Goal: Information Seeking & Learning: Learn about a topic

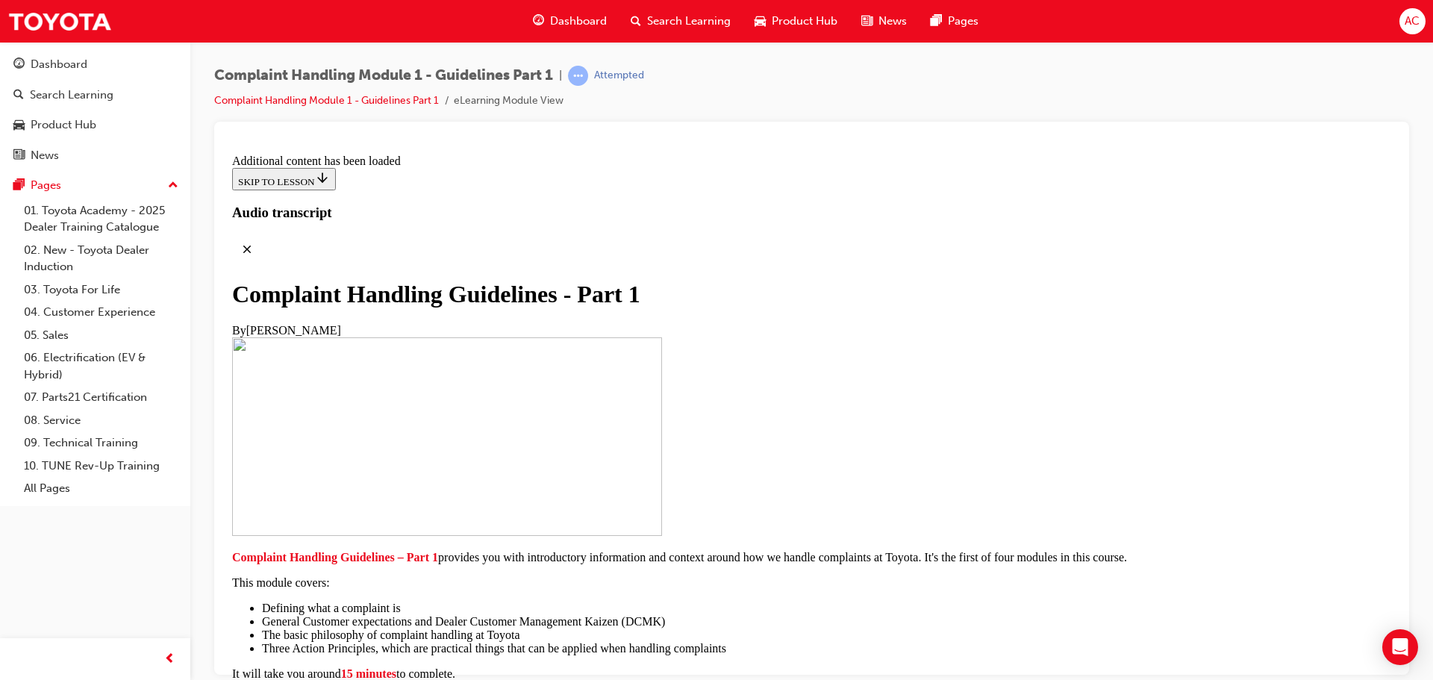
scroll to position [7320, 0]
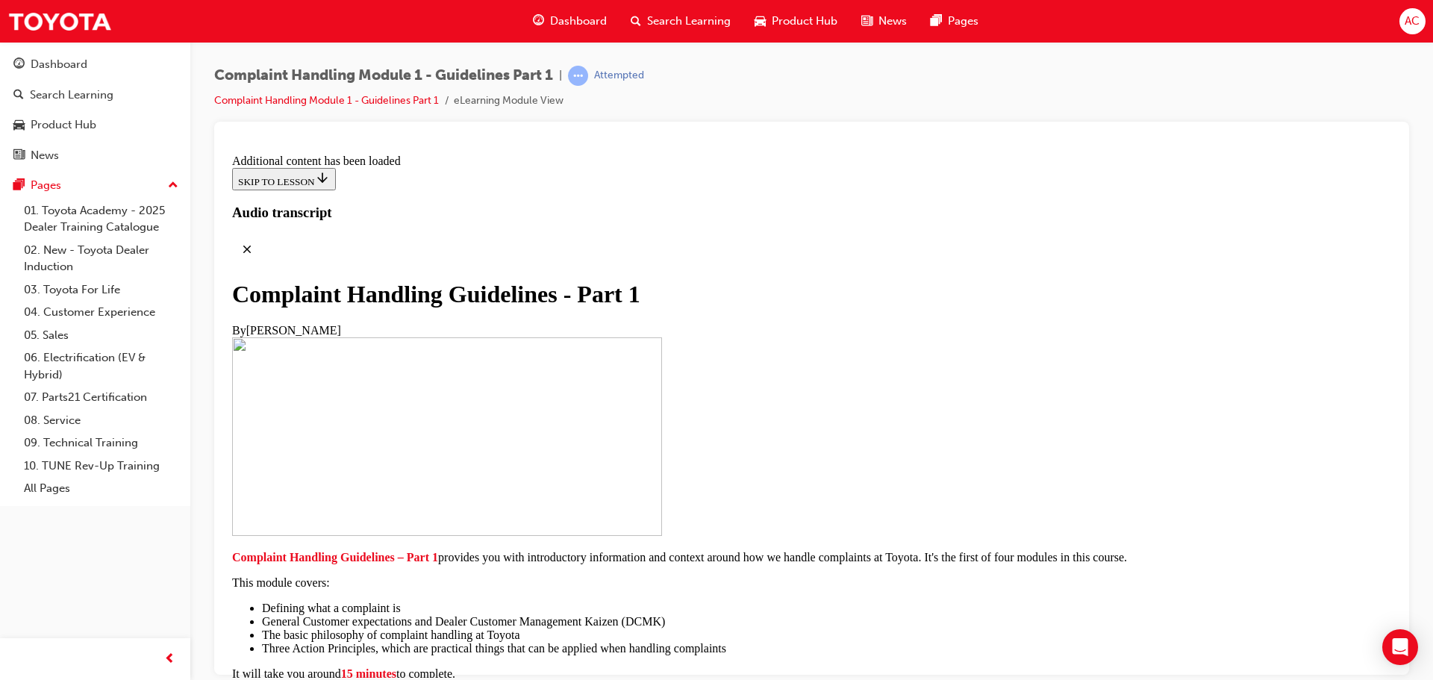
scroll to position [10081, 0]
radio input "true"
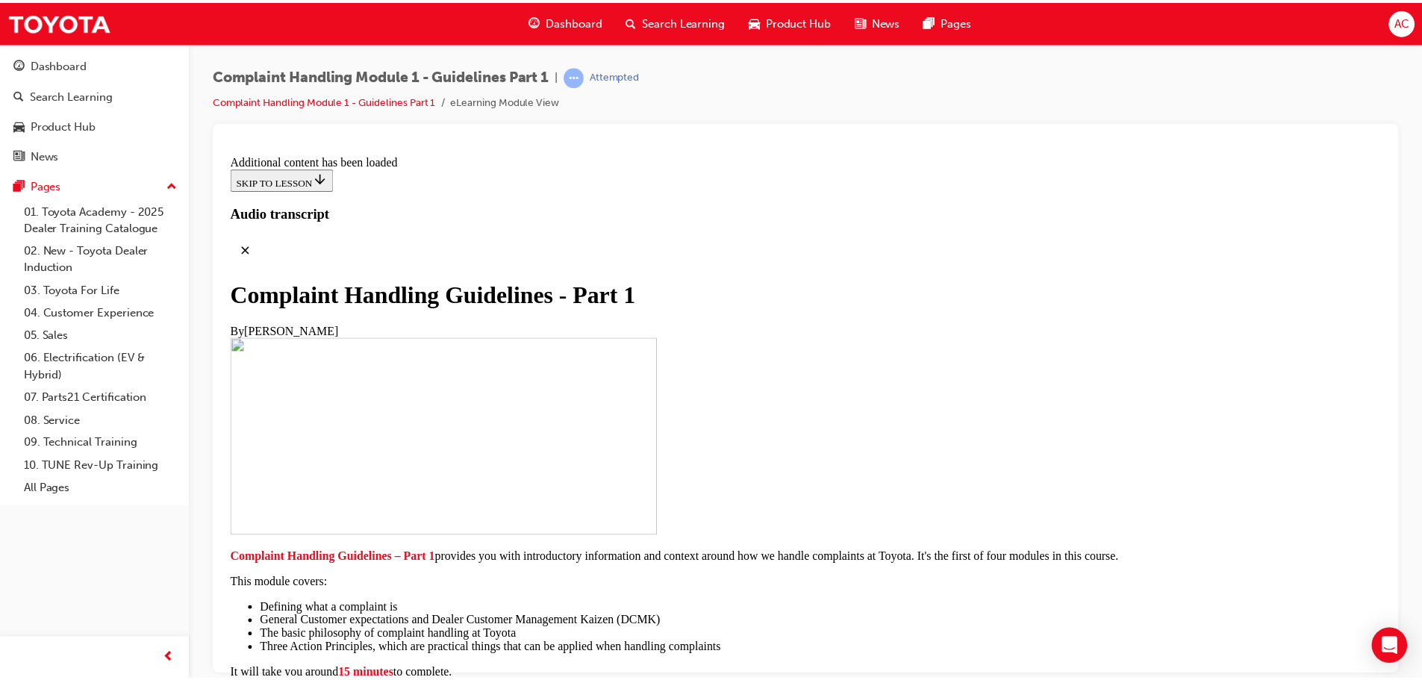
scroll to position [11006, 0]
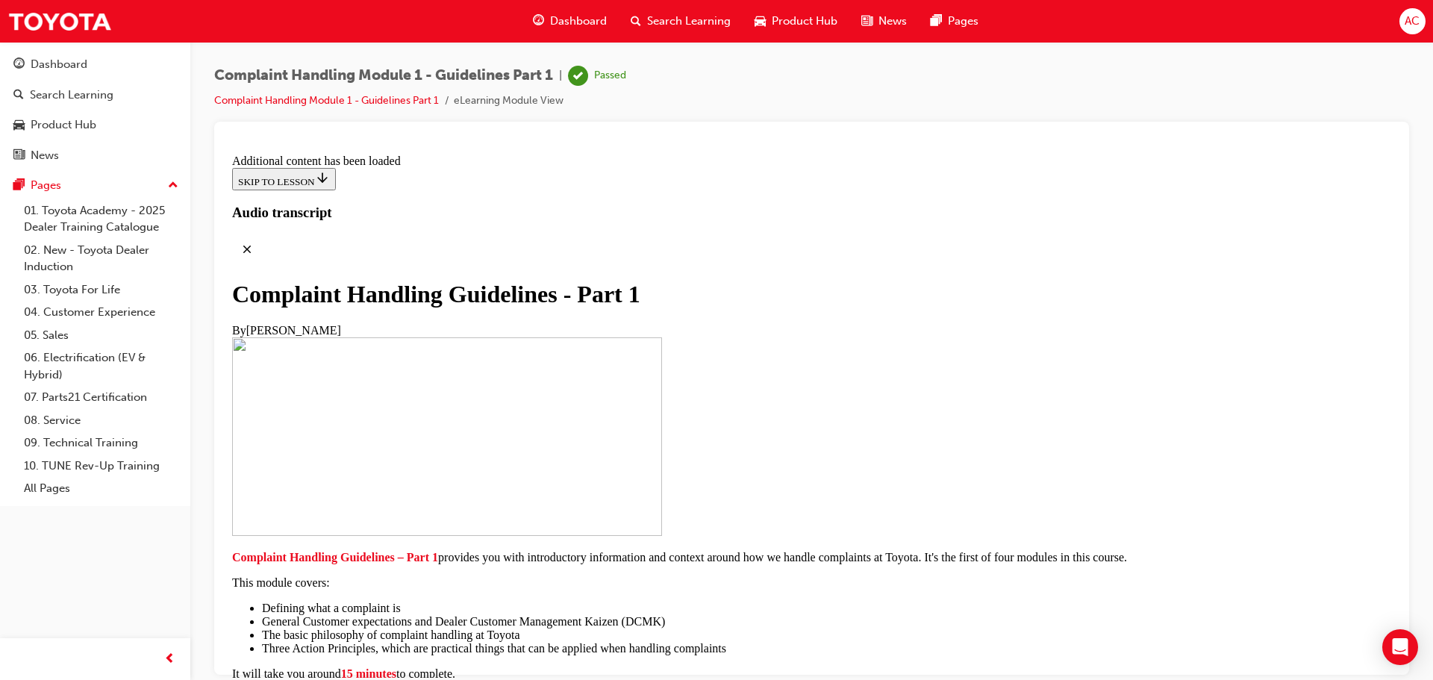
click at [587, 12] on div "Dashboard" at bounding box center [570, 21] width 98 height 31
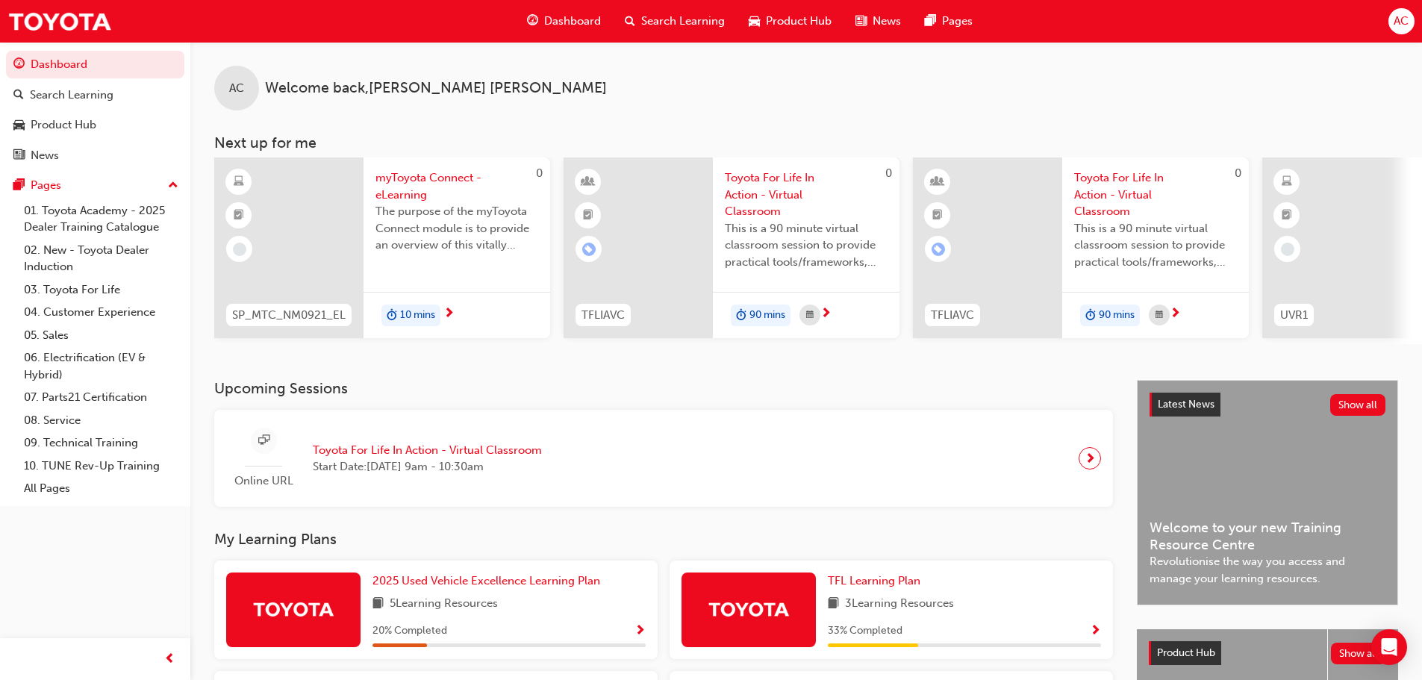
click at [690, 20] on span "Search Learning" at bounding box center [683, 21] width 84 height 17
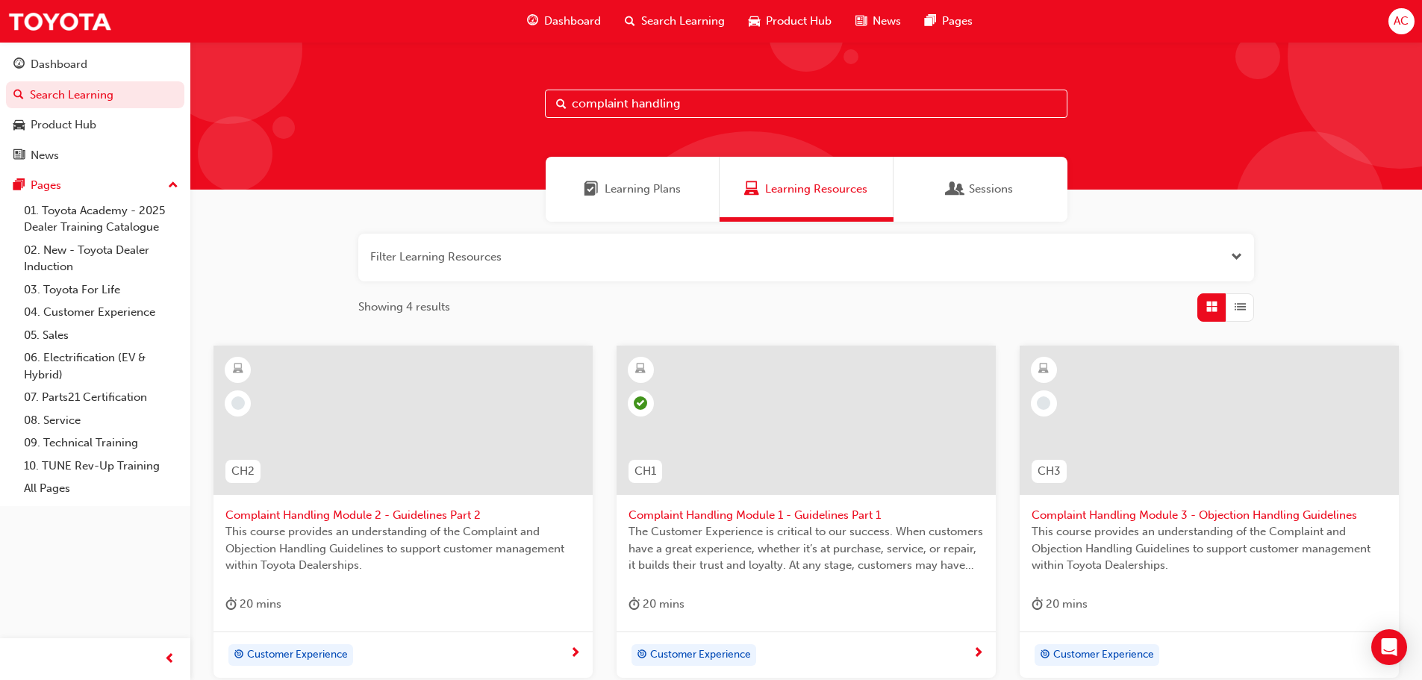
click at [719, 102] on input "complaint handling" at bounding box center [806, 104] width 522 height 28
click at [406, 513] on span "Complaint Handling Module 2 - Guidelines Part 2" at bounding box center [402, 515] width 355 height 17
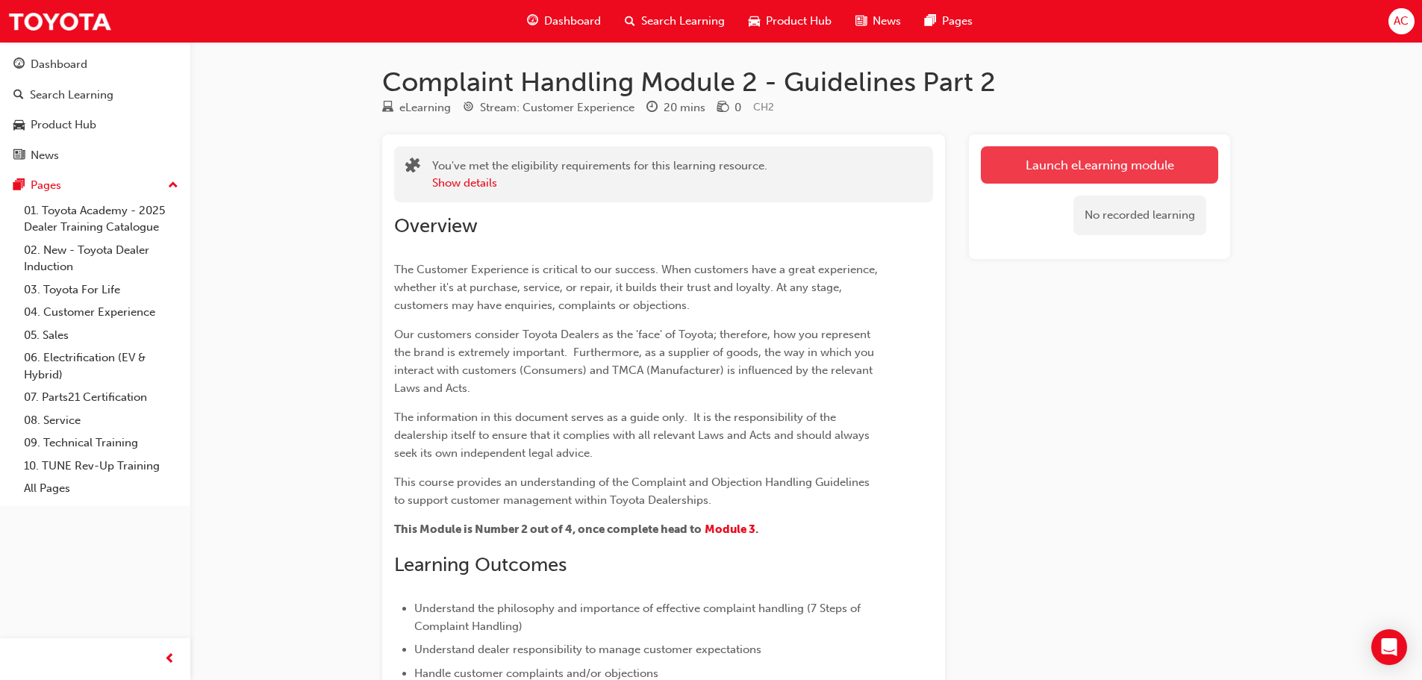
click at [1097, 160] on link "Launch eLearning module" at bounding box center [1099, 164] width 237 height 37
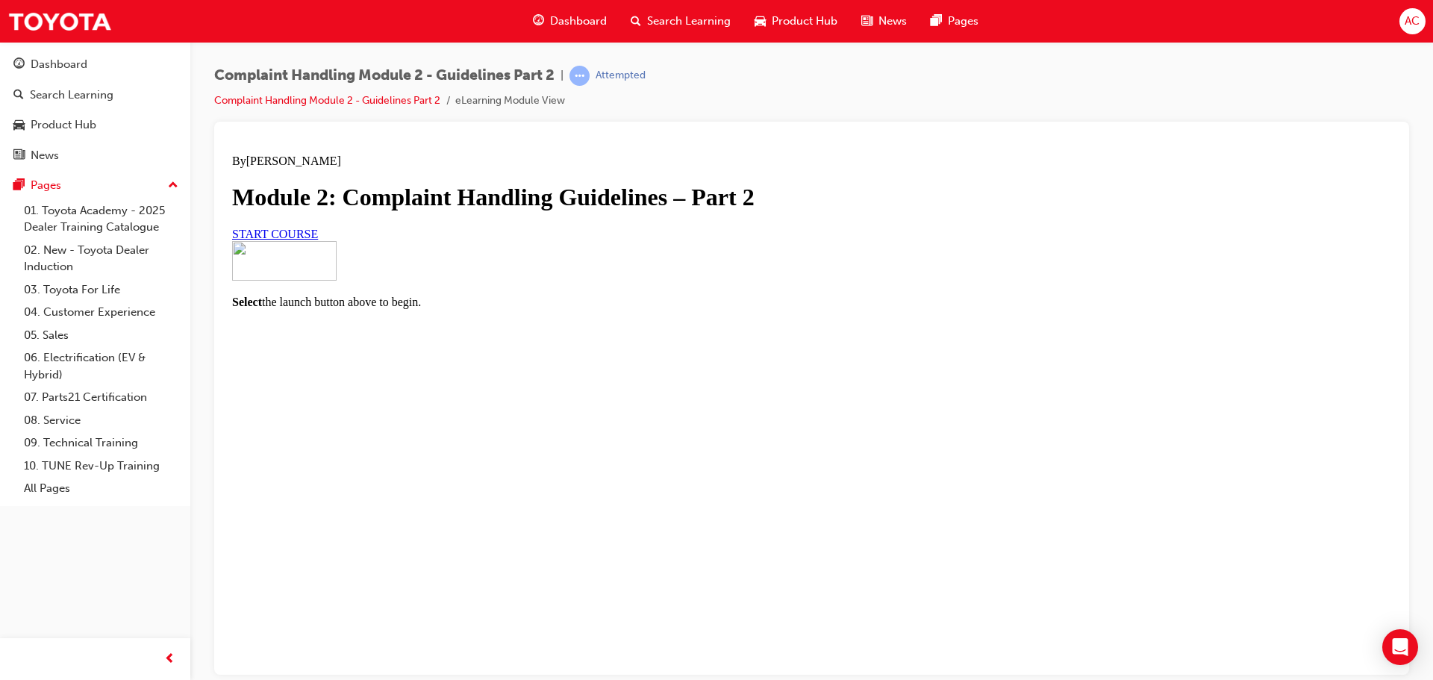
click at [318, 240] on span "START COURSE" at bounding box center [275, 233] width 86 height 13
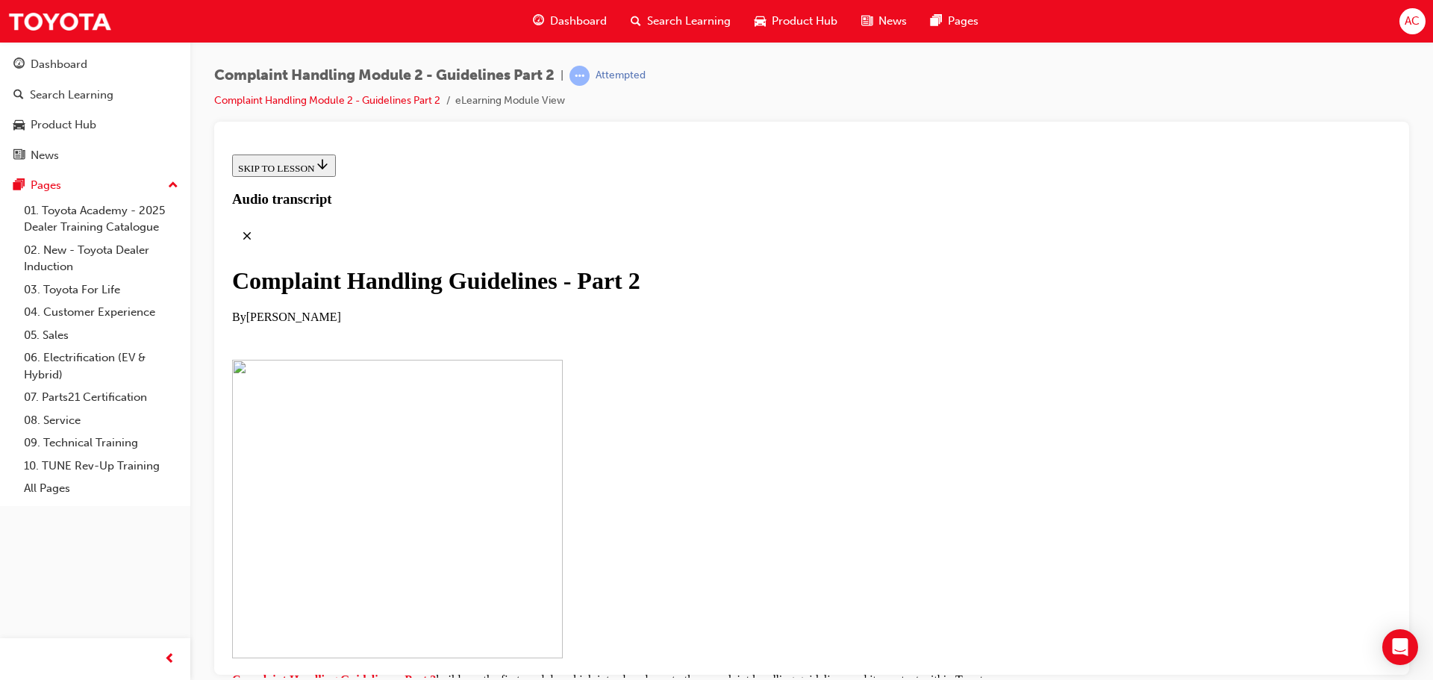
scroll to position [312, 0]
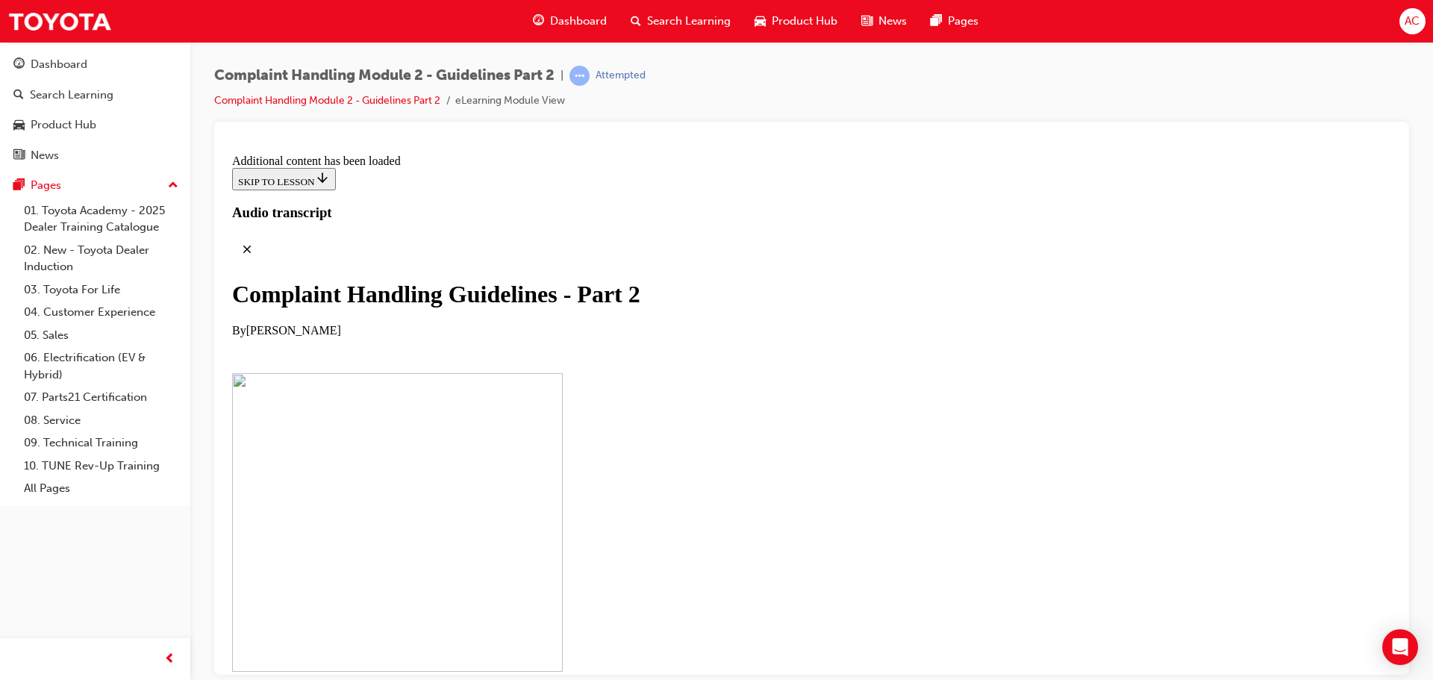
scroll to position [1131, 0]
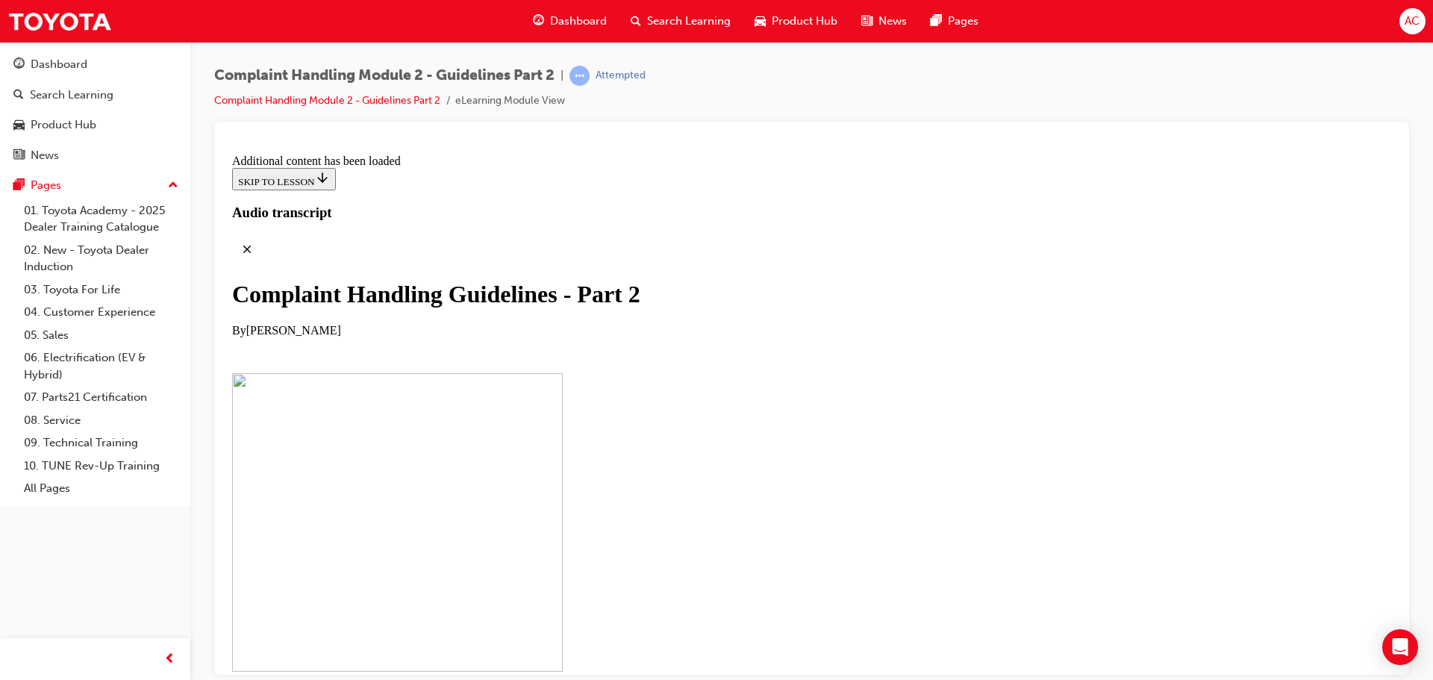
scroll to position [6517, 0]
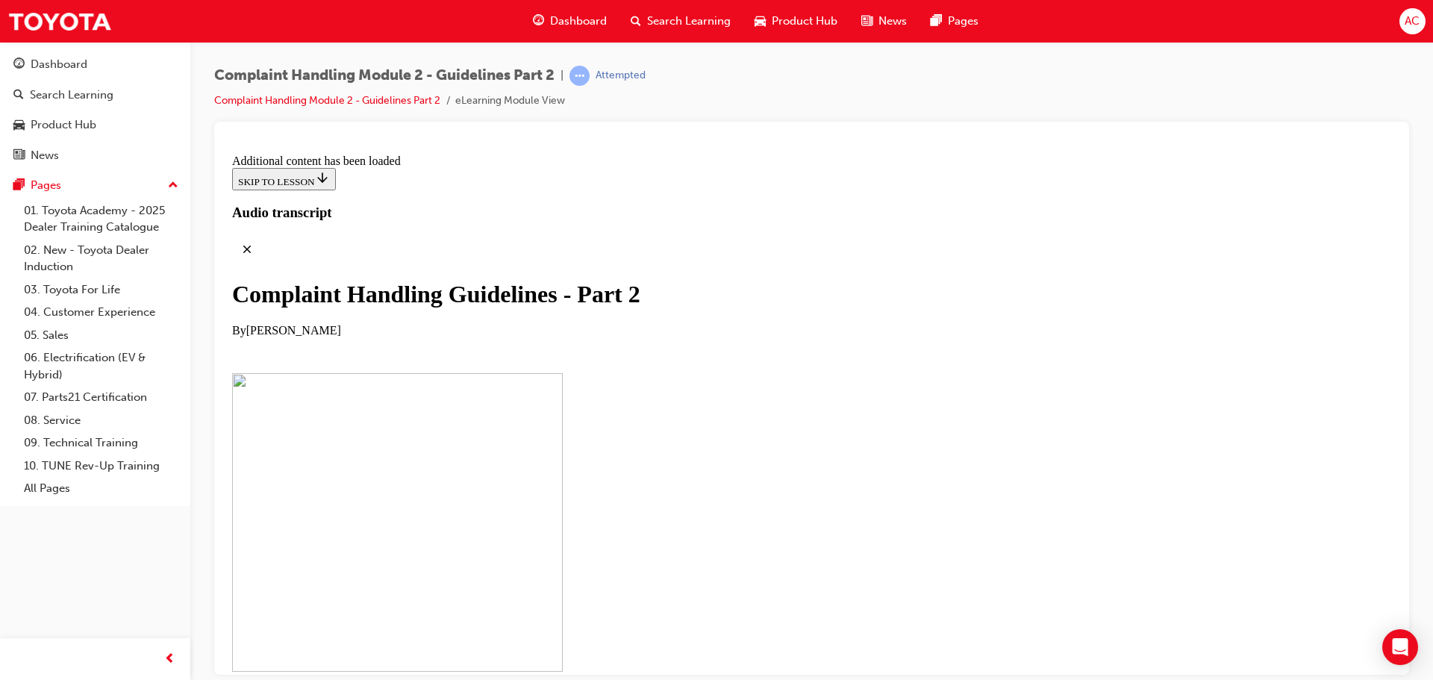
scroll to position [9729, 0]
checkbox input "true"
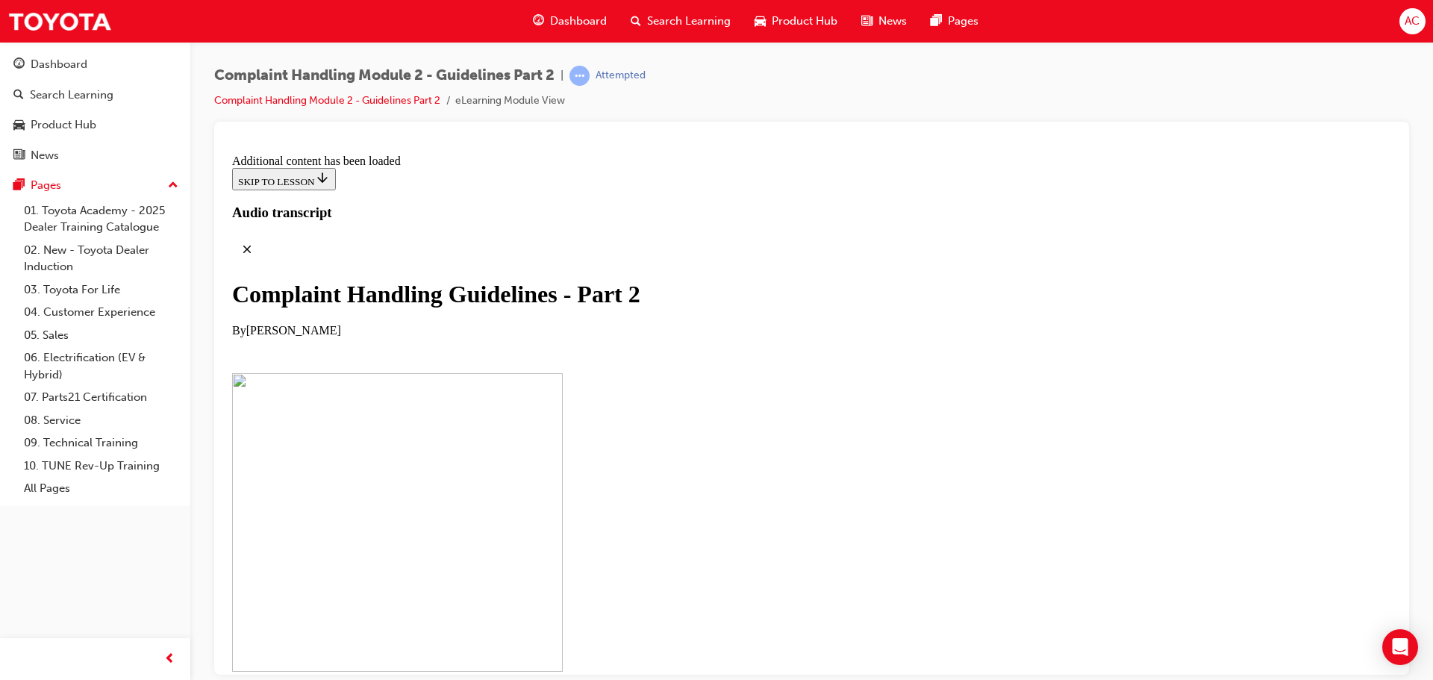
checkbox input "true"
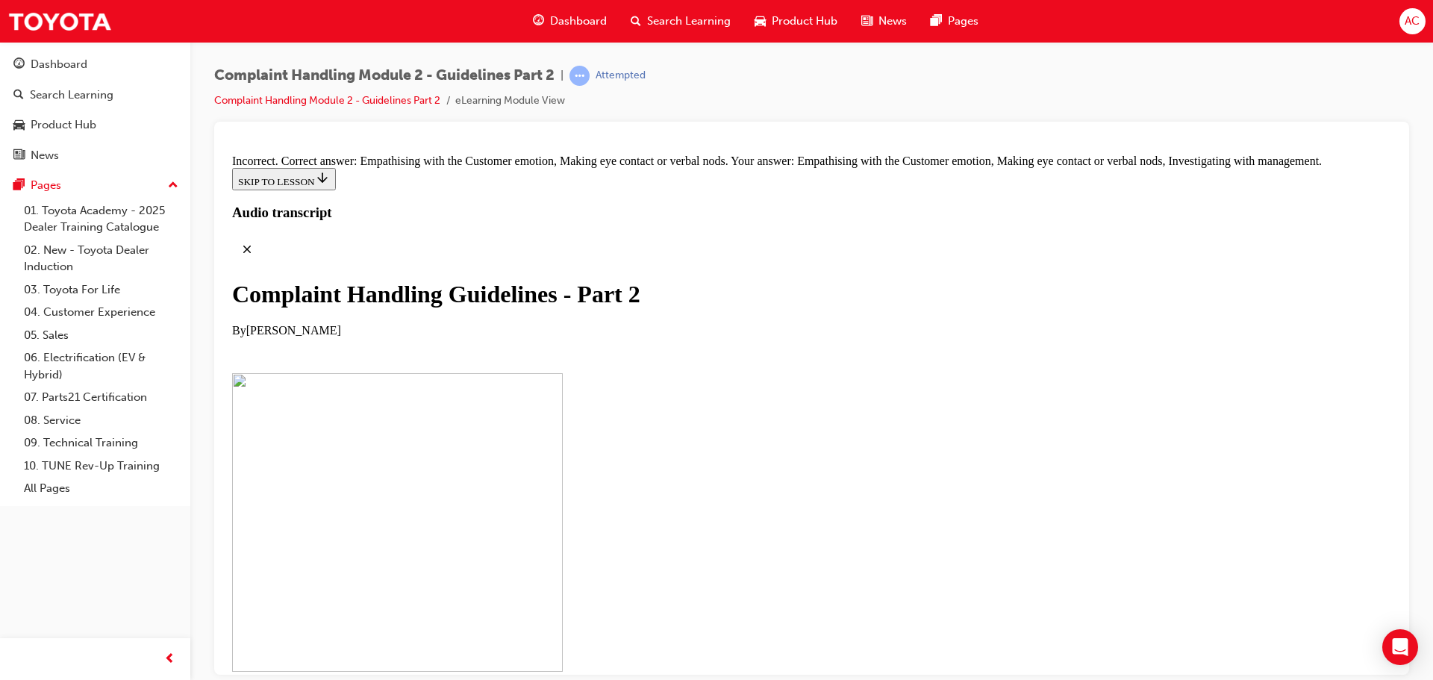
scroll to position [10475, 0]
drag, startPoint x: 641, startPoint y: 466, endPoint x: 902, endPoint y: 235, distance: 348.4
drag, startPoint x: 647, startPoint y: 304, endPoint x: 905, endPoint y: 301, distance: 258.2
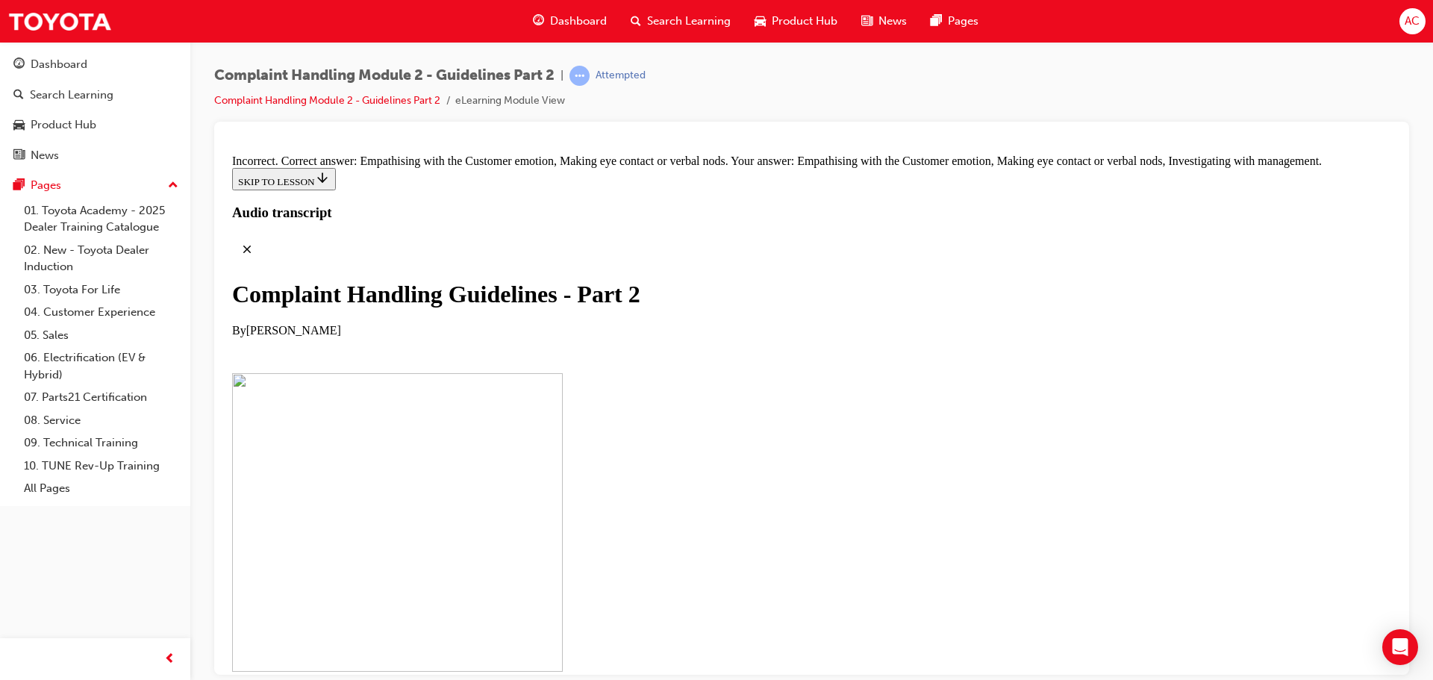
drag, startPoint x: 672, startPoint y: 551, endPoint x: 687, endPoint y: 389, distance: 162.6
drag, startPoint x: 675, startPoint y: 535, endPoint x: 922, endPoint y: 372, distance: 296.8
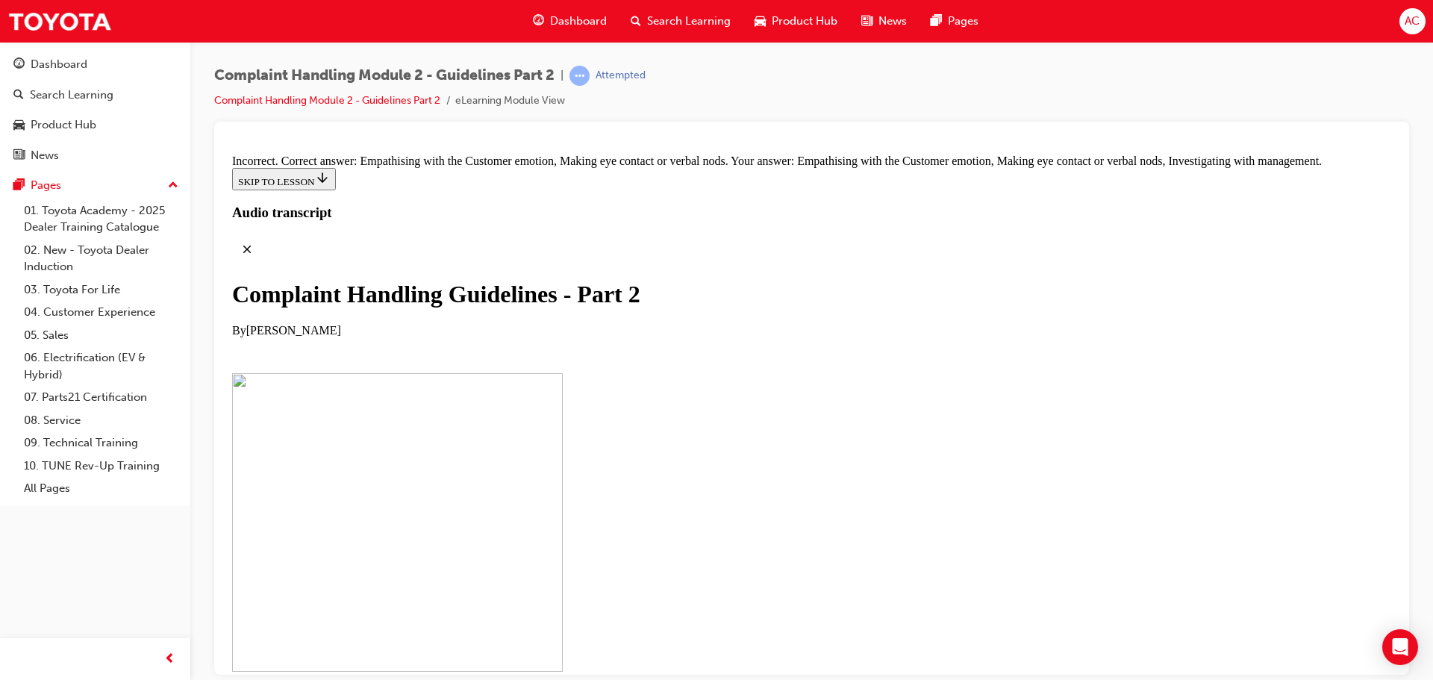
drag, startPoint x: 660, startPoint y: 473, endPoint x: 901, endPoint y: 379, distance: 258.7
drag, startPoint x: 661, startPoint y: 554, endPoint x: 864, endPoint y: 459, distance: 224.0
drag, startPoint x: 675, startPoint y: 621, endPoint x: 874, endPoint y: 537, distance: 215.7
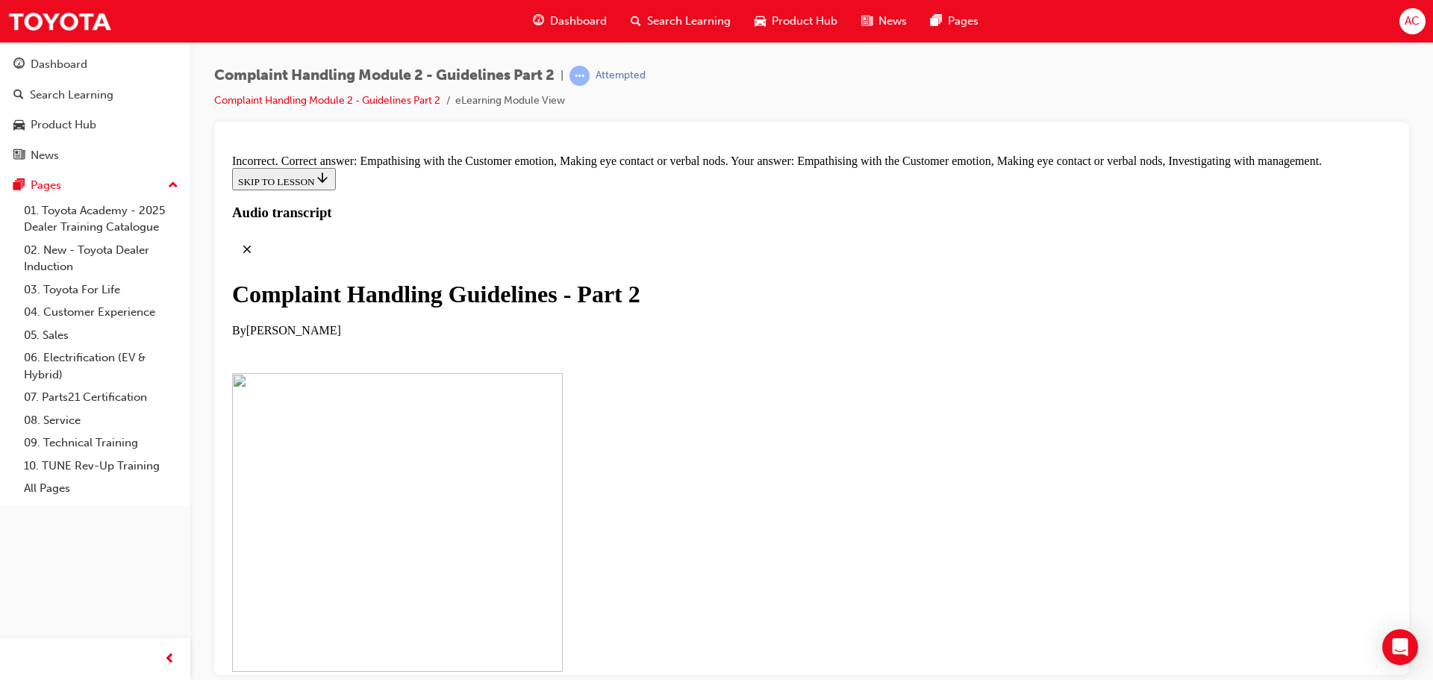
drag, startPoint x: 658, startPoint y: 630, endPoint x: 951, endPoint y: 604, distance: 293.6
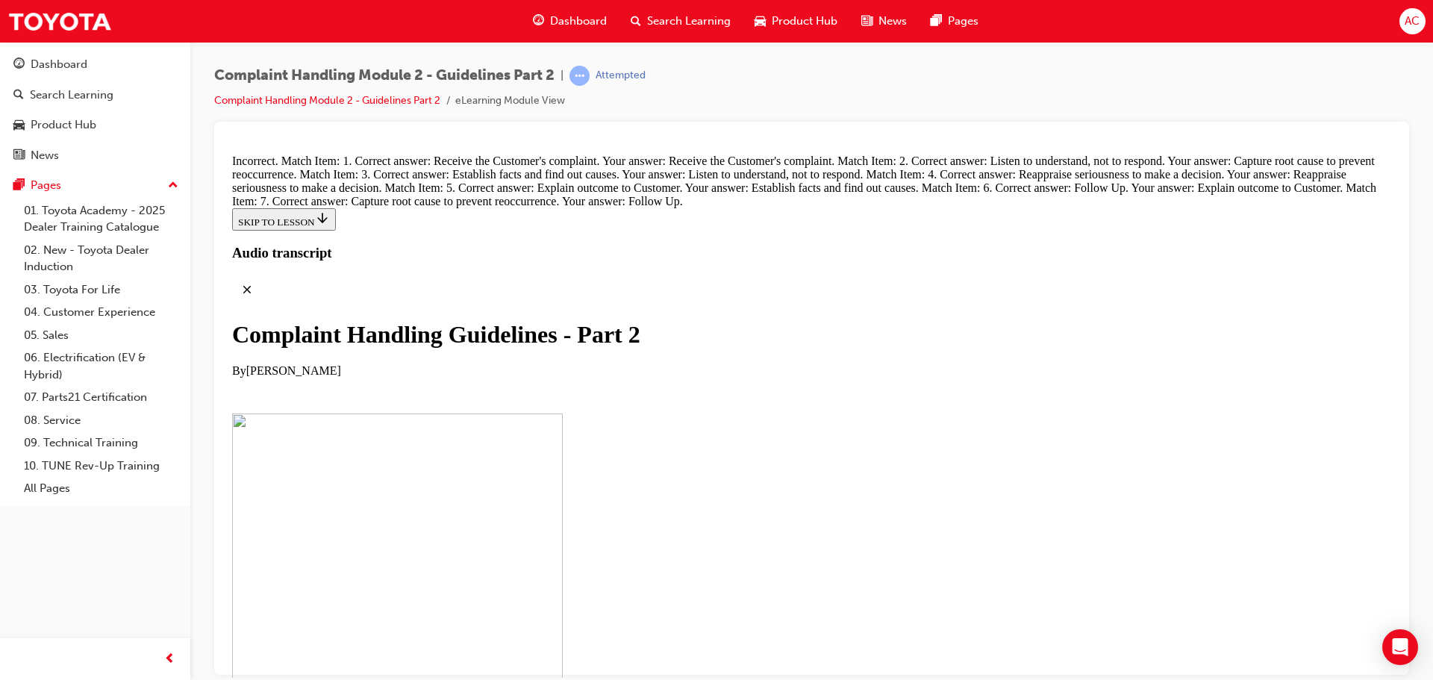
scroll to position [11296, 0]
radio input "true"
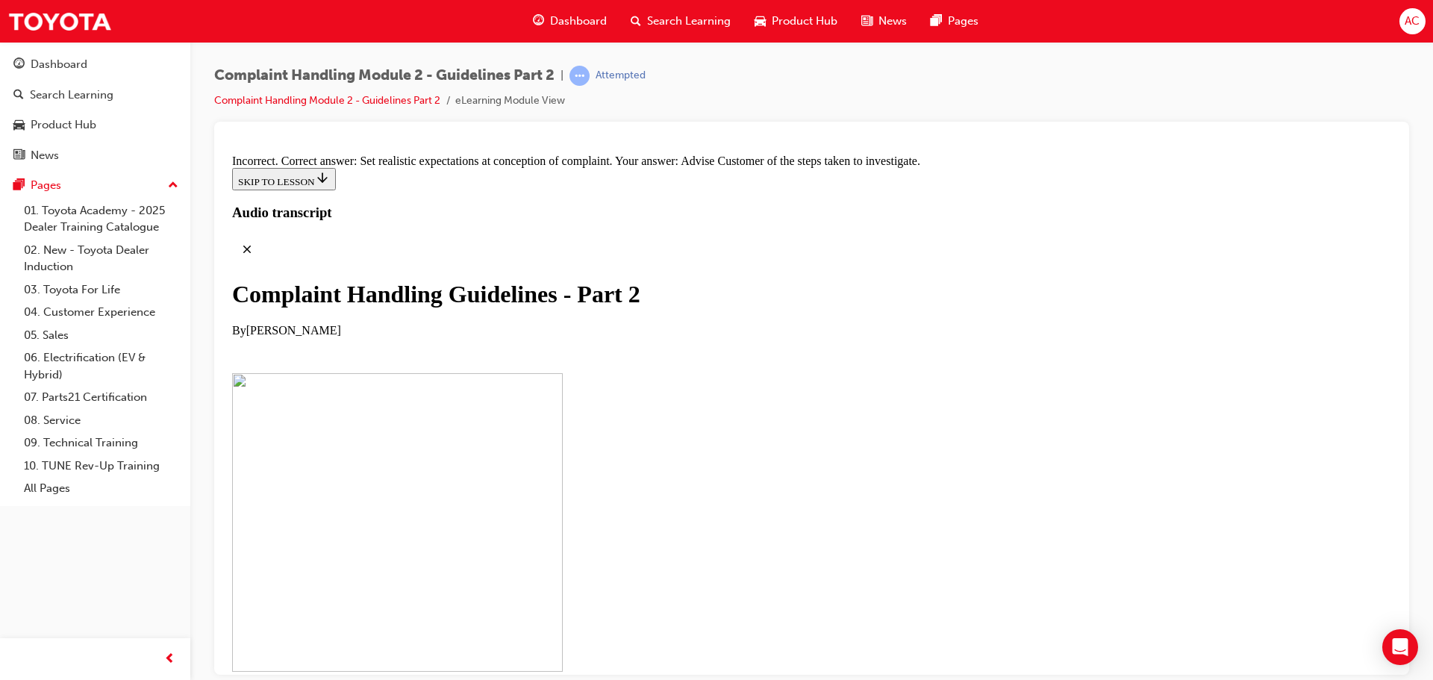
scroll to position [11594, 0]
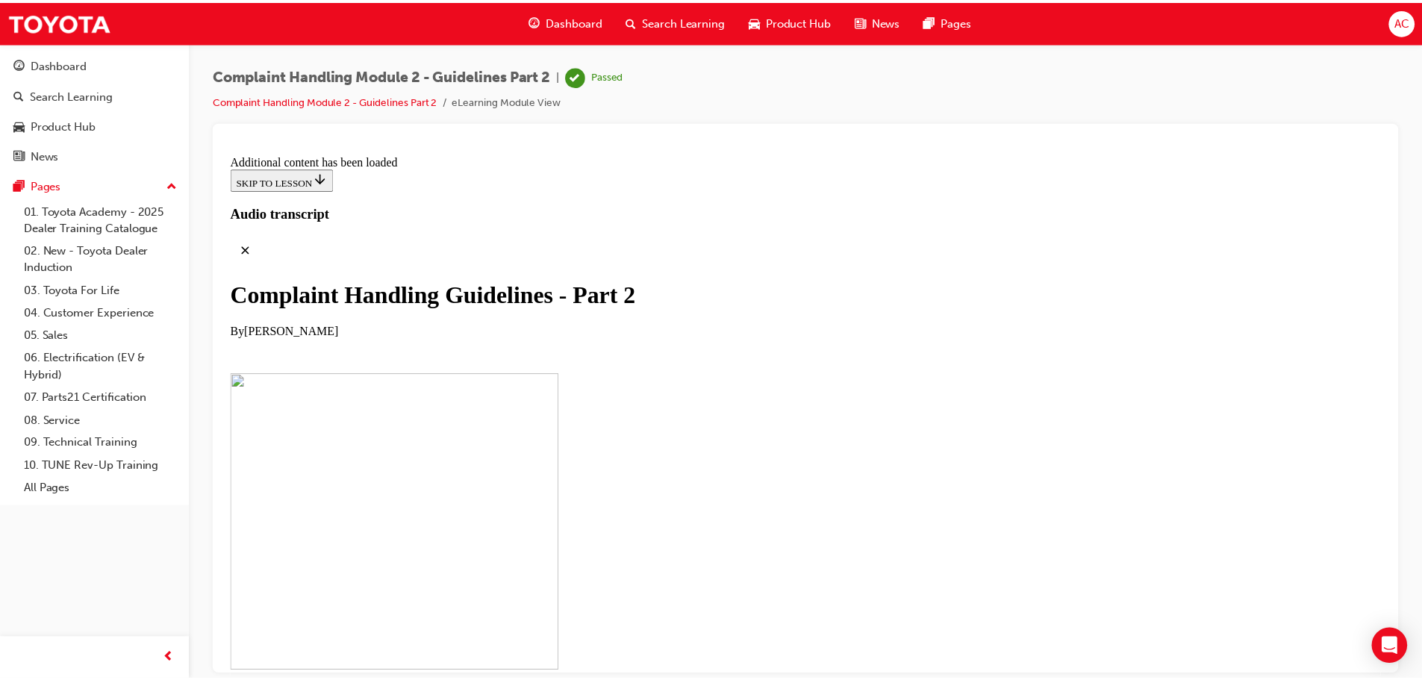
scroll to position [7581, 0]
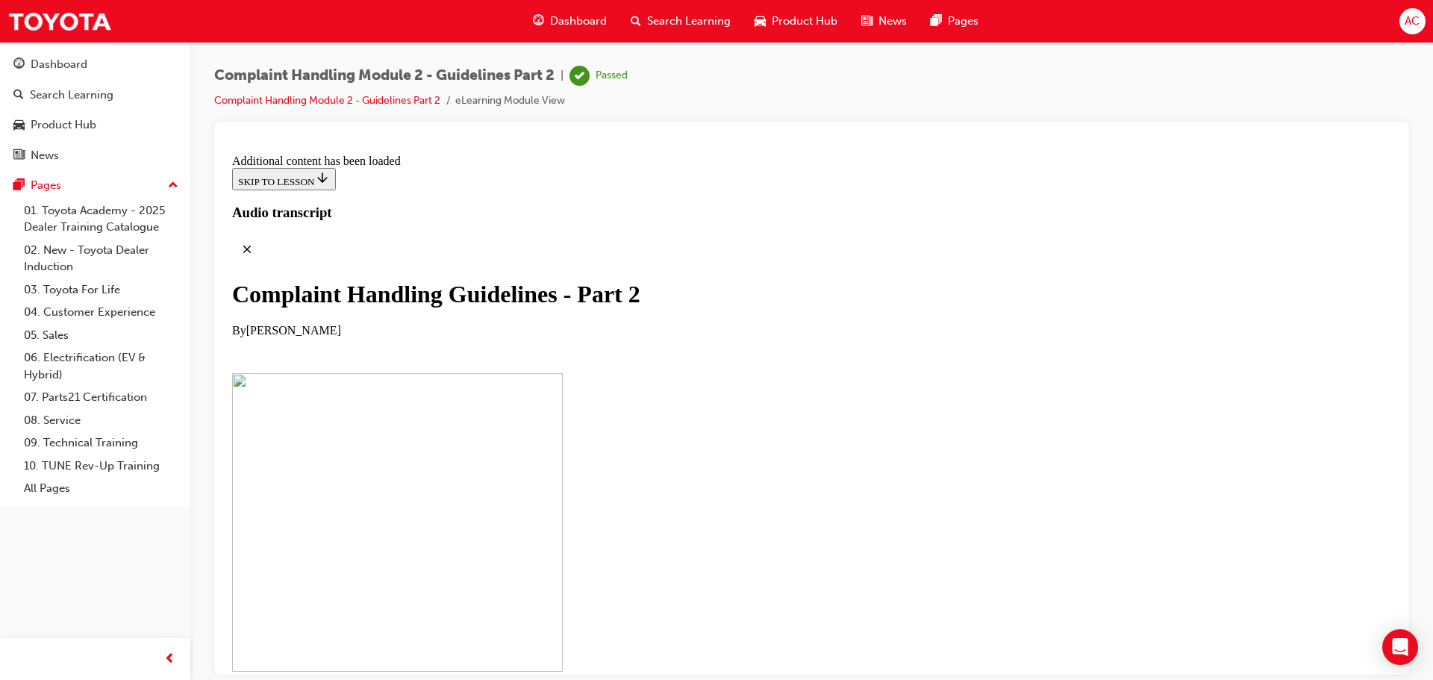
click at [682, 22] on span "Search Learning" at bounding box center [689, 21] width 84 height 17
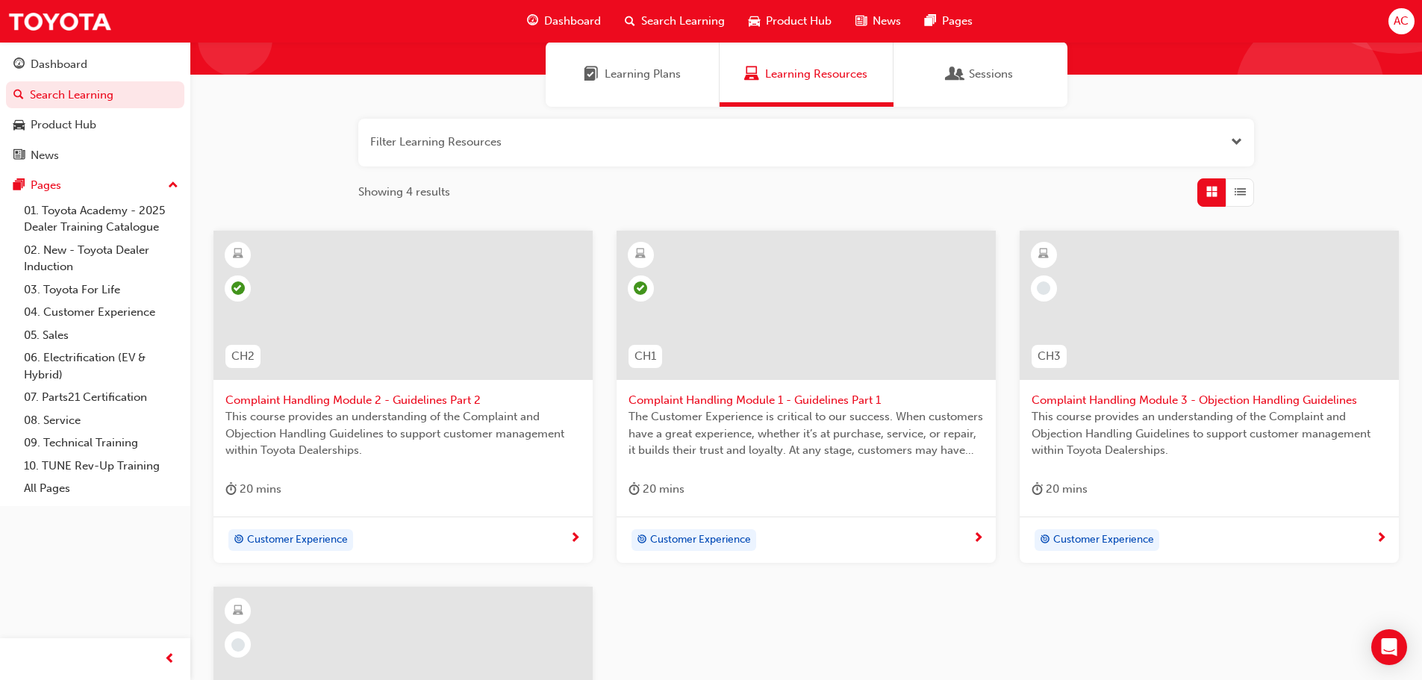
scroll to position [75, 0]
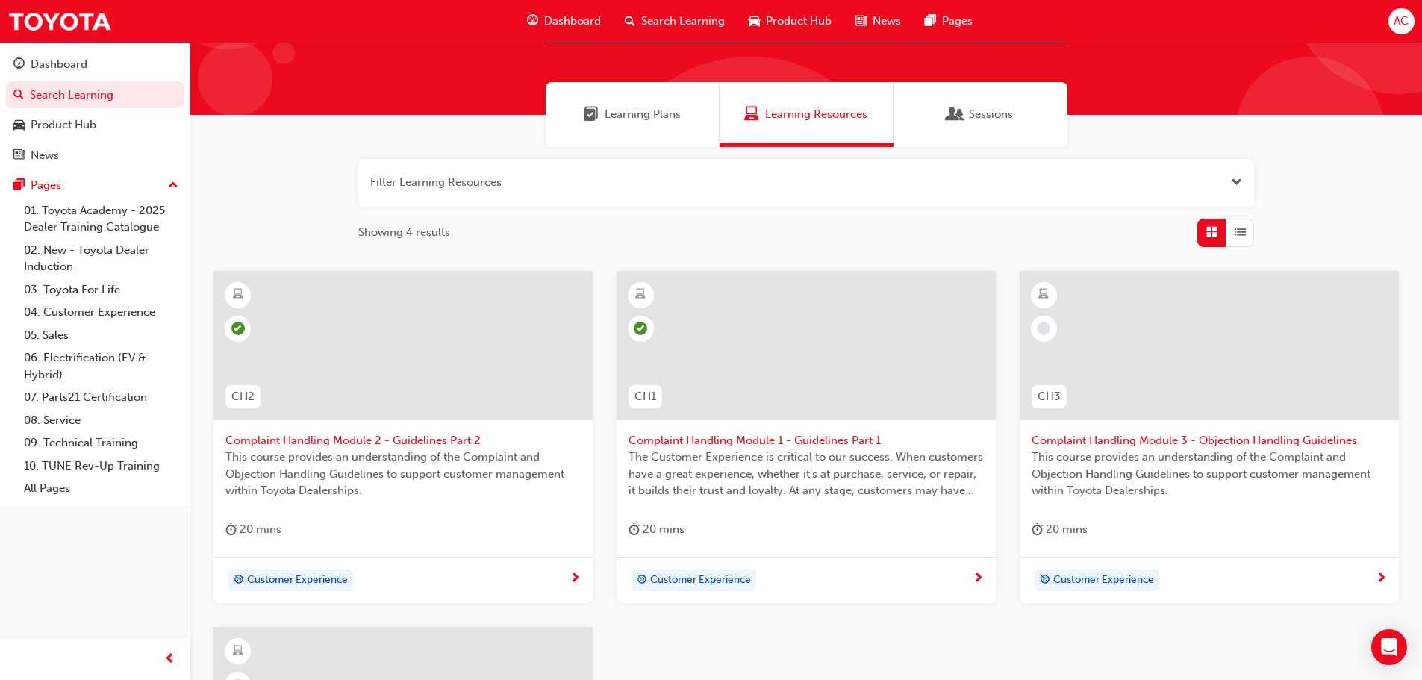
click at [1218, 436] on span "Complaint Handling Module 3 - Objection Handling Guidelines" at bounding box center [1208, 440] width 355 height 17
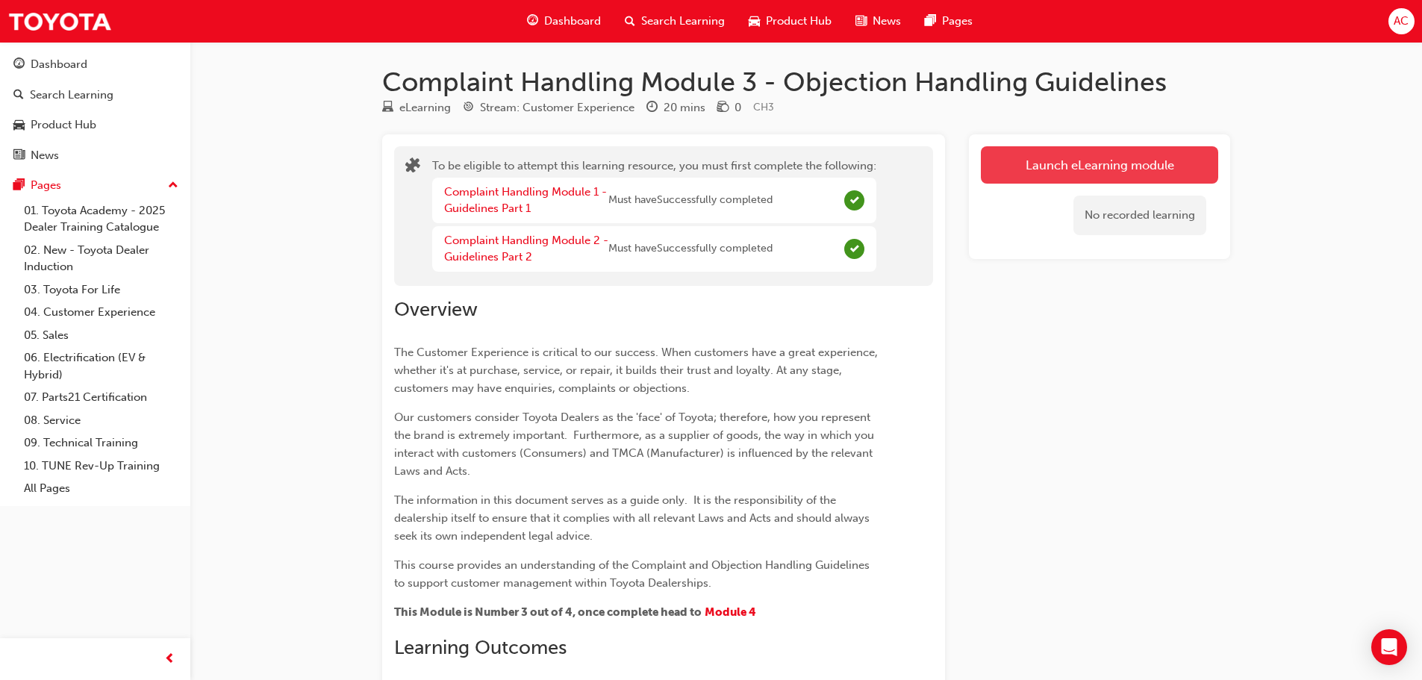
click at [1084, 162] on button "Launch eLearning module" at bounding box center [1099, 164] width 237 height 37
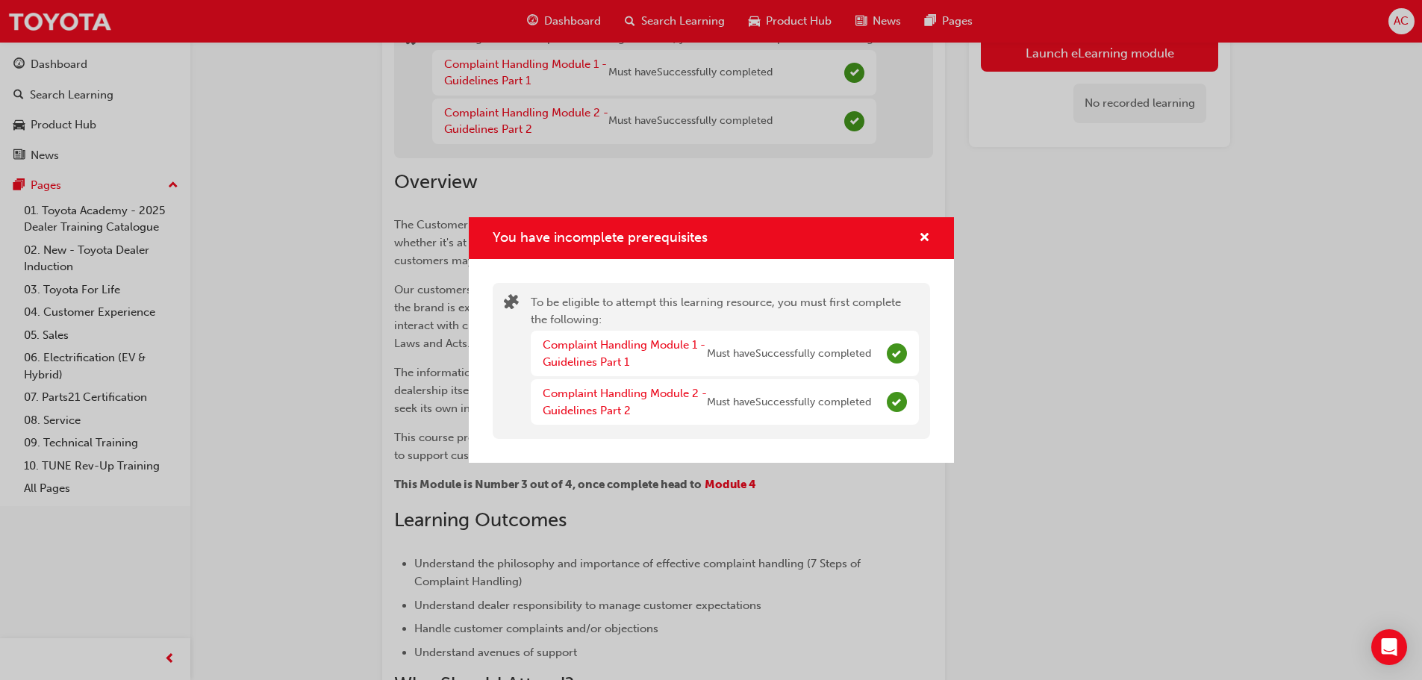
scroll to position [122, 0]
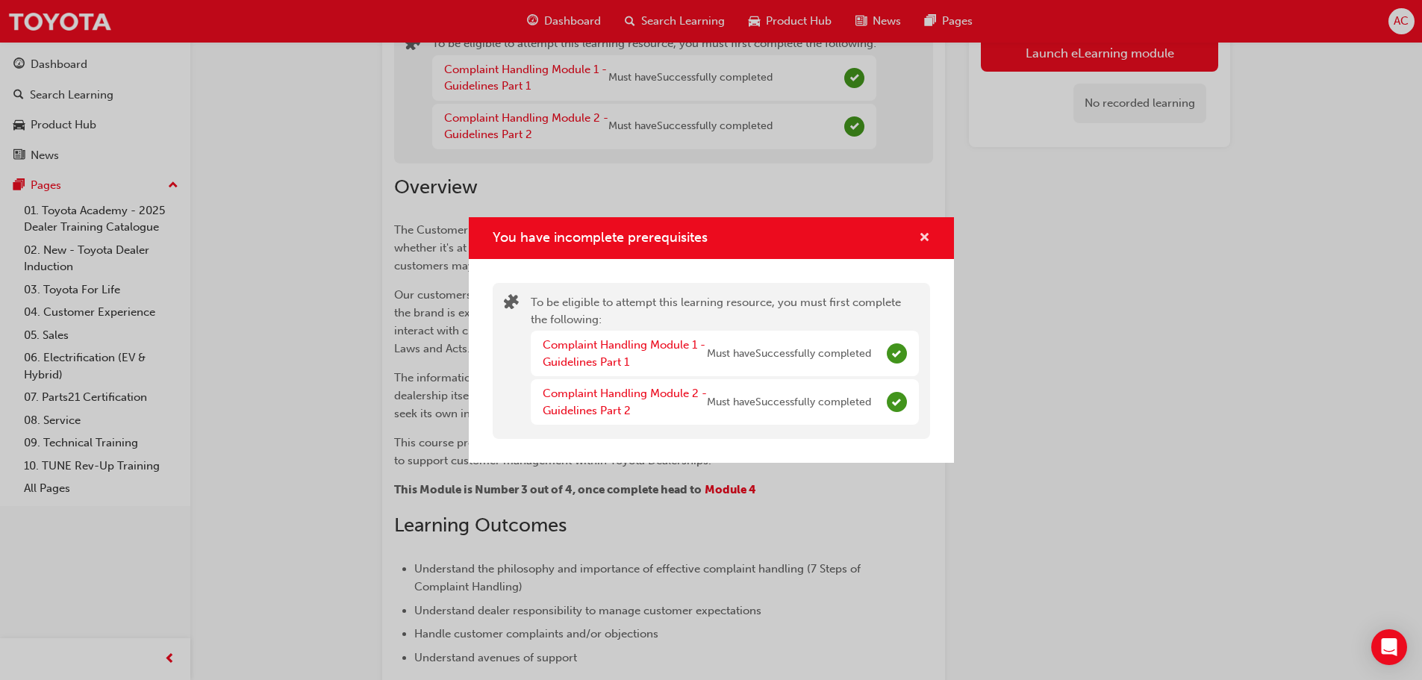
click at [923, 232] on span "cross-icon" at bounding box center [924, 238] width 11 height 13
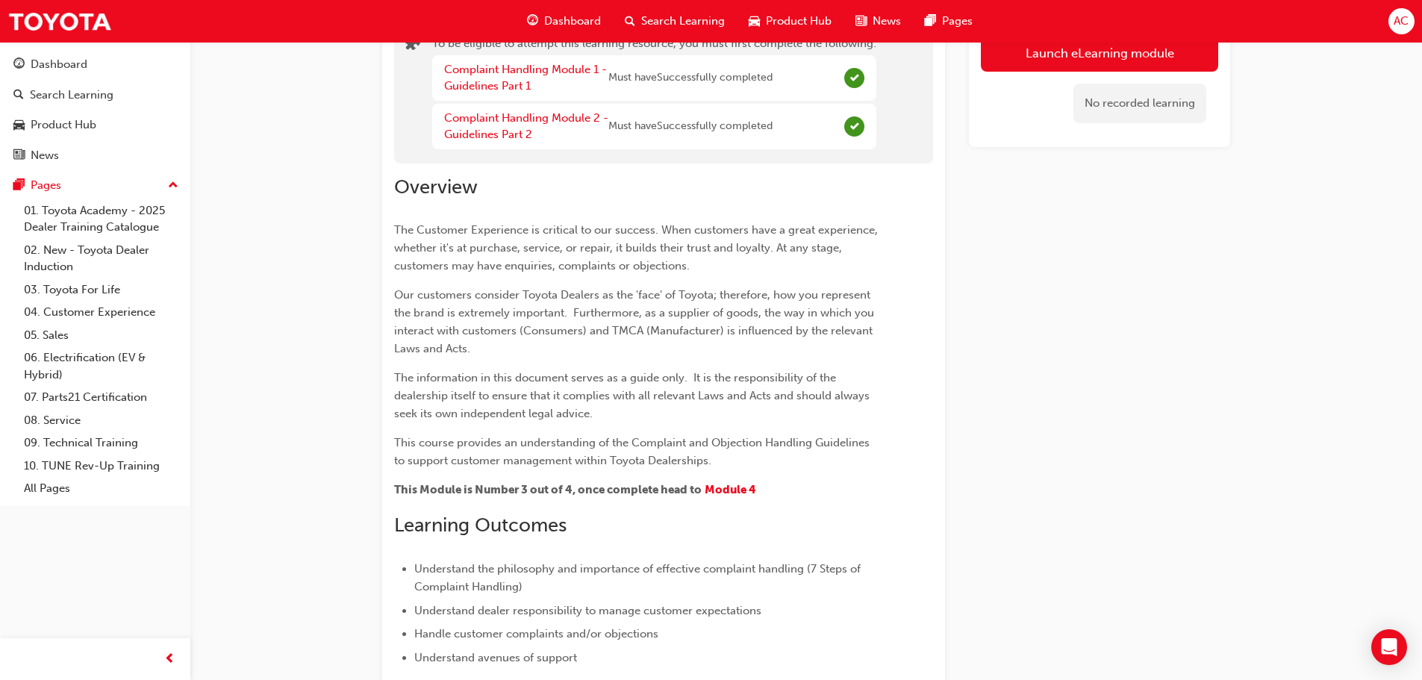
scroll to position [0, 0]
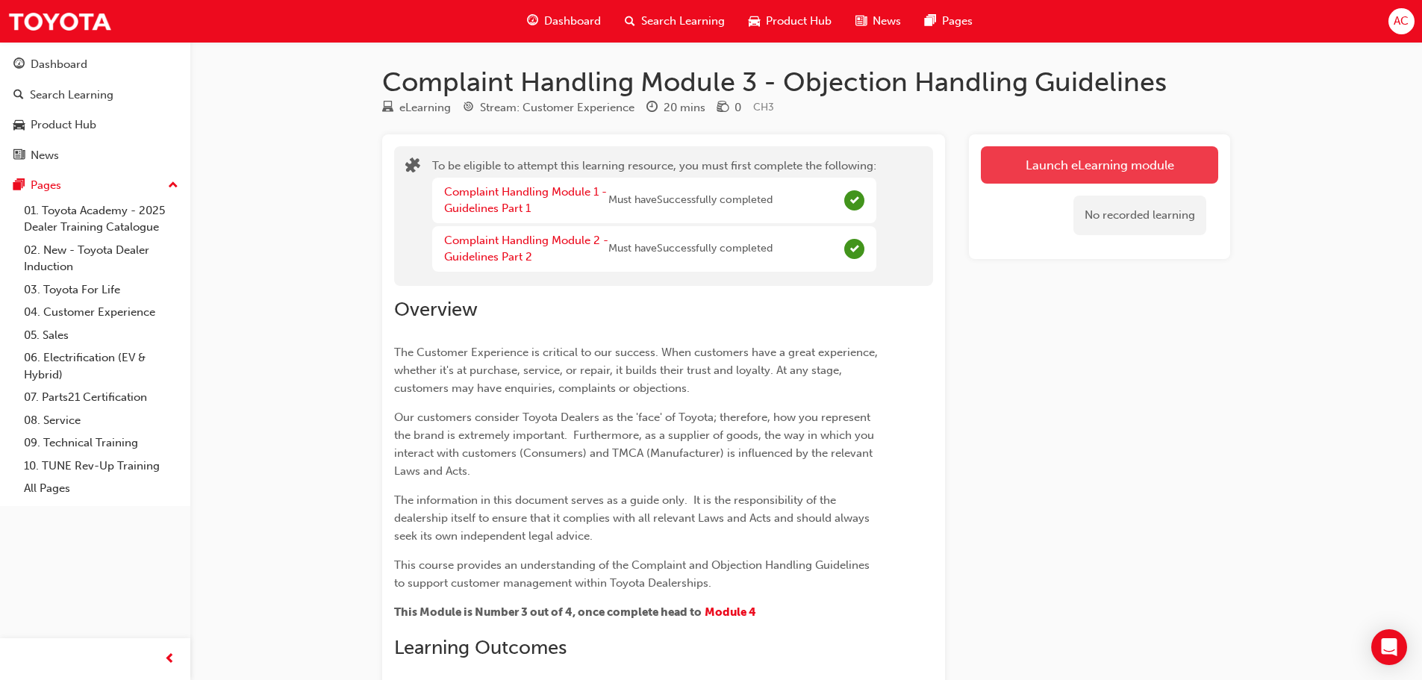
click at [1038, 152] on button "Launch eLearning module" at bounding box center [1099, 164] width 237 height 37
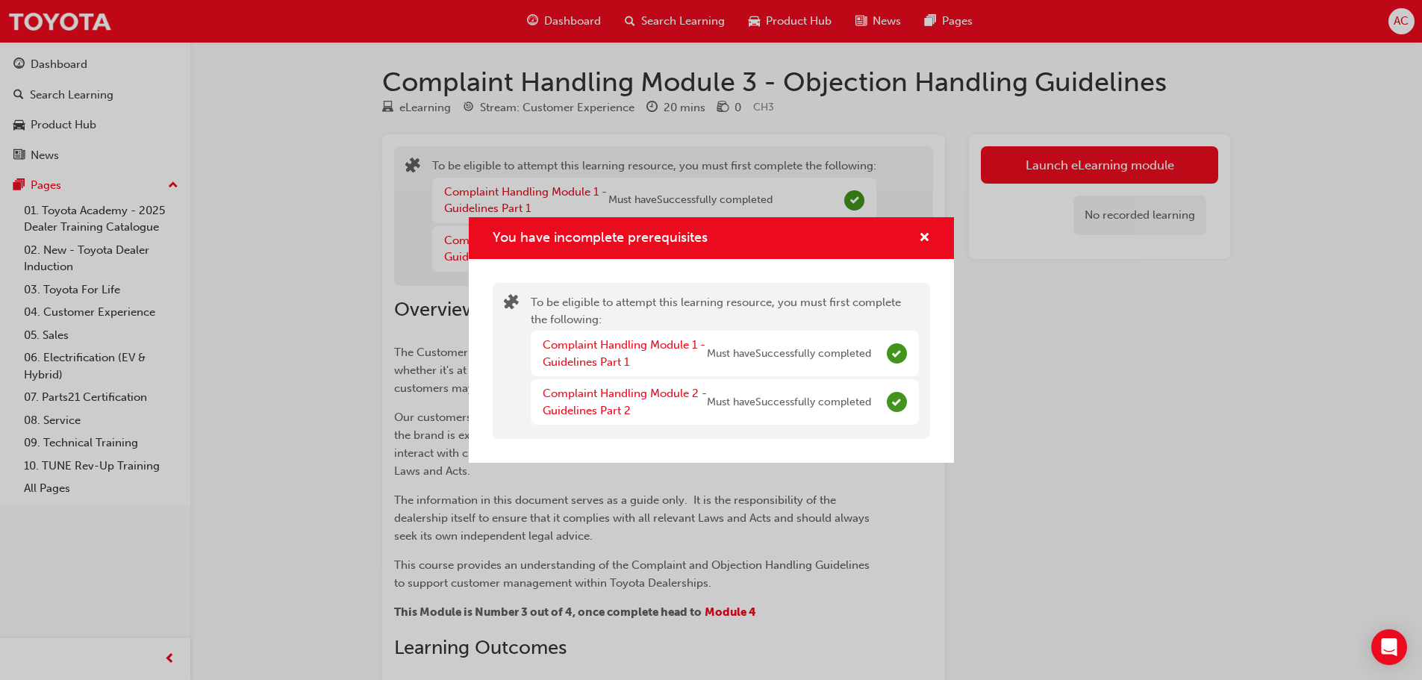
click at [507, 298] on span "puzzle-icon" at bounding box center [511, 304] width 15 height 17
click at [626, 363] on link "Complaint Handling Module 1 - Guidelines Part 1" at bounding box center [624, 353] width 163 height 31
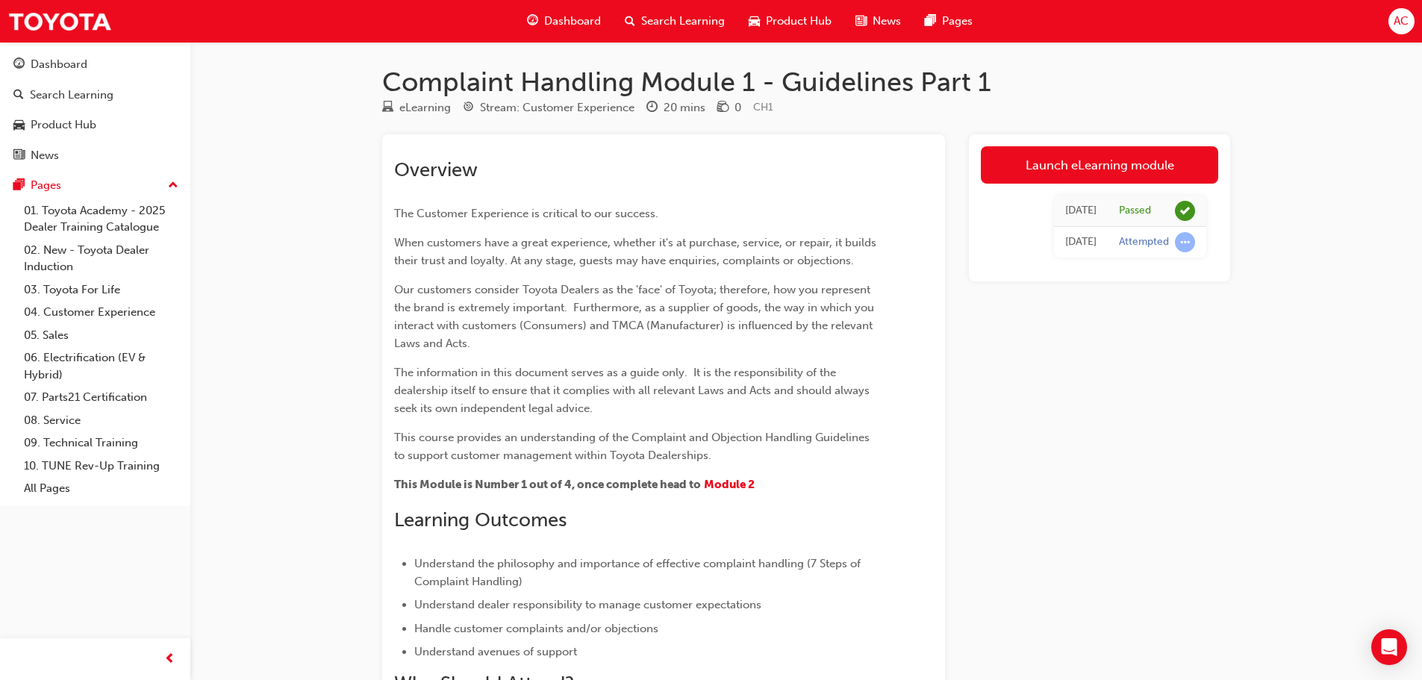
click at [547, 16] on span "Dashboard" at bounding box center [572, 21] width 57 height 17
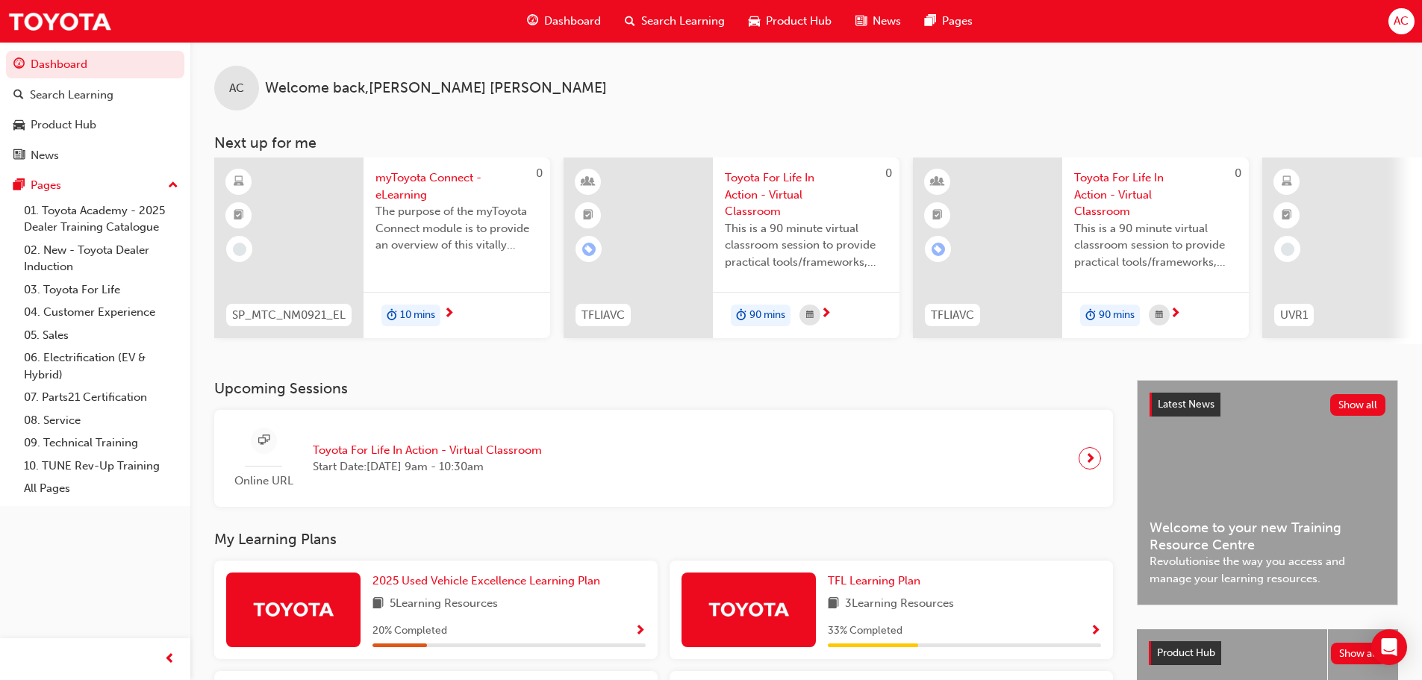
click at [672, 25] on span "Search Learning" at bounding box center [683, 21] width 84 height 17
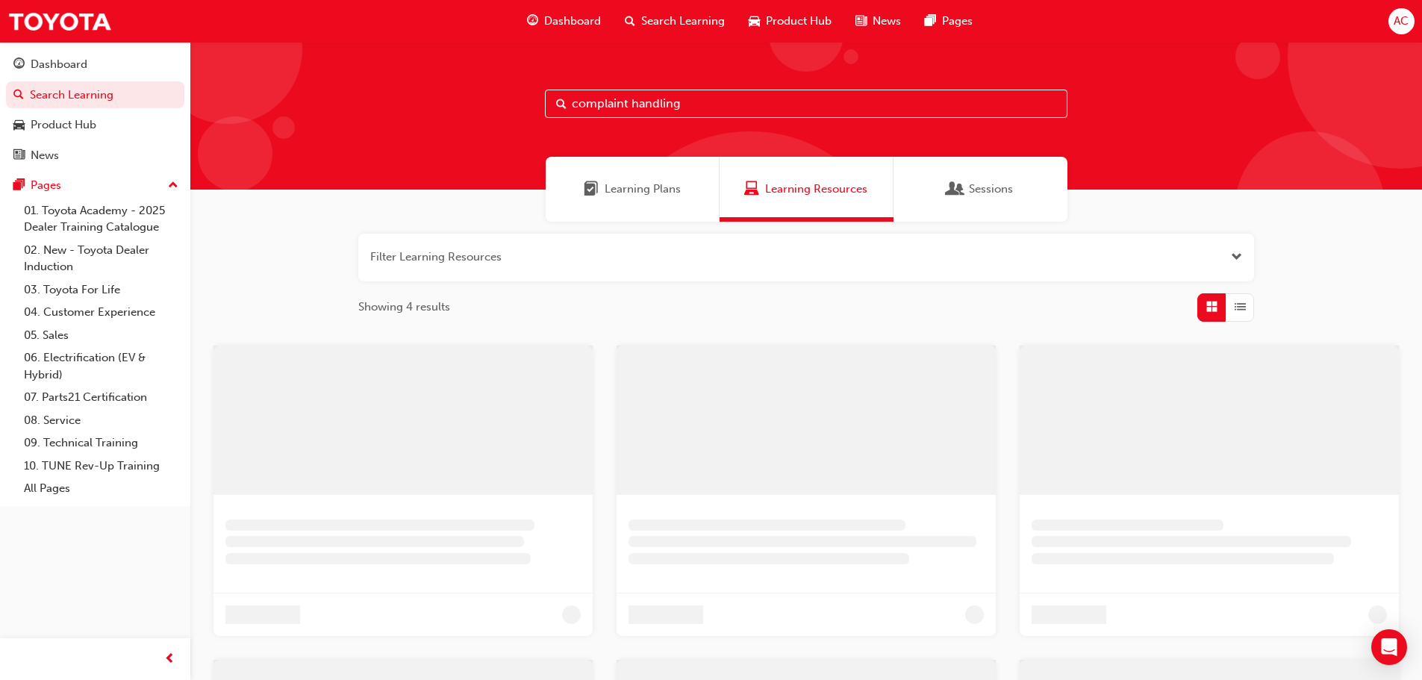
click at [727, 110] on input "complaint handling" at bounding box center [806, 104] width 522 height 28
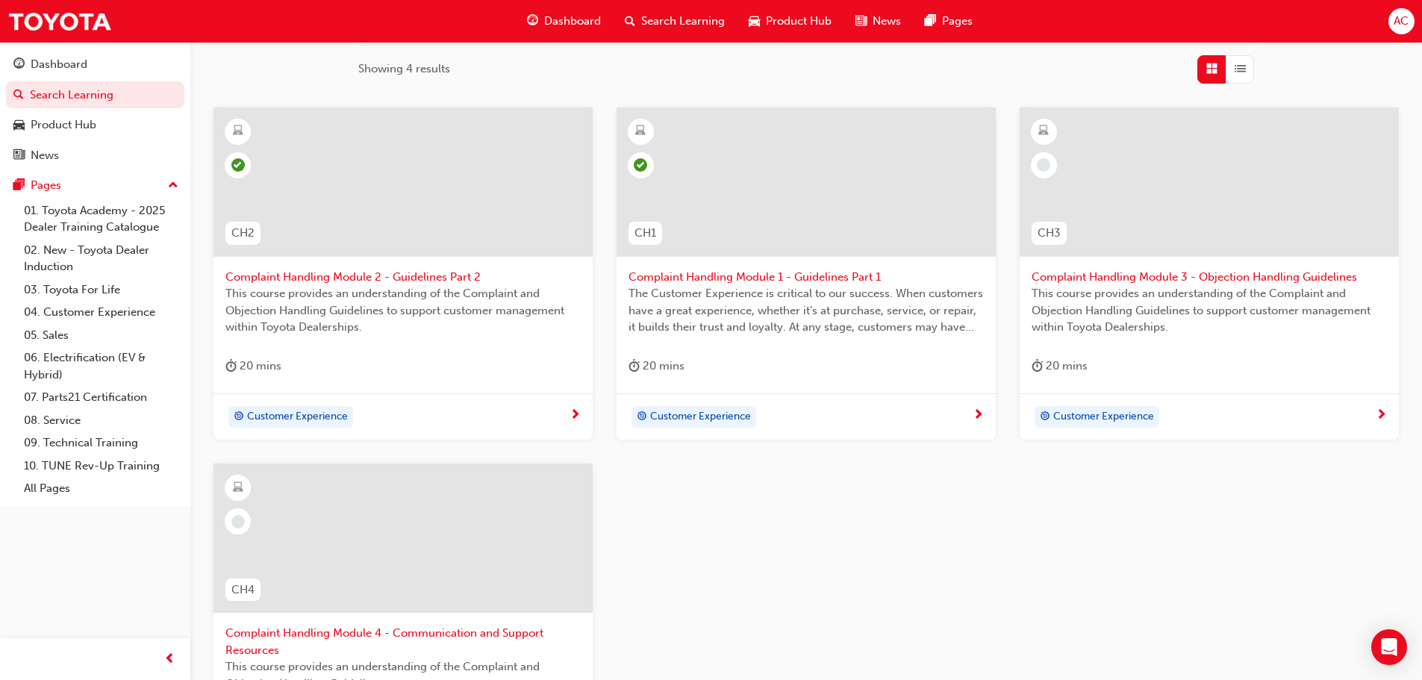
scroll to position [224, 0]
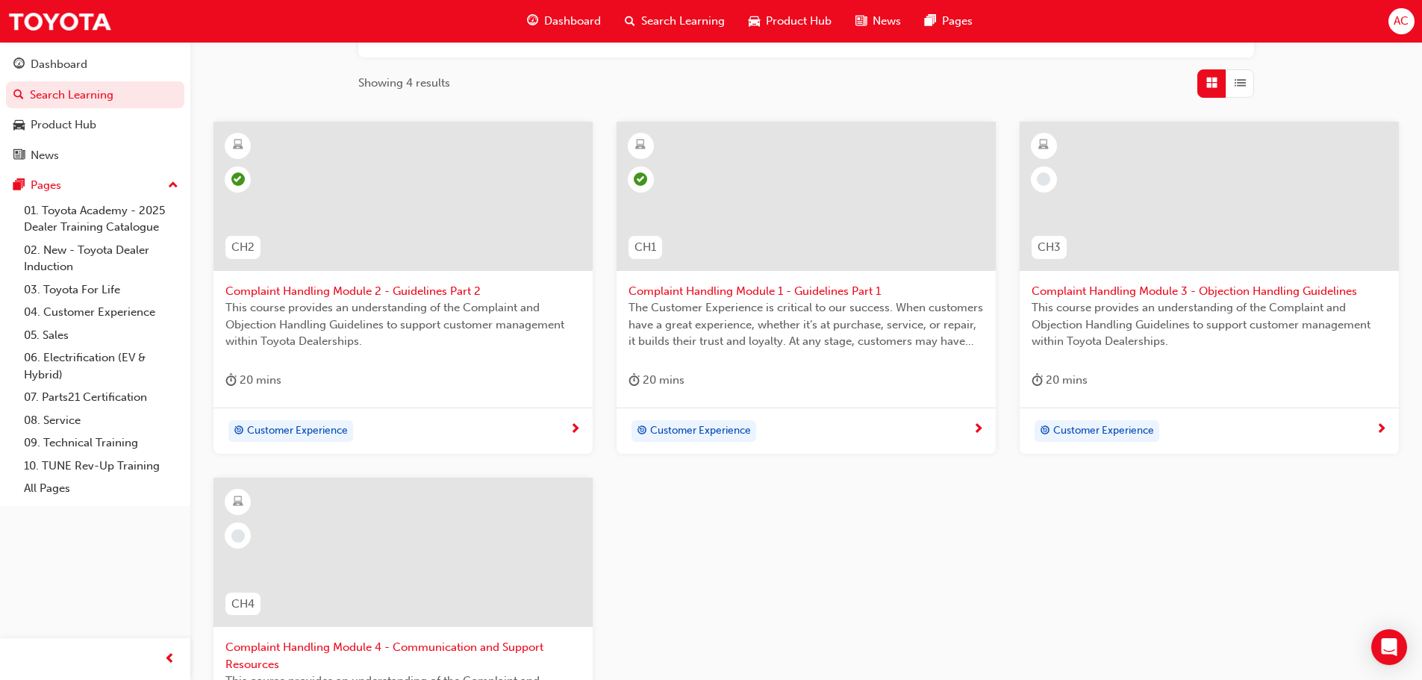
click at [1179, 287] on span "Complaint Handling Module 3 - Objection Handling Guidelines" at bounding box center [1208, 291] width 355 height 17
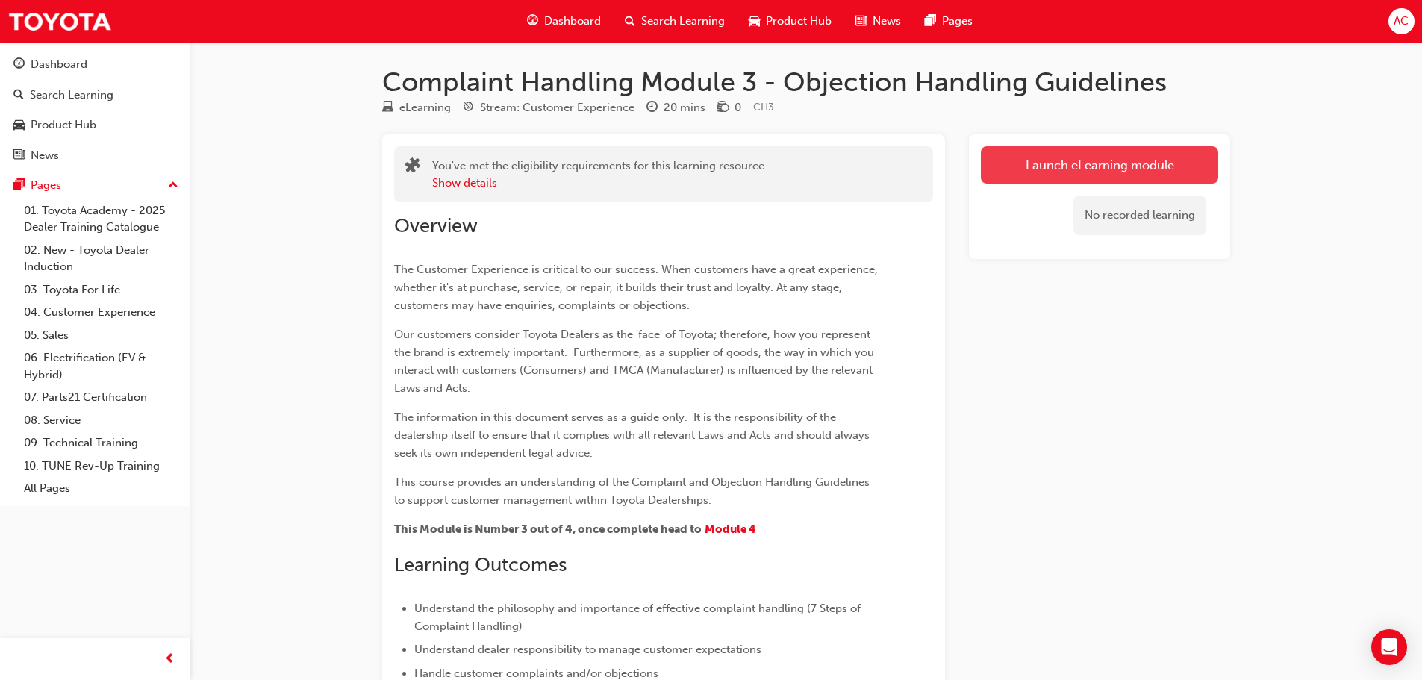
click at [1128, 154] on link "Launch eLearning module" at bounding box center [1099, 164] width 237 height 37
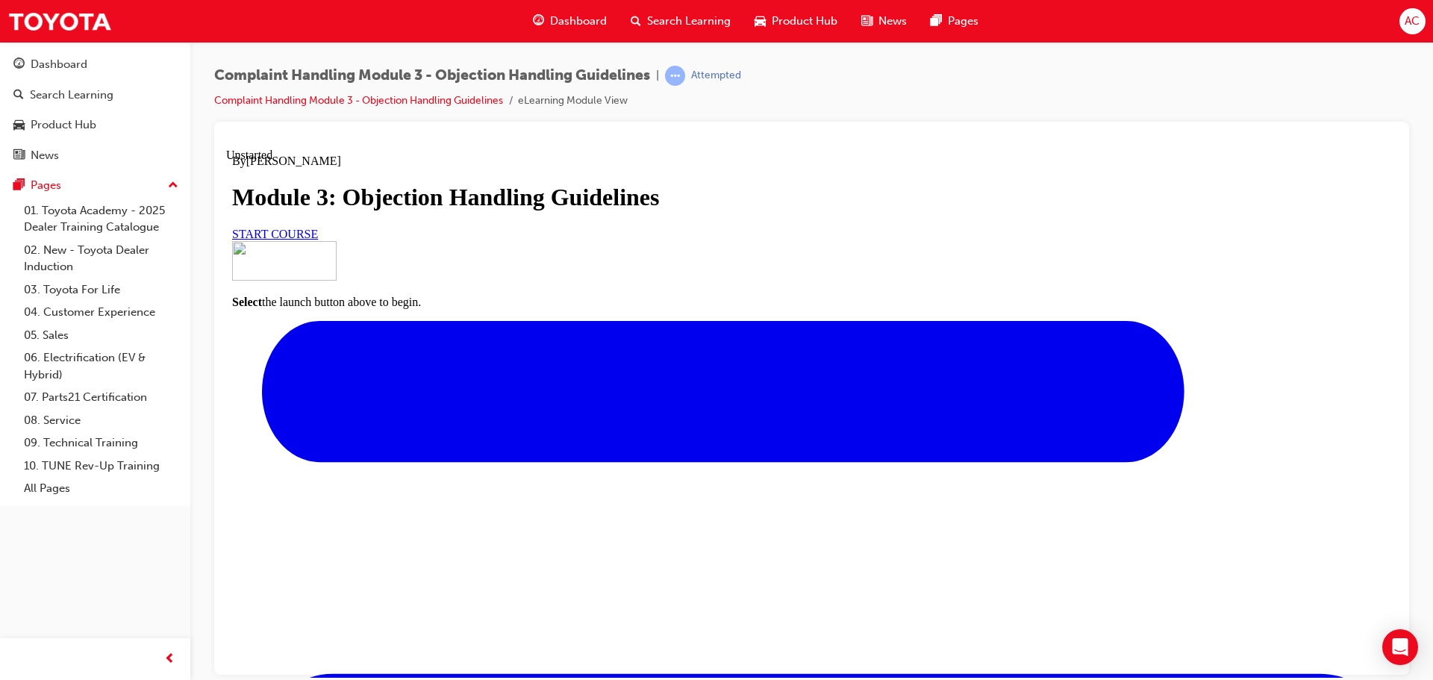
click at [318, 240] on link "START COURSE" at bounding box center [275, 233] width 86 height 13
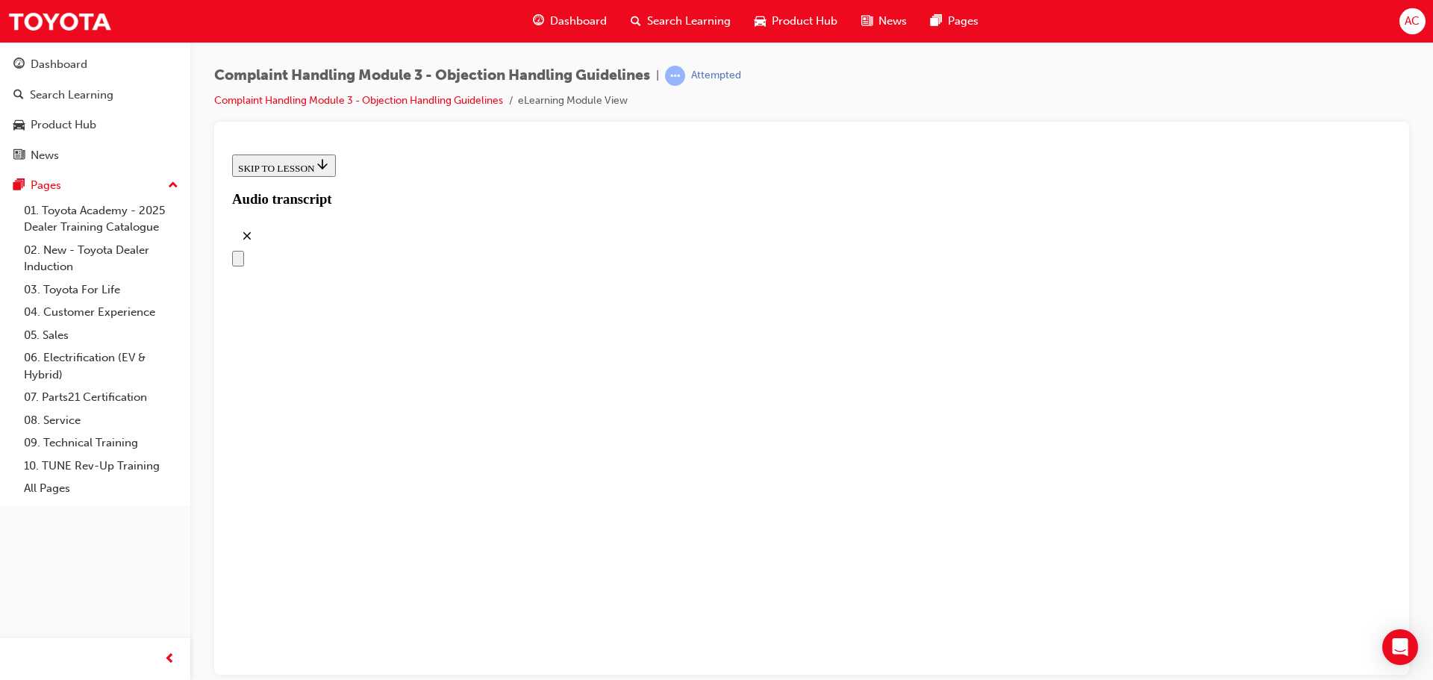
scroll to position [218, 0]
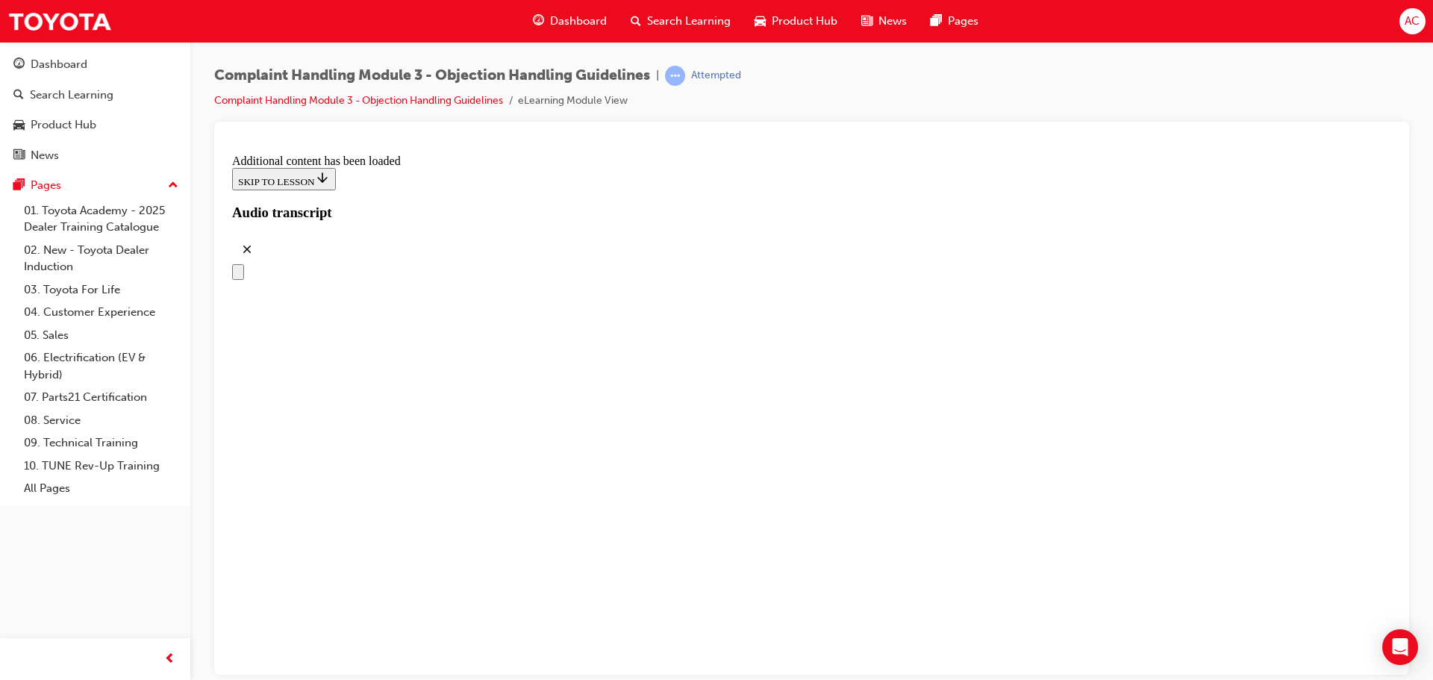
scroll to position [3780, 0]
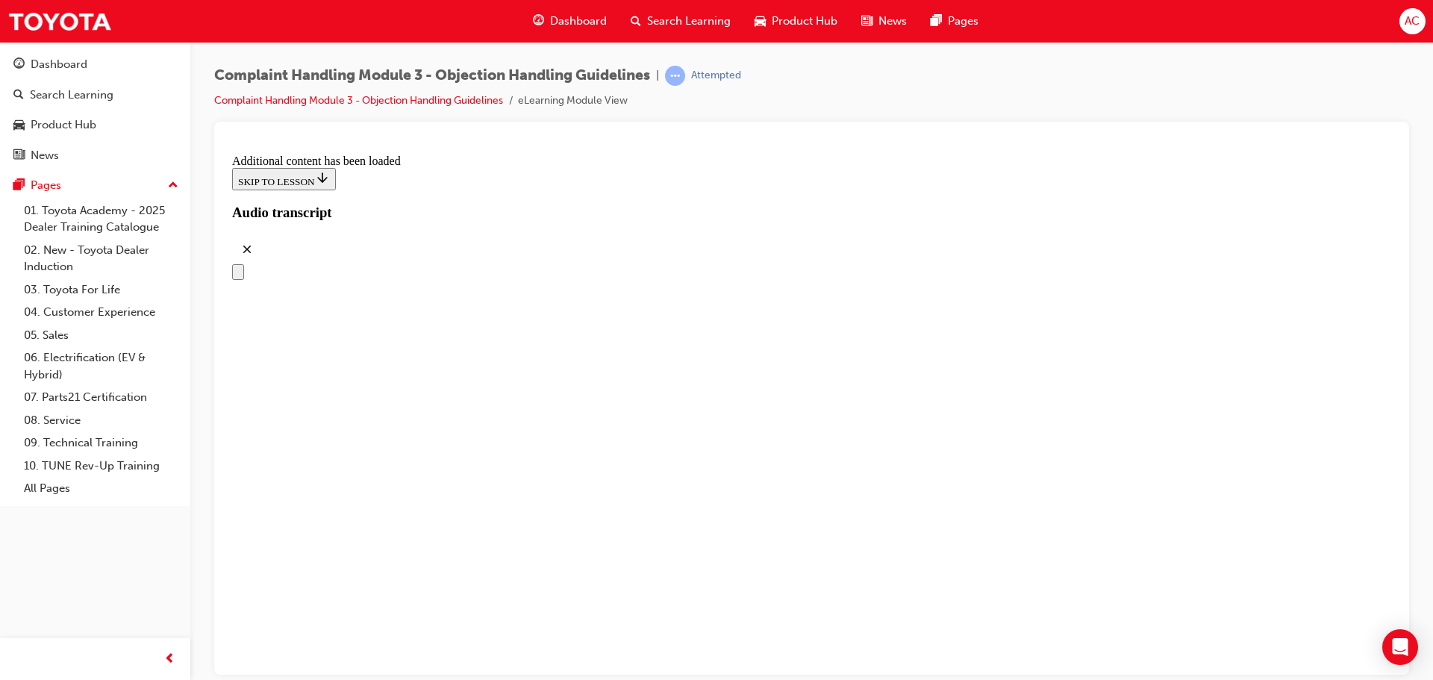
drag, startPoint x: 746, startPoint y: 460, endPoint x: 968, endPoint y: 234, distance: 316.1
drag, startPoint x: 660, startPoint y: 313, endPoint x: 918, endPoint y: 307, distance: 258.3
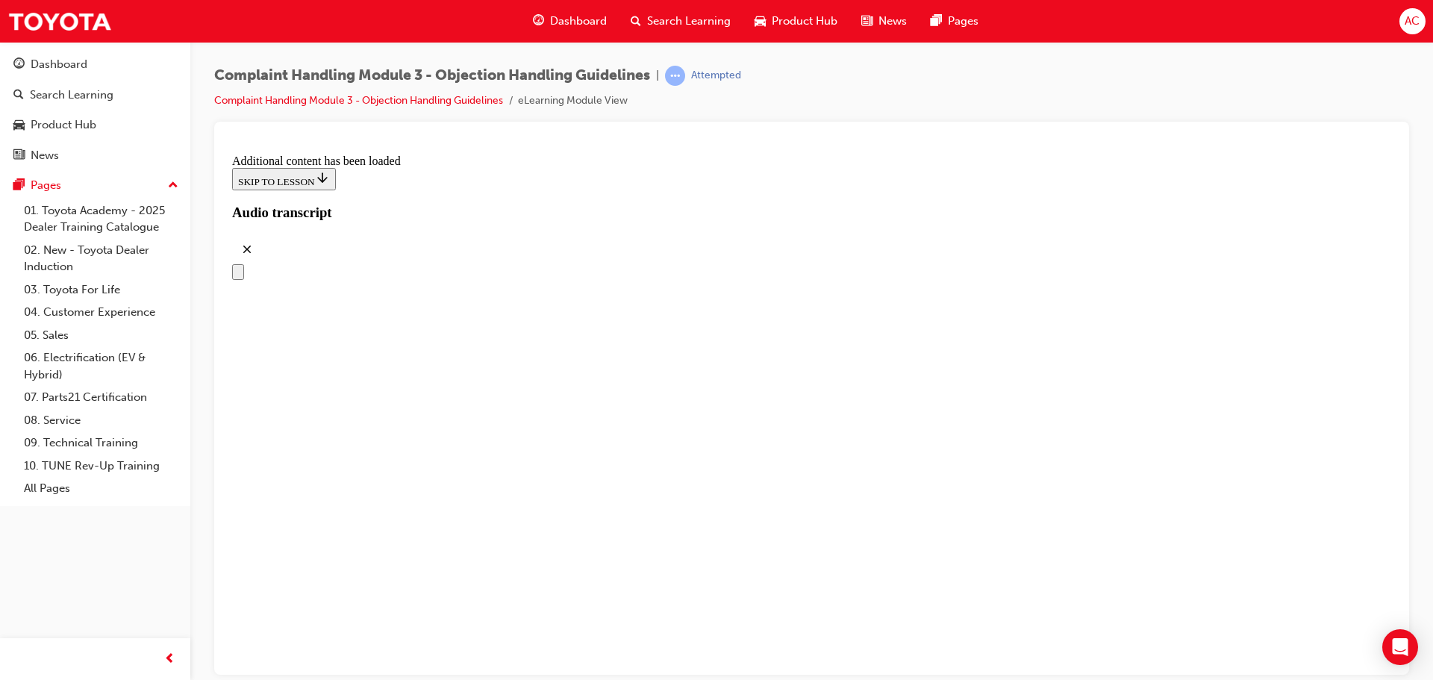
drag, startPoint x: 690, startPoint y: 467, endPoint x: 893, endPoint y: 389, distance: 217.6
drag, startPoint x: 669, startPoint y: 466, endPoint x: 880, endPoint y: 466, distance: 210.5
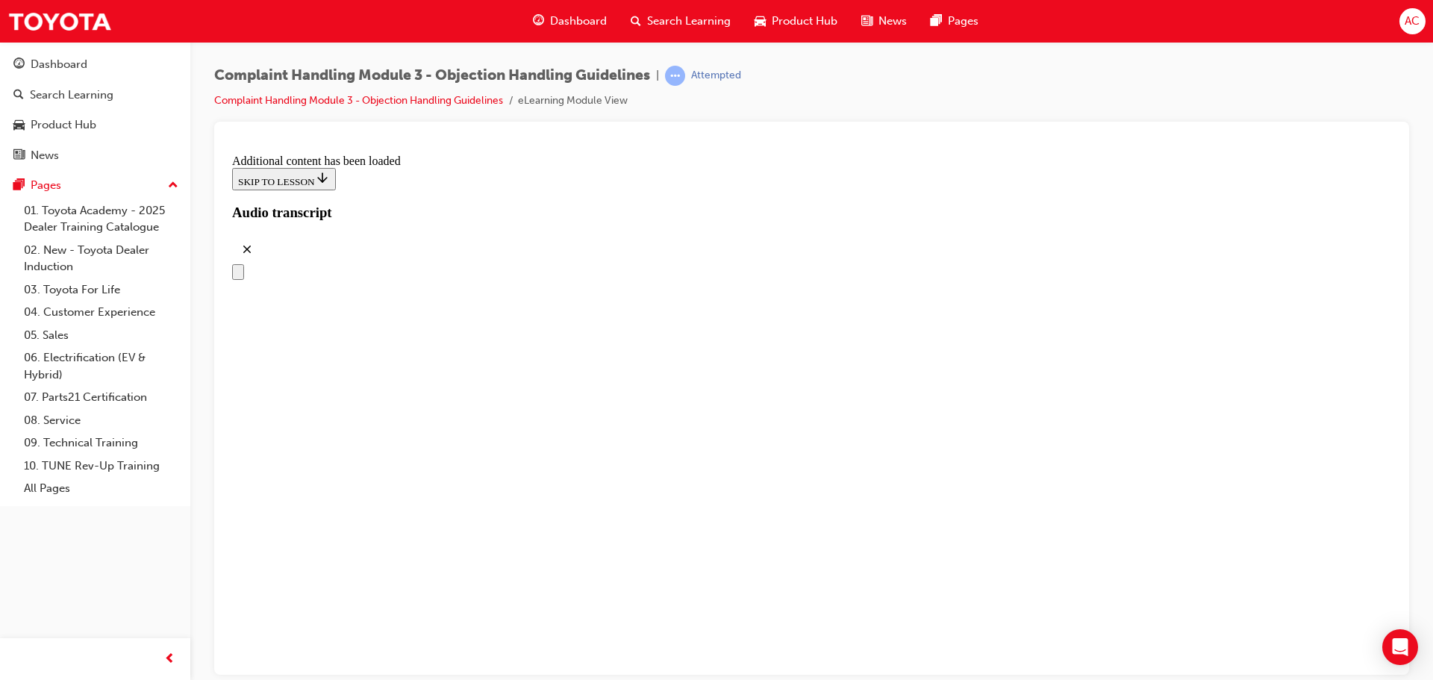
drag, startPoint x: 684, startPoint y: 541, endPoint x: 882, endPoint y: 543, distance: 197.8
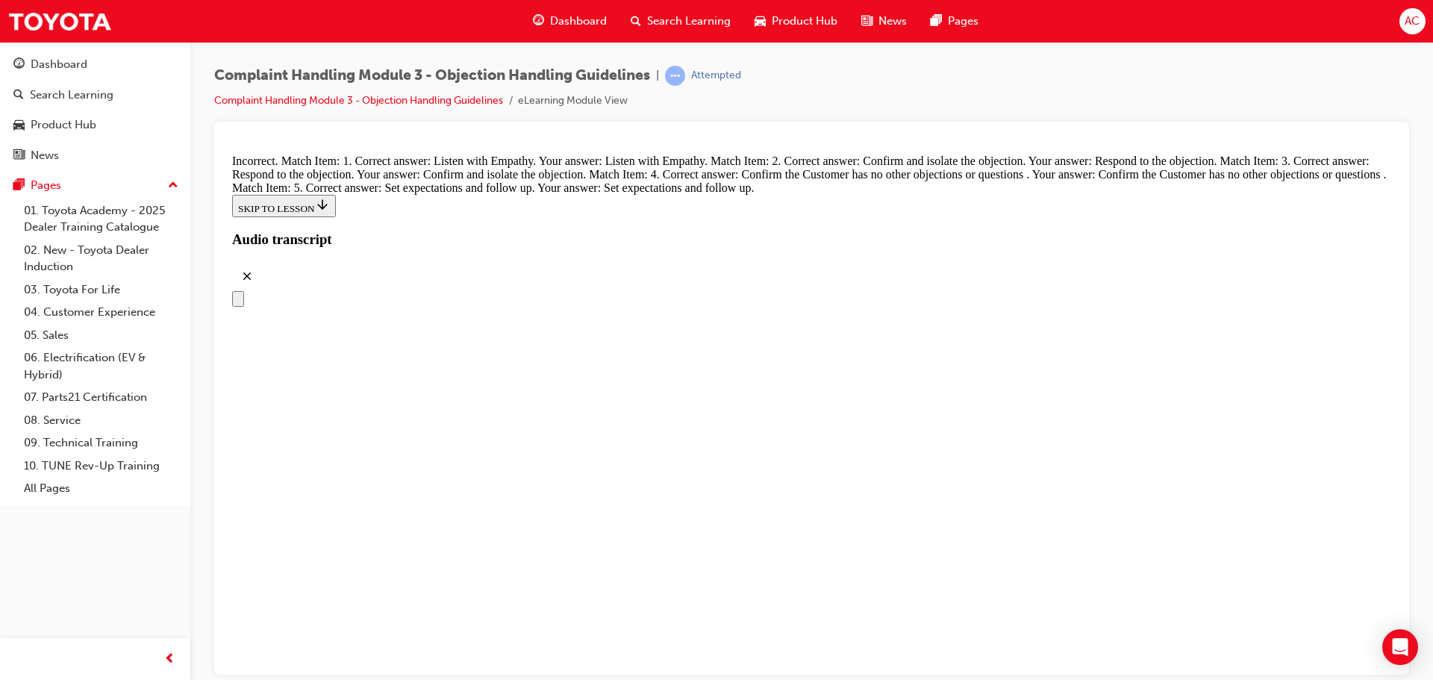
scroll to position [6450, 0]
radio input "true"
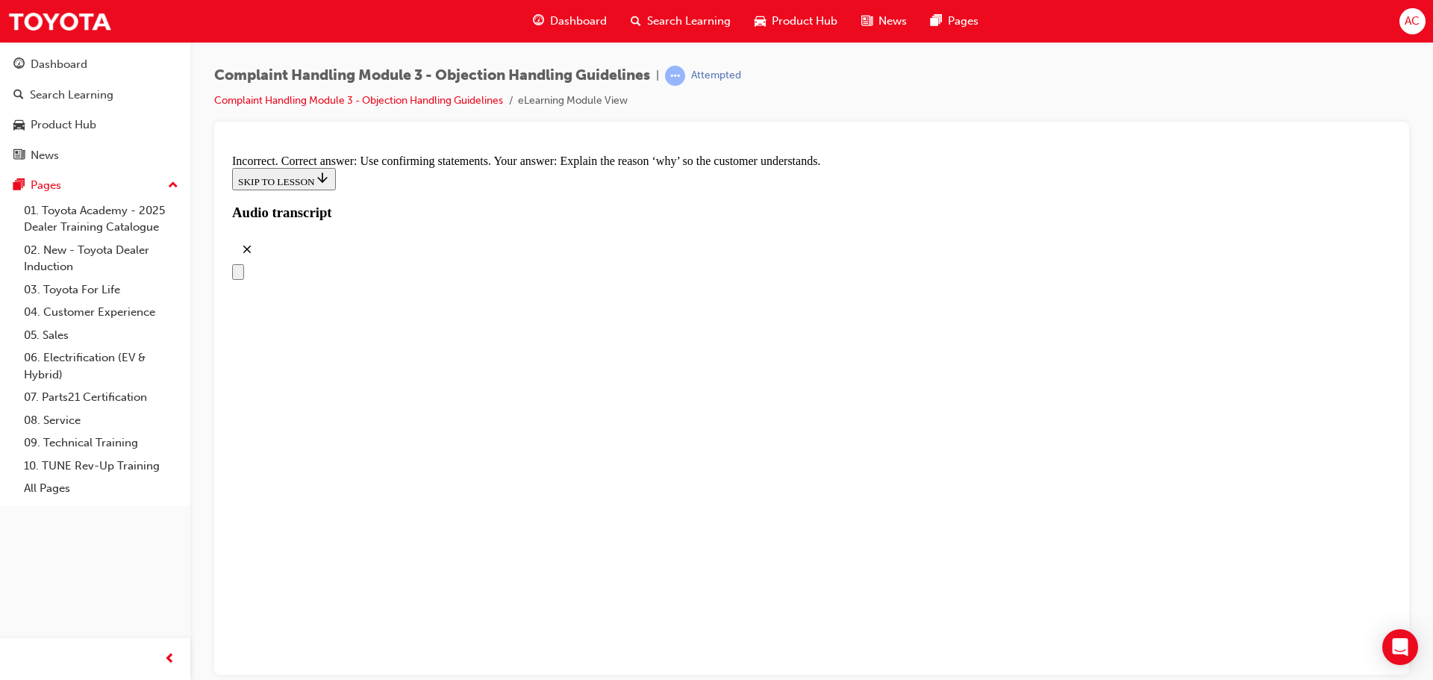
scroll to position [7060, 0]
radio input "true"
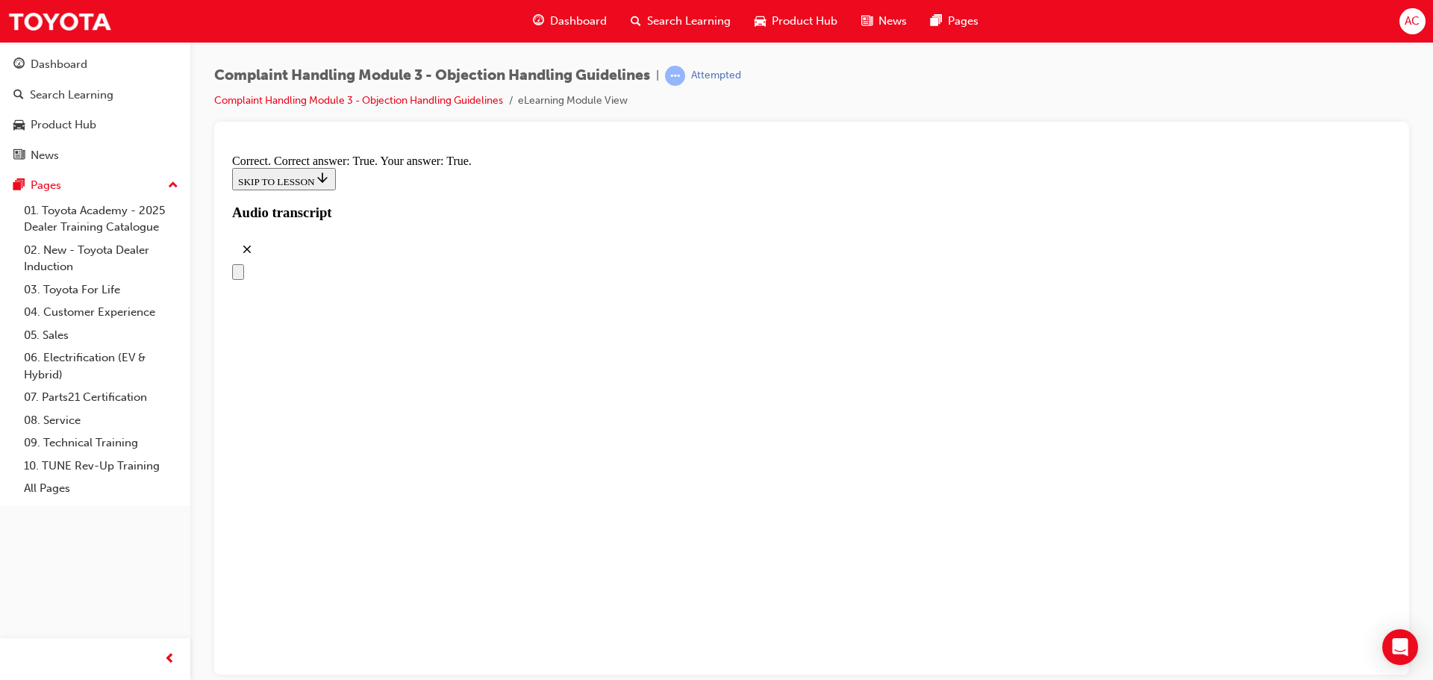
scroll to position [7657, 0]
drag, startPoint x: 599, startPoint y: 493, endPoint x: 745, endPoint y: 598, distance: 179.8
checkbox input "true"
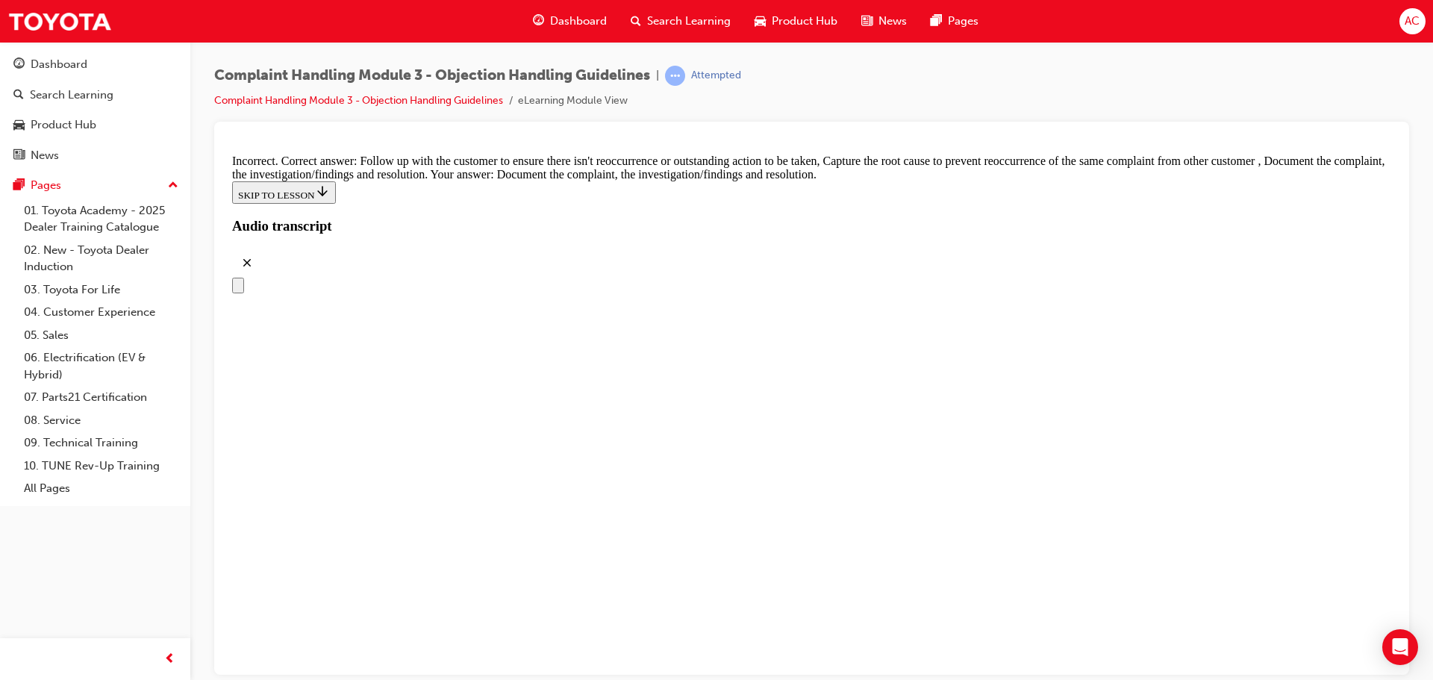
scroll to position [7948, 0]
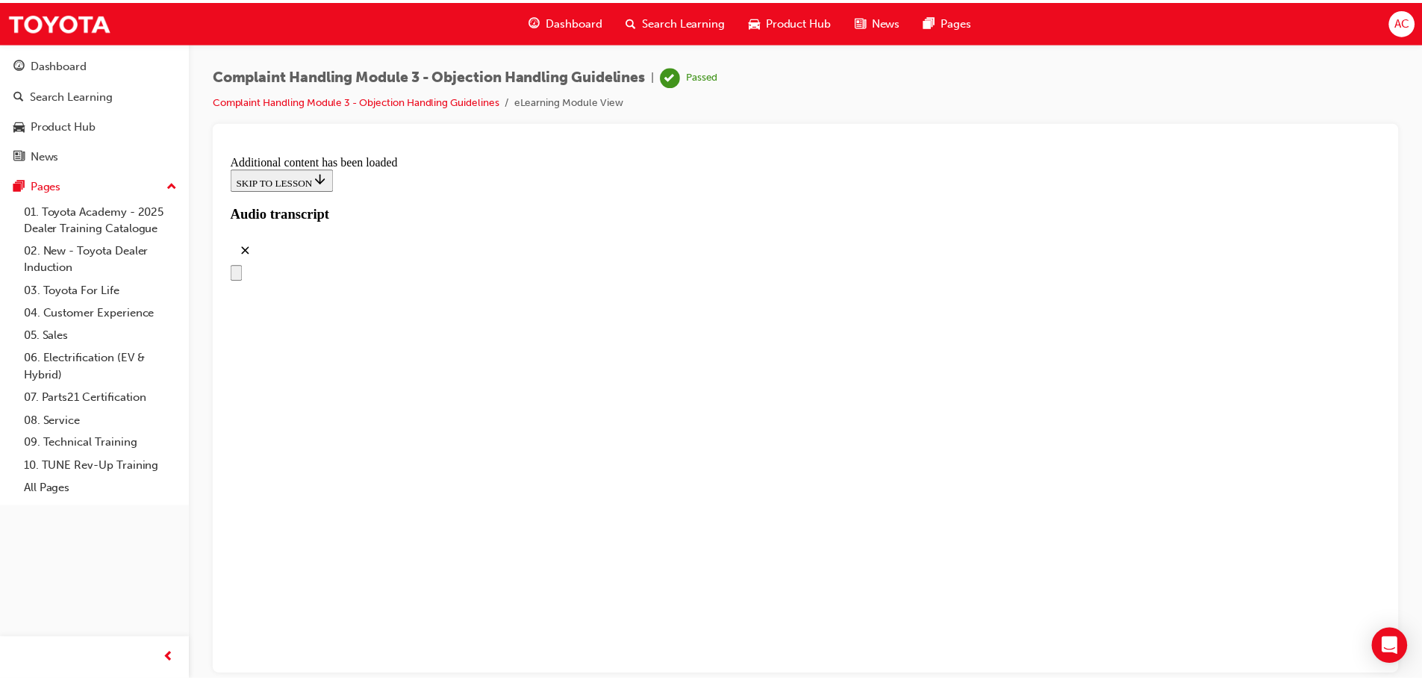
scroll to position [6321, 0]
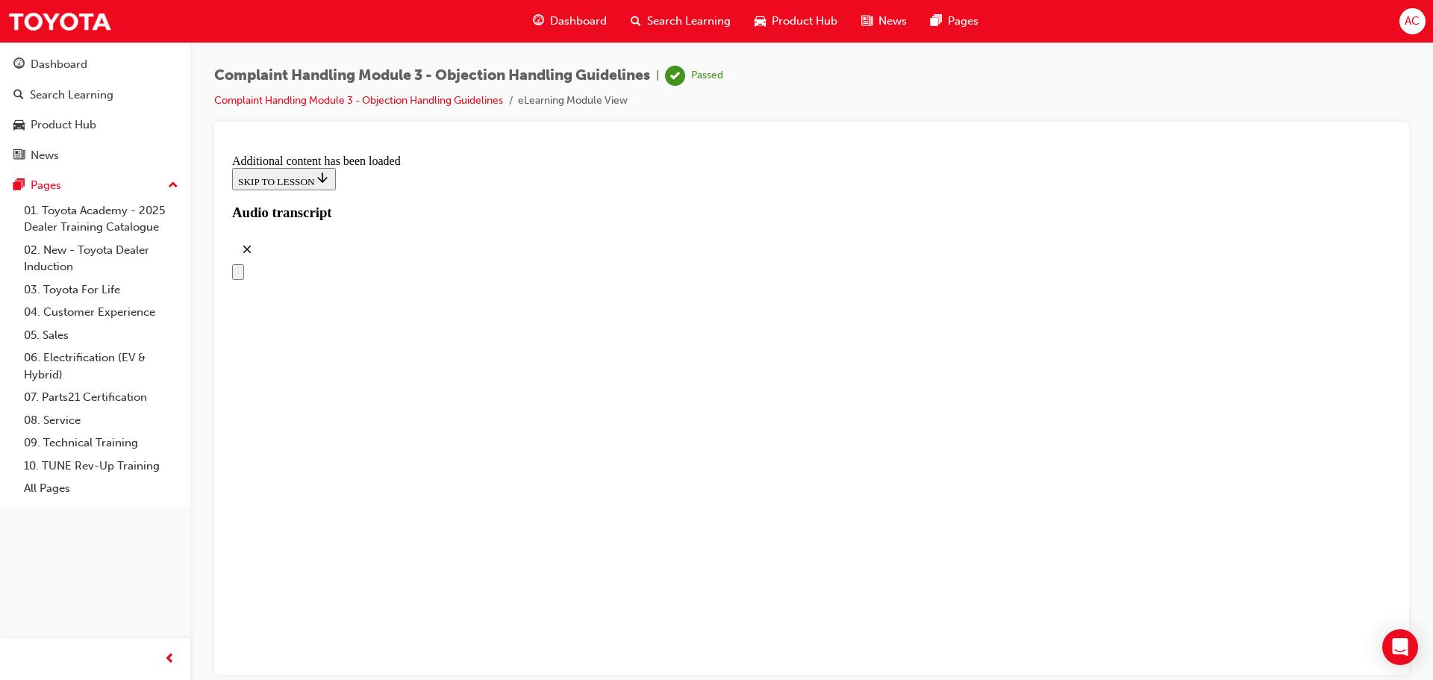
click at [690, 23] on span "Search Learning" at bounding box center [689, 21] width 84 height 17
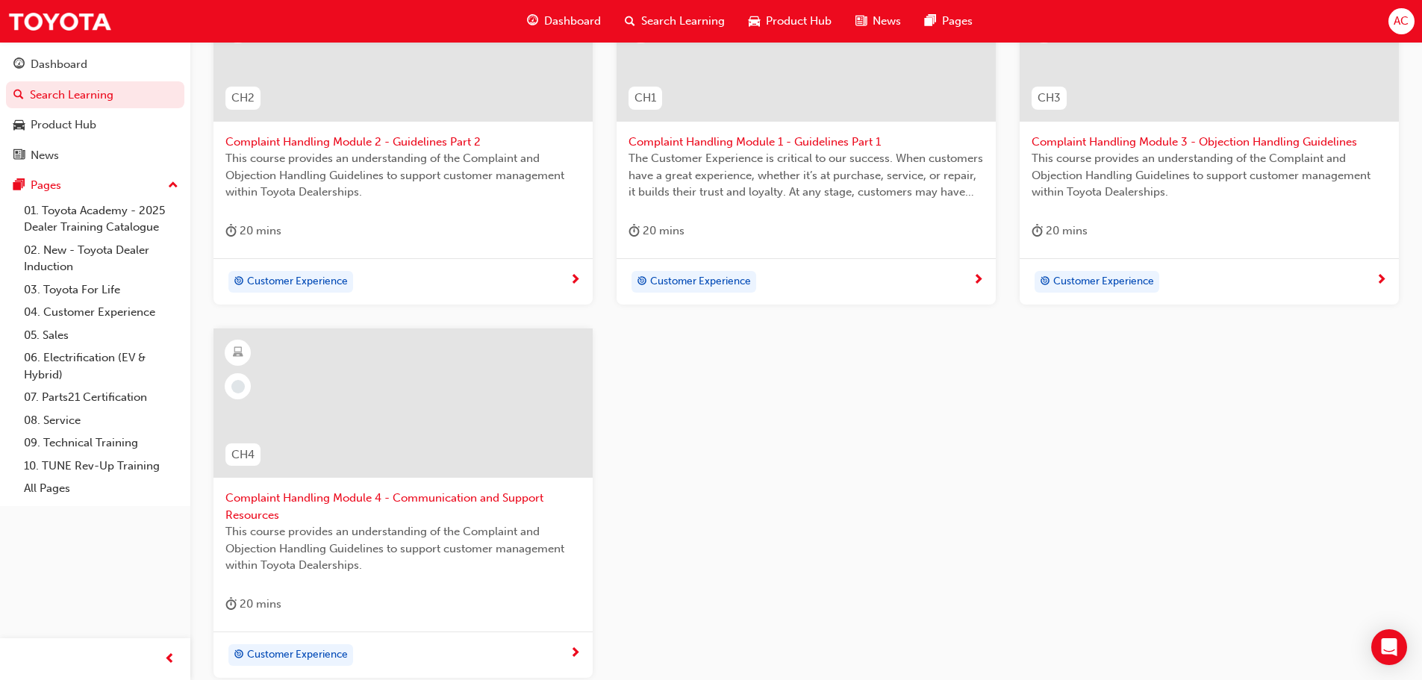
scroll to position [448, 0]
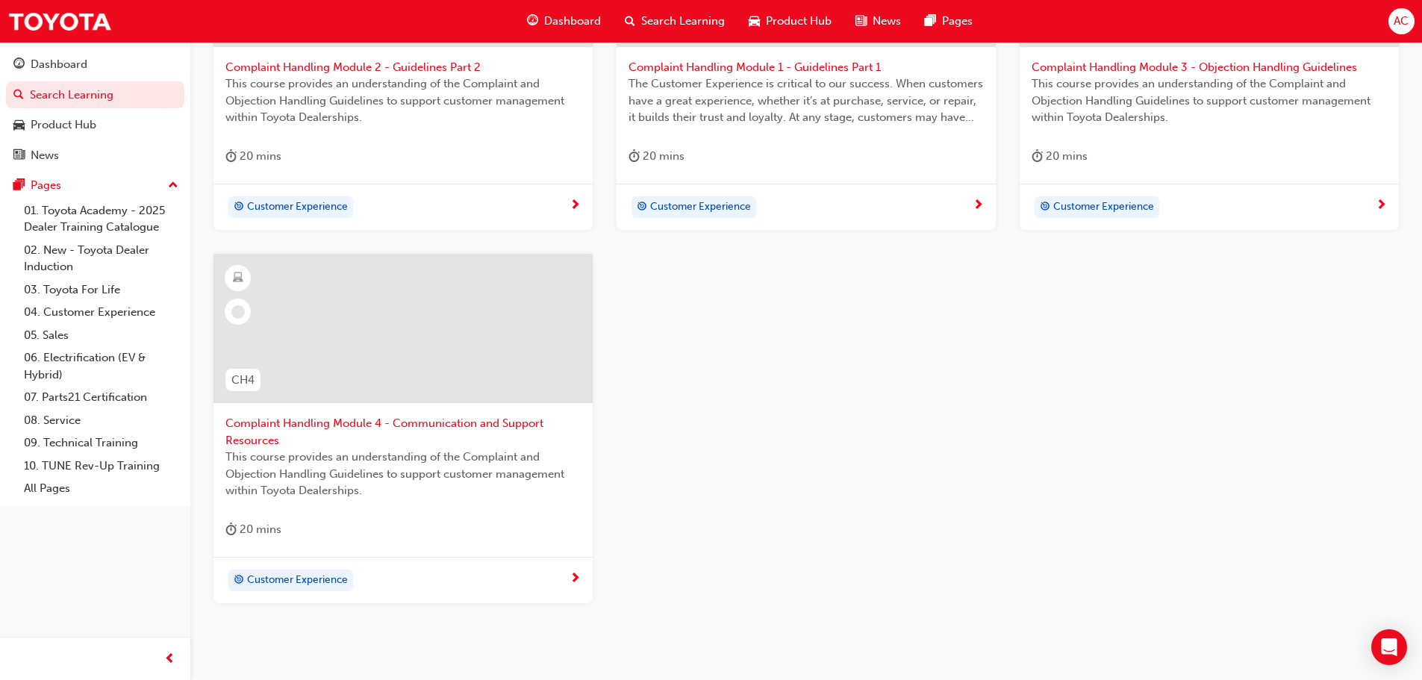
click at [404, 422] on span "Complaint Handling Module 4 - Communication and Support Resources" at bounding box center [402, 432] width 355 height 34
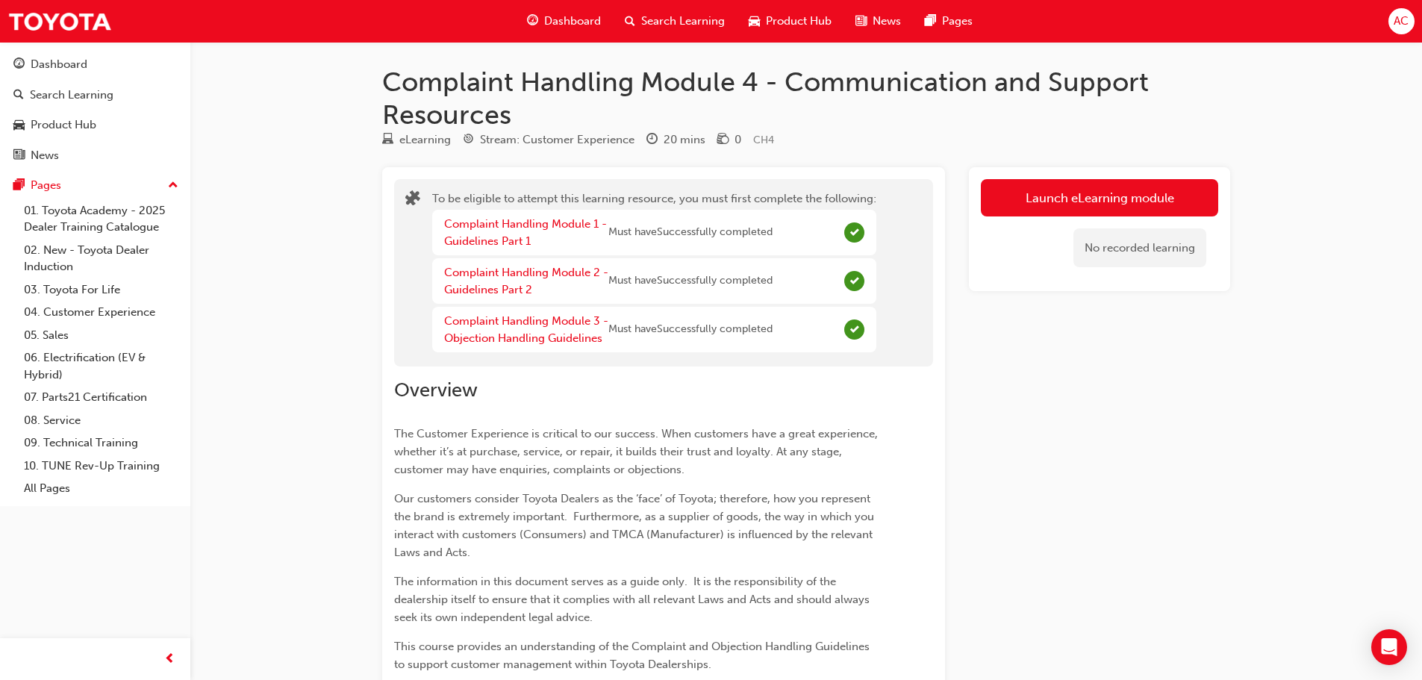
click at [687, 21] on span "Search Learning" at bounding box center [683, 21] width 84 height 17
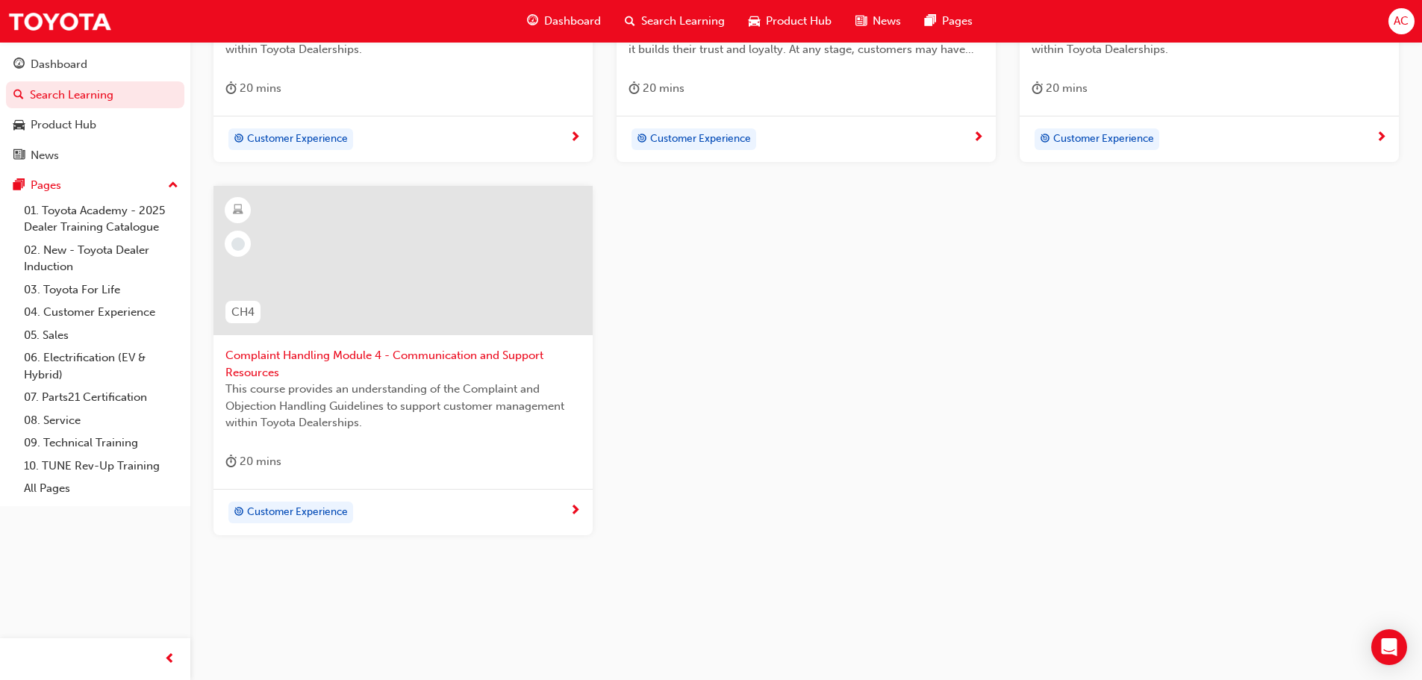
click at [333, 354] on span "Complaint Handling Module 4 - Communication and Support Resources" at bounding box center [402, 364] width 355 height 34
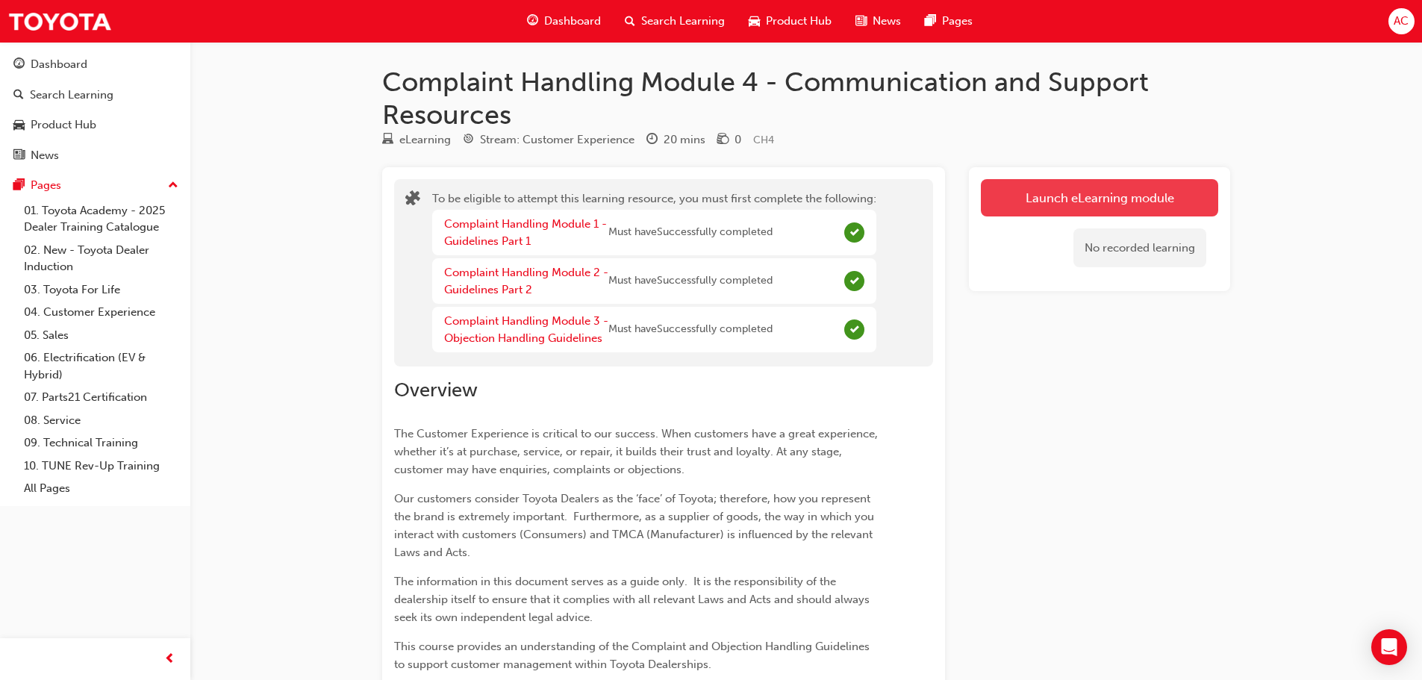
click at [1087, 201] on button "Launch eLearning module" at bounding box center [1099, 197] width 237 height 37
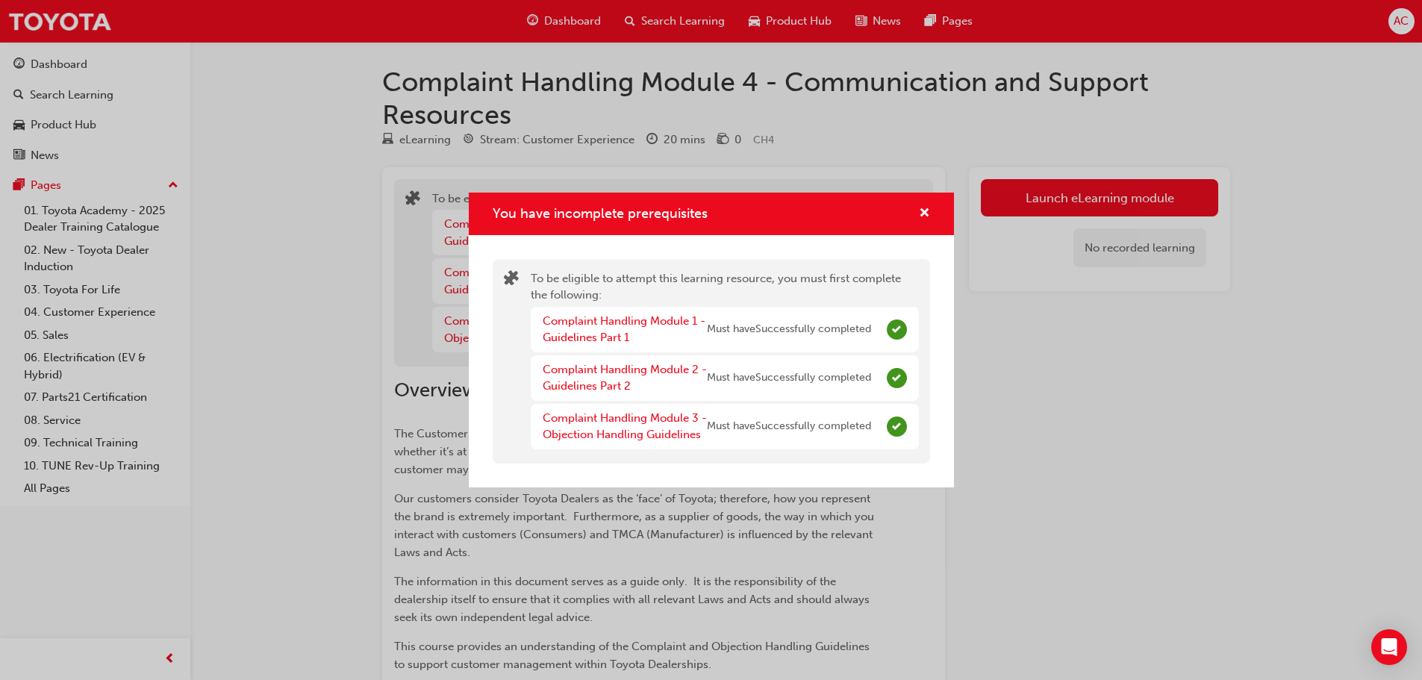
click at [935, 209] on div "You have incomplete prerequisites" at bounding box center [711, 214] width 485 height 43
click at [926, 210] on span "cross-icon" at bounding box center [924, 213] width 11 height 13
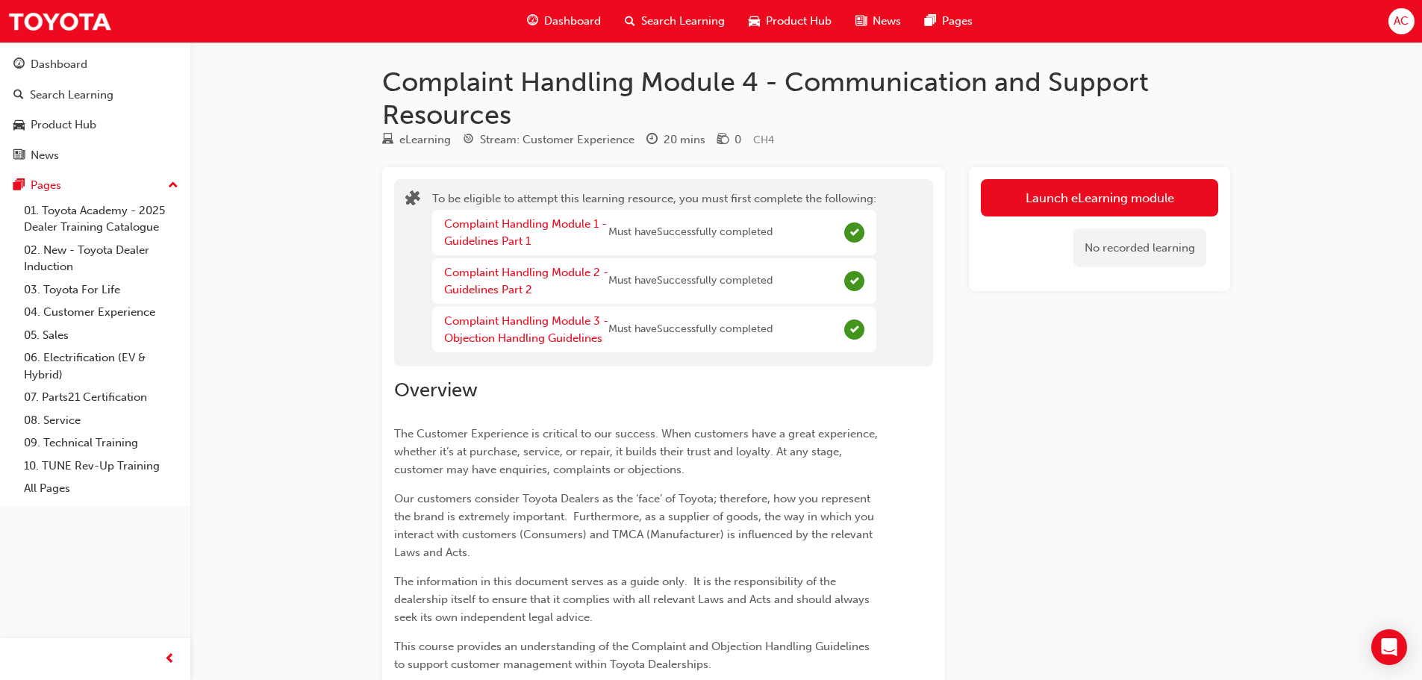
click at [575, 15] on span "Dashboard" at bounding box center [572, 21] width 57 height 17
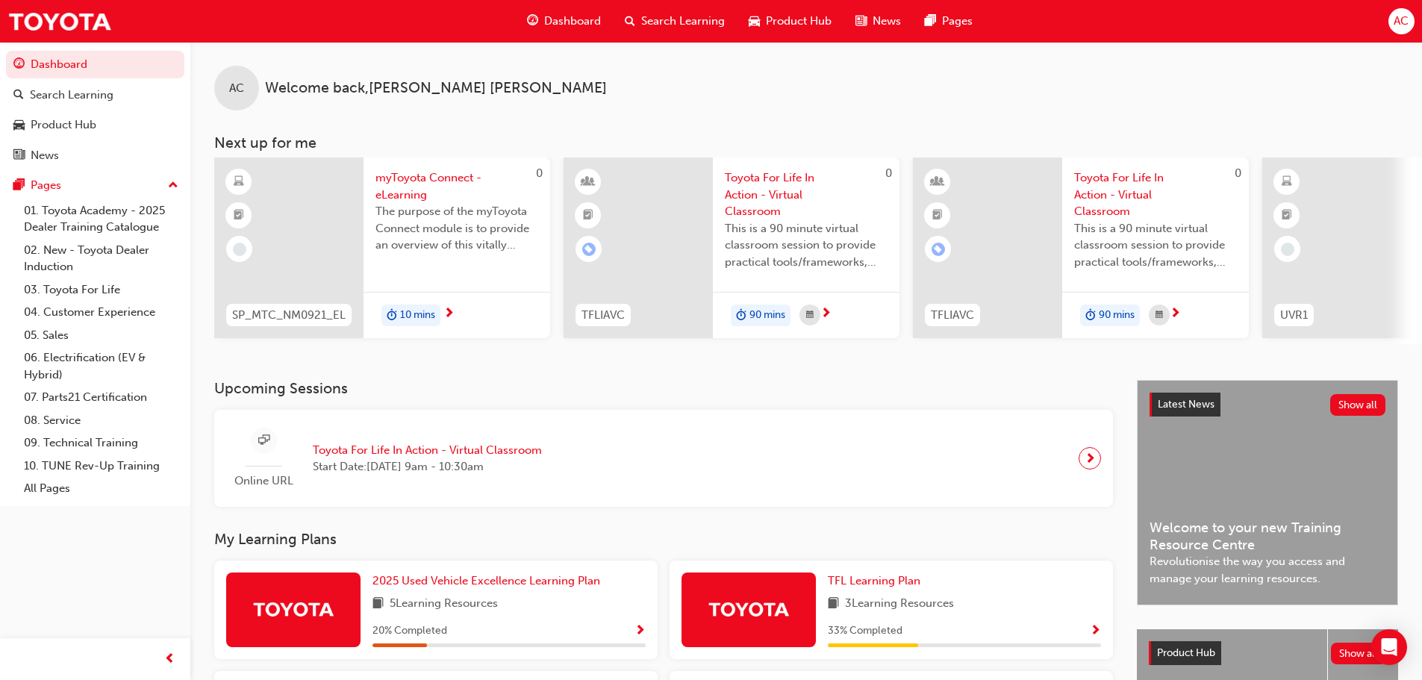
click at [663, 24] on span "Search Learning" at bounding box center [683, 21] width 84 height 17
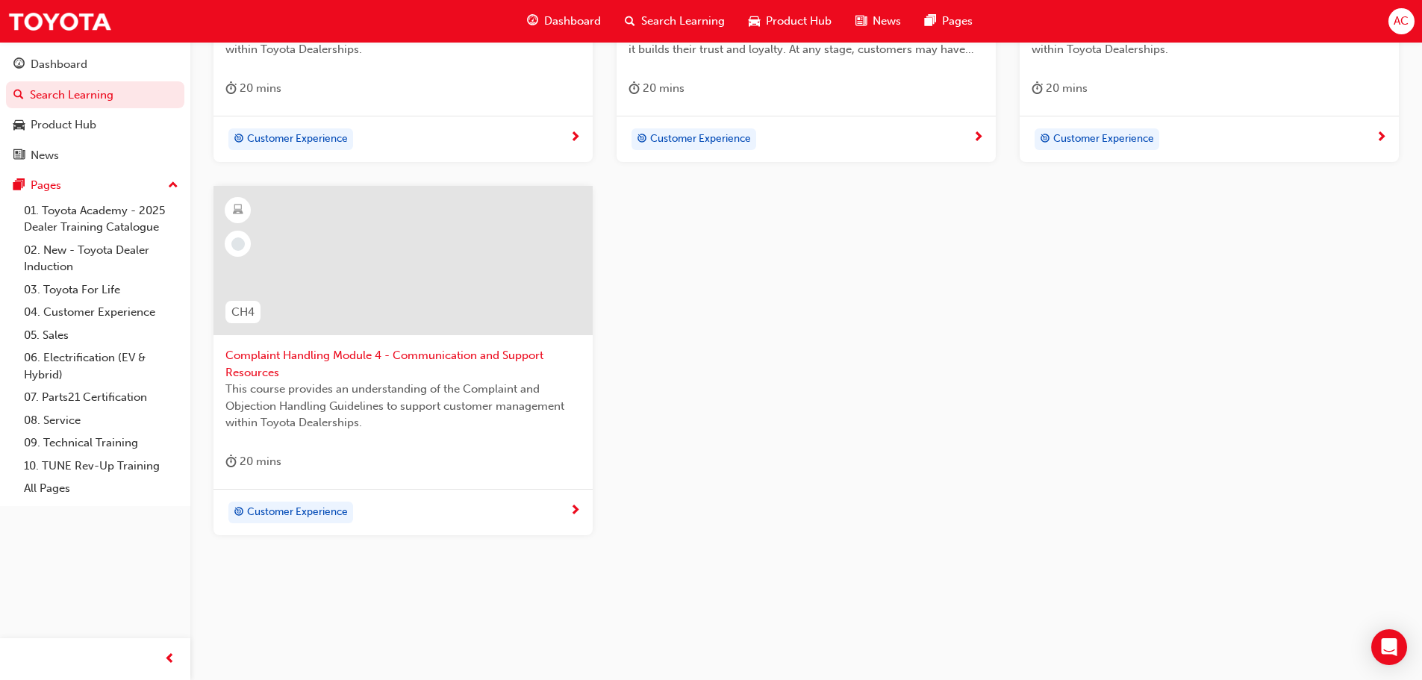
click at [399, 357] on span "Complaint Handling Module 4 - Communication and Support Resources" at bounding box center [402, 364] width 355 height 34
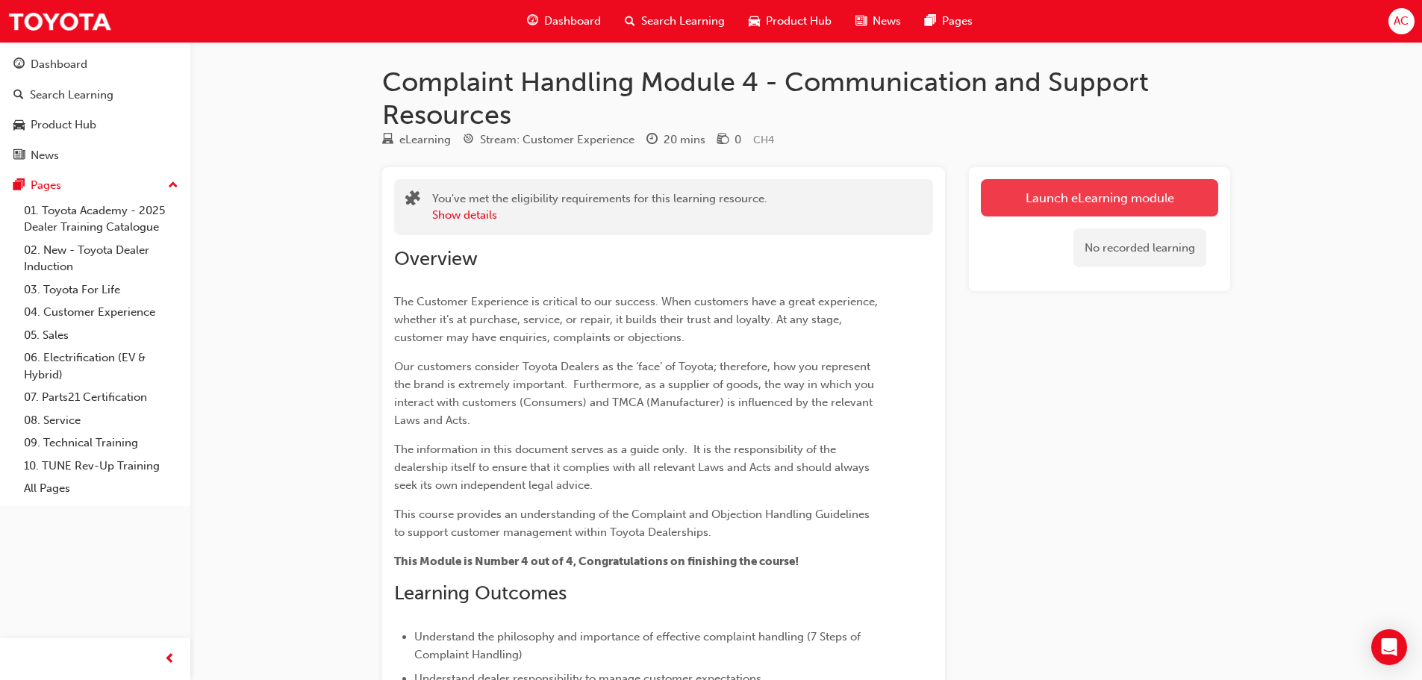
click at [1070, 200] on link "Launch eLearning module" at bounding box center [1099, 197] width 237 height 37
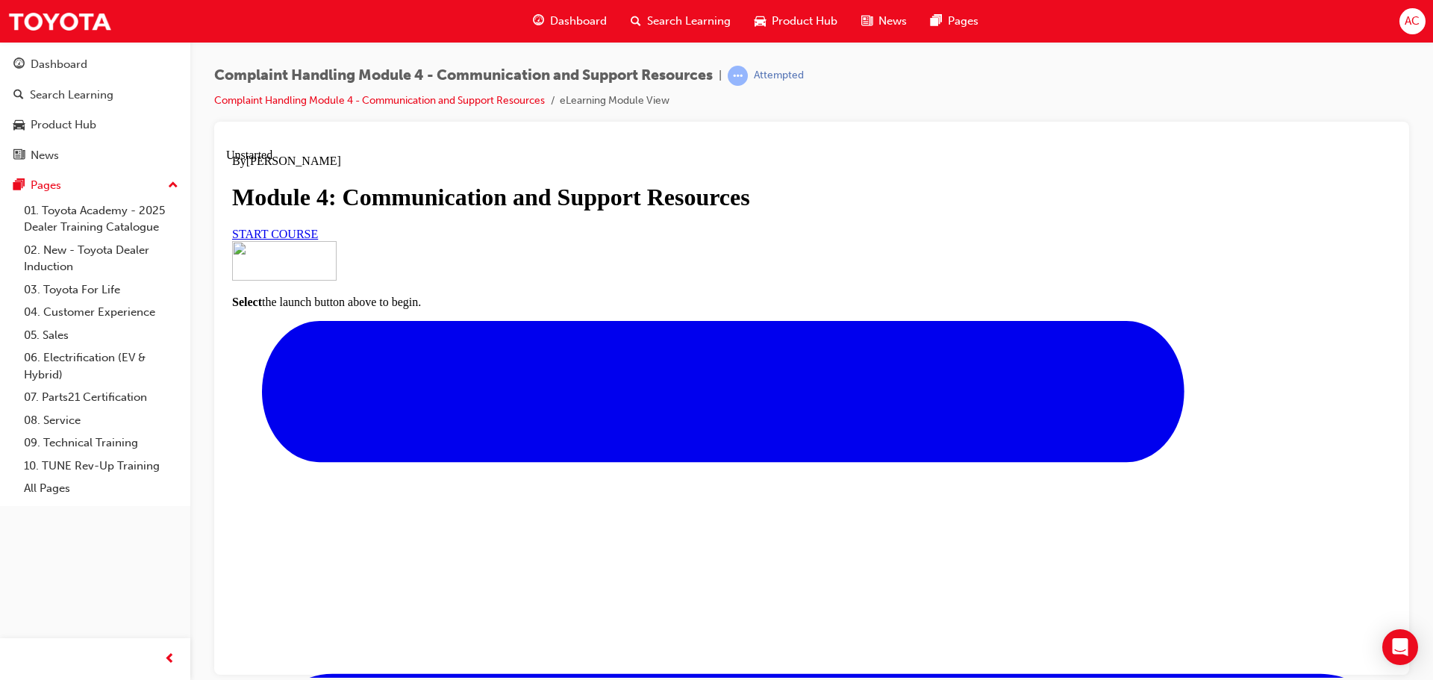
click at [318, 240] on link "START COURSE" at bounding box center [275, 233] width 86 height 13
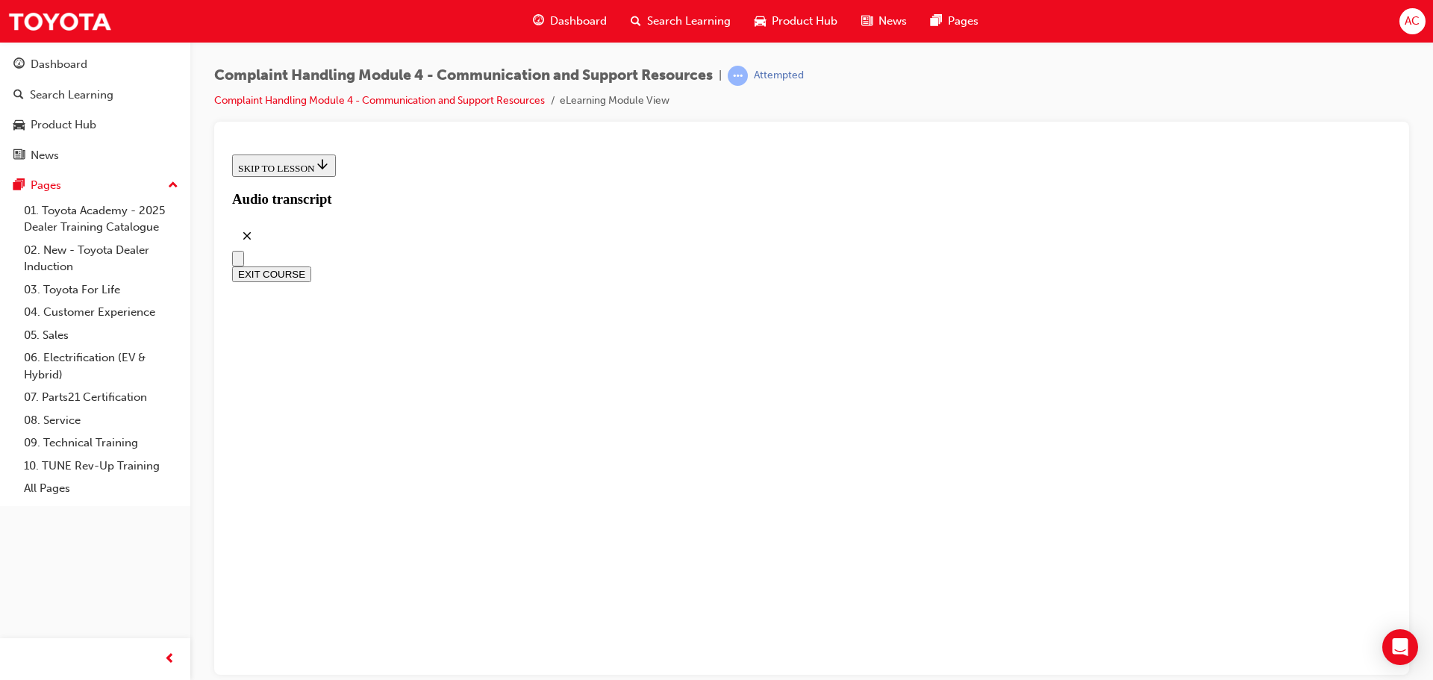
scroll to position [436, 0]
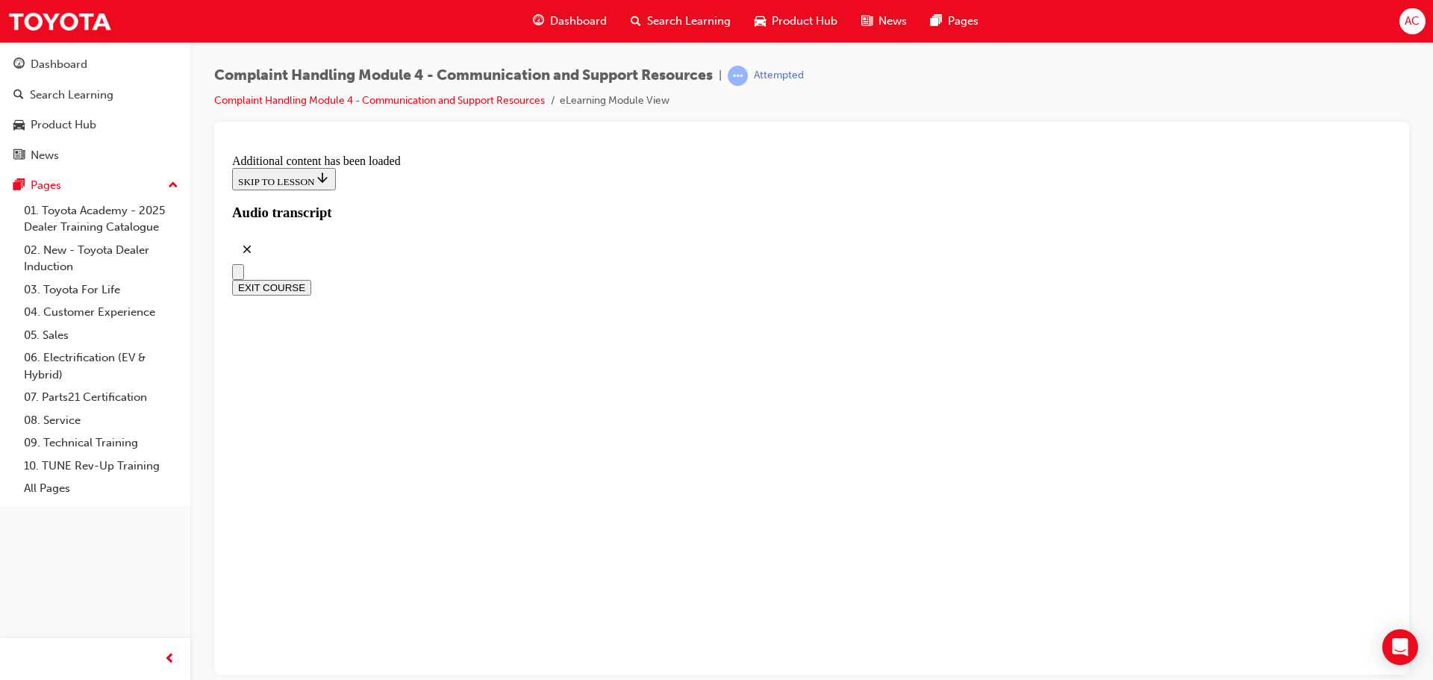
scroll to position [7819, 0]
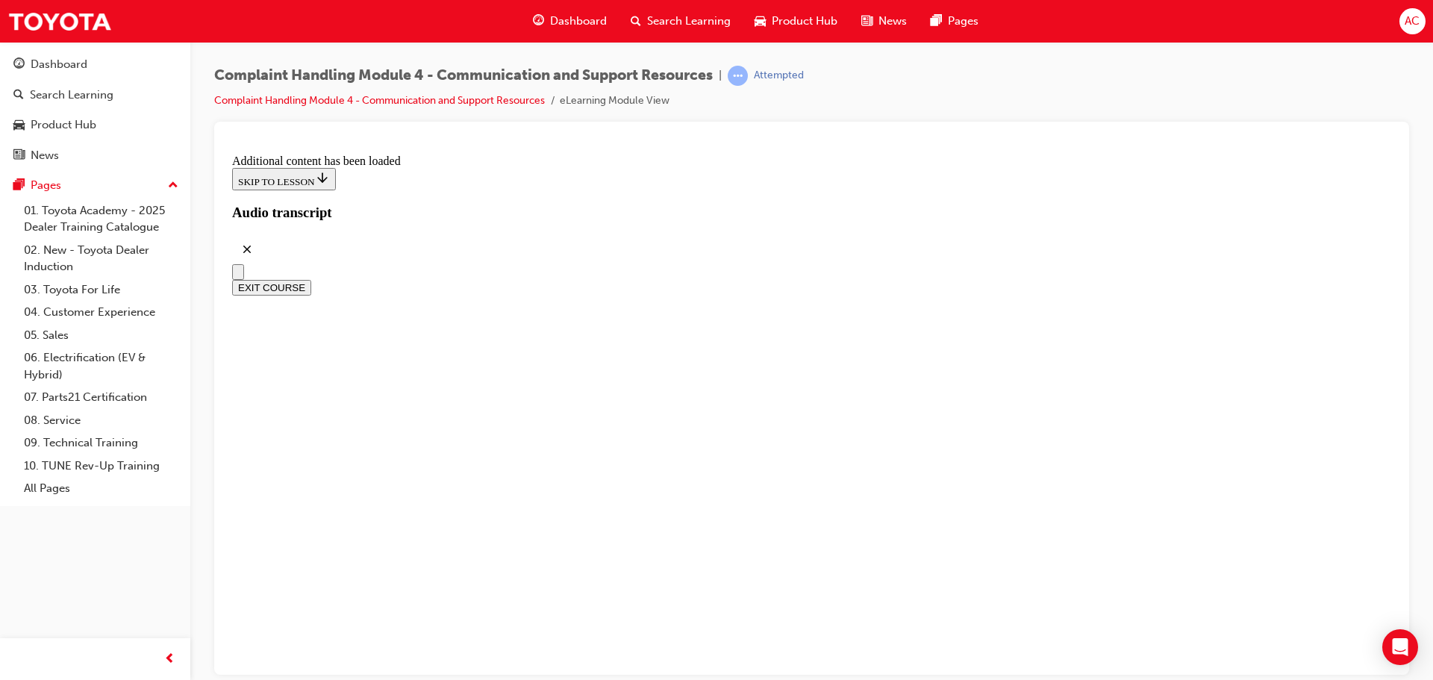
radio input "true"
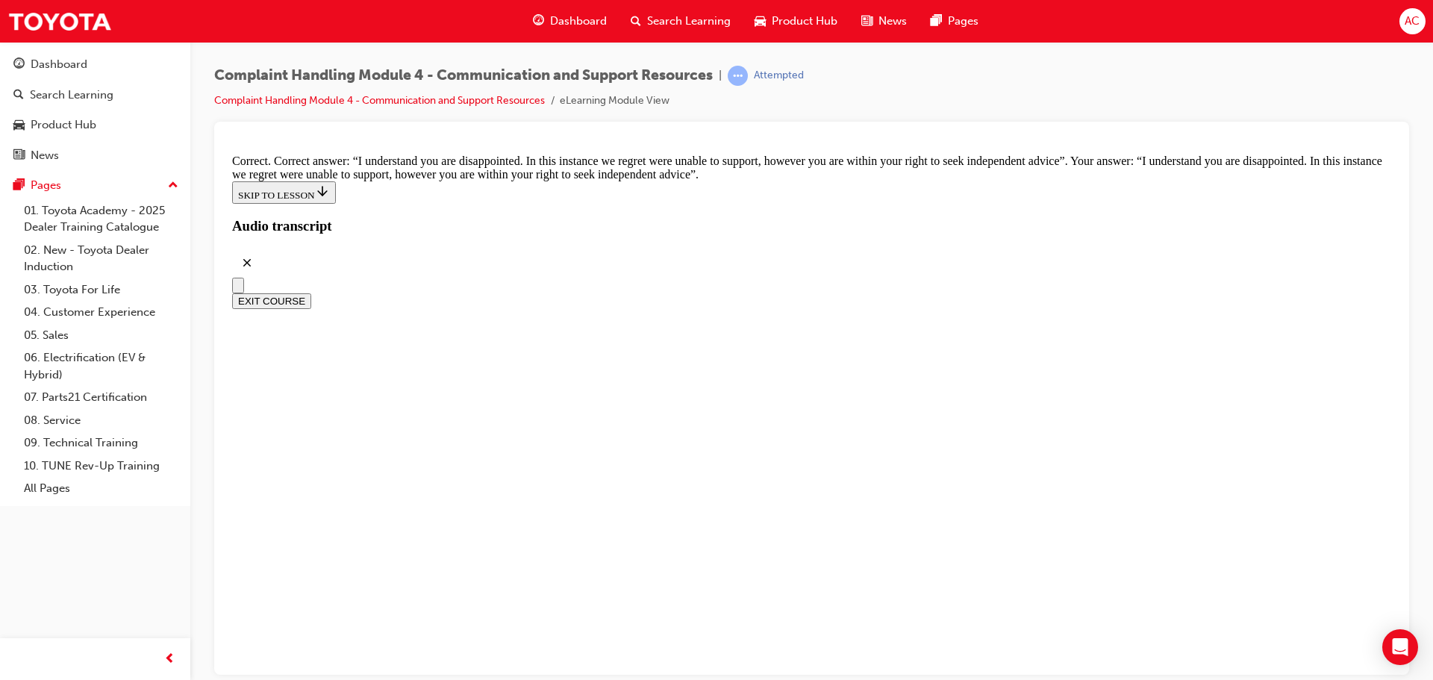
scroll to position [9851, 0]
drag, startPoint x: 594, startPoint y: 374, endPoint x: 606, endPoint y: 401, distance: 29.4
checkbox input "true"
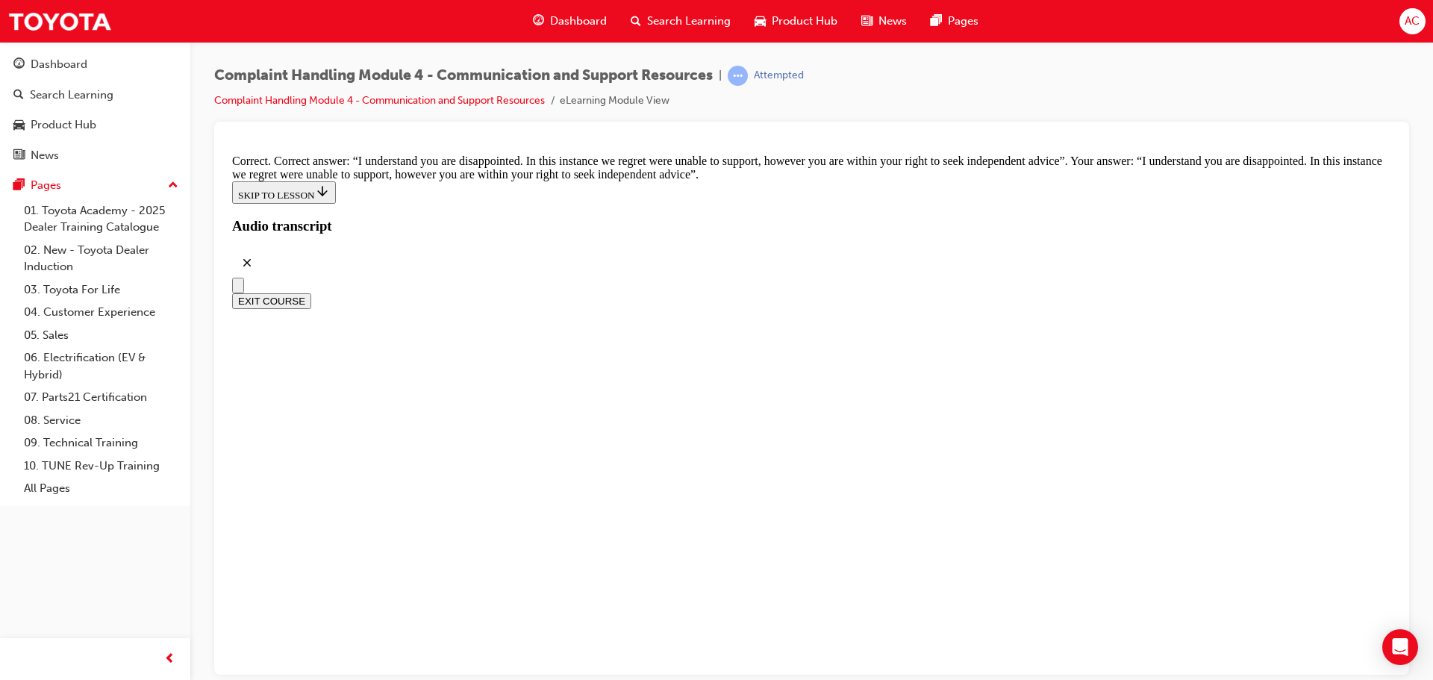
checkbox input "true"
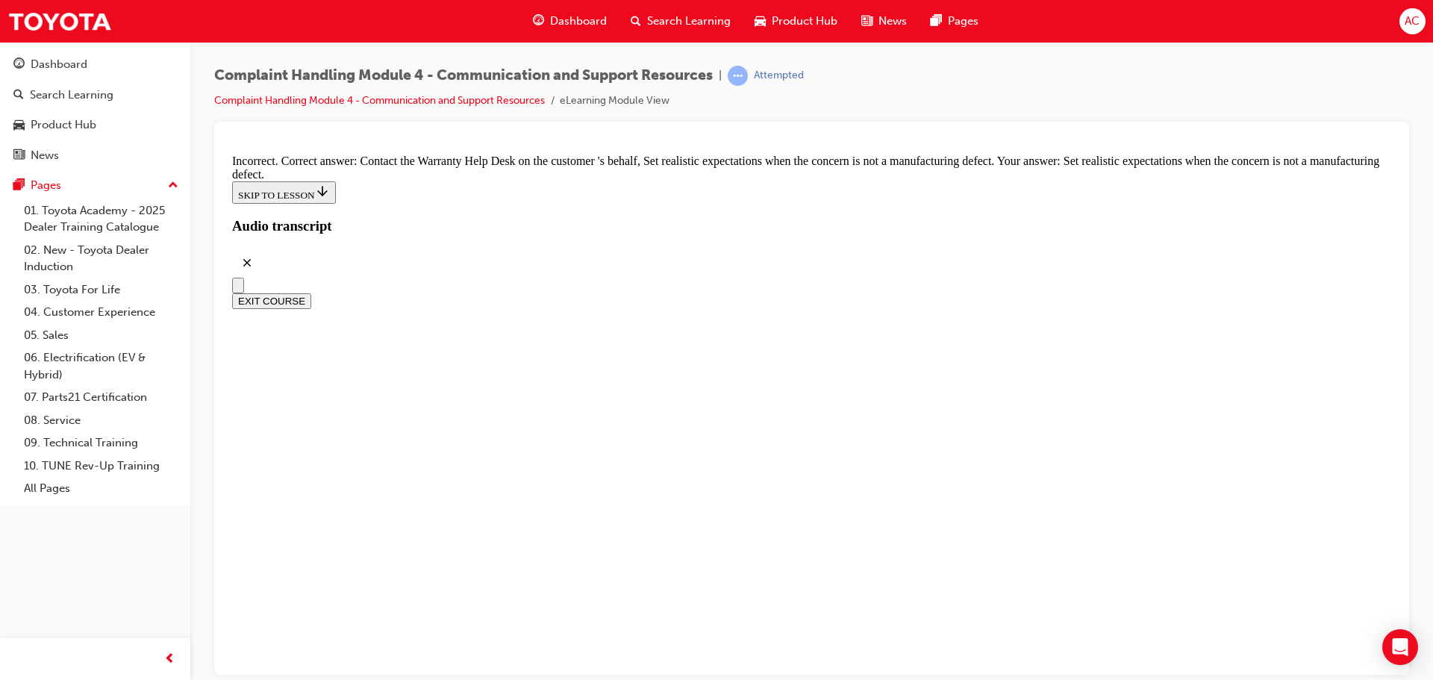
checkbox input "false"
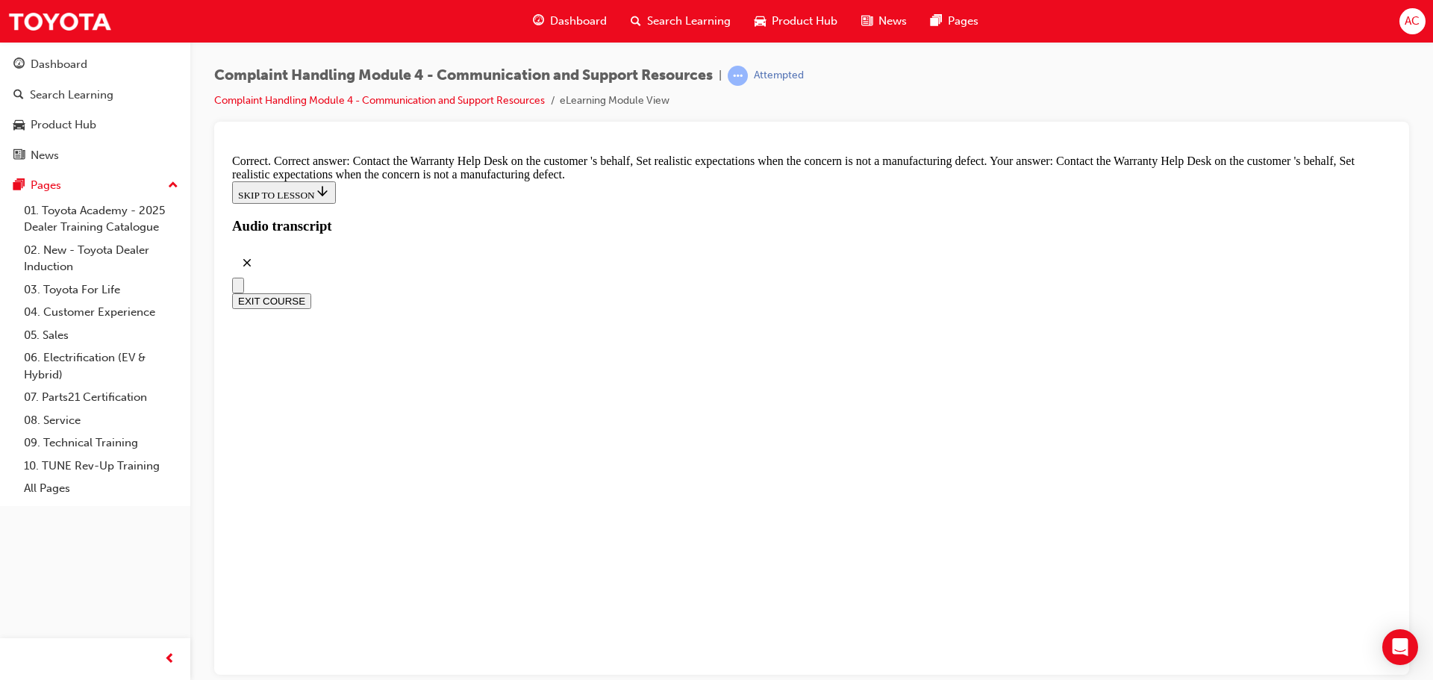
checkbox input "true"
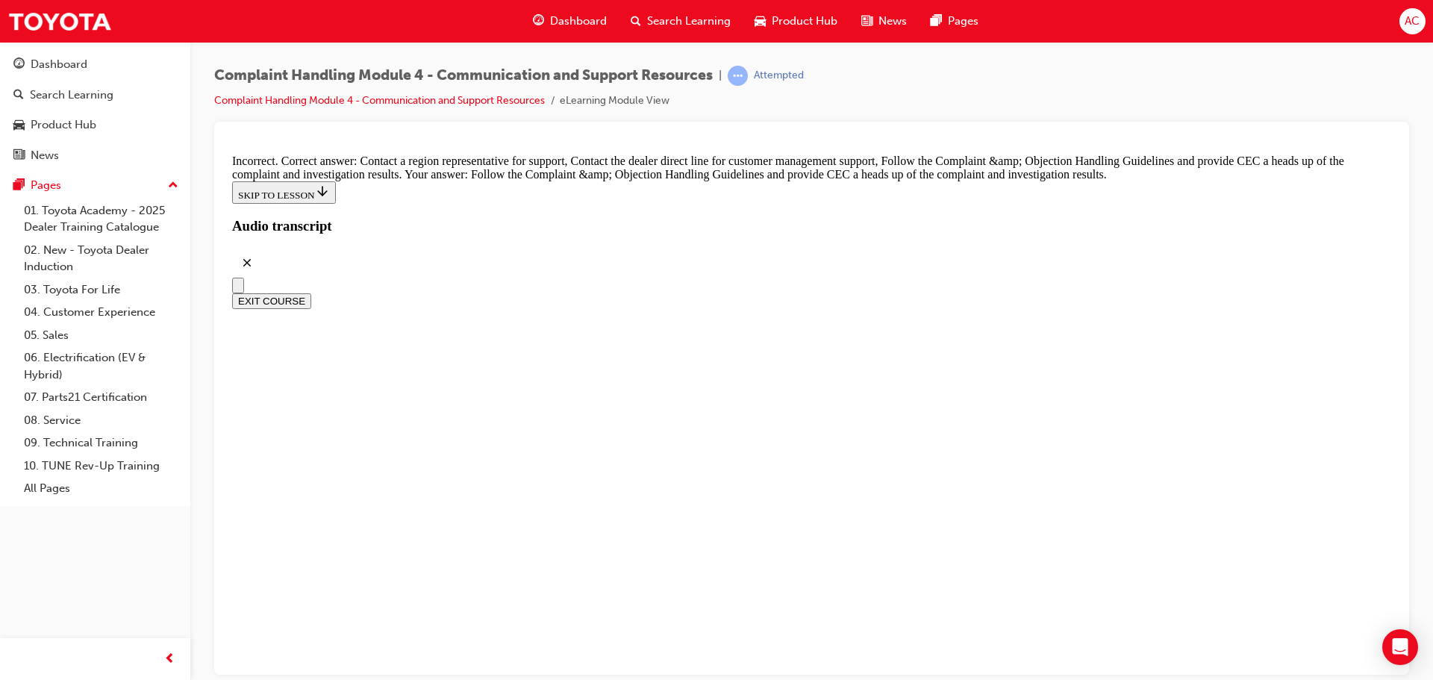
scroll to position [10376, 0]
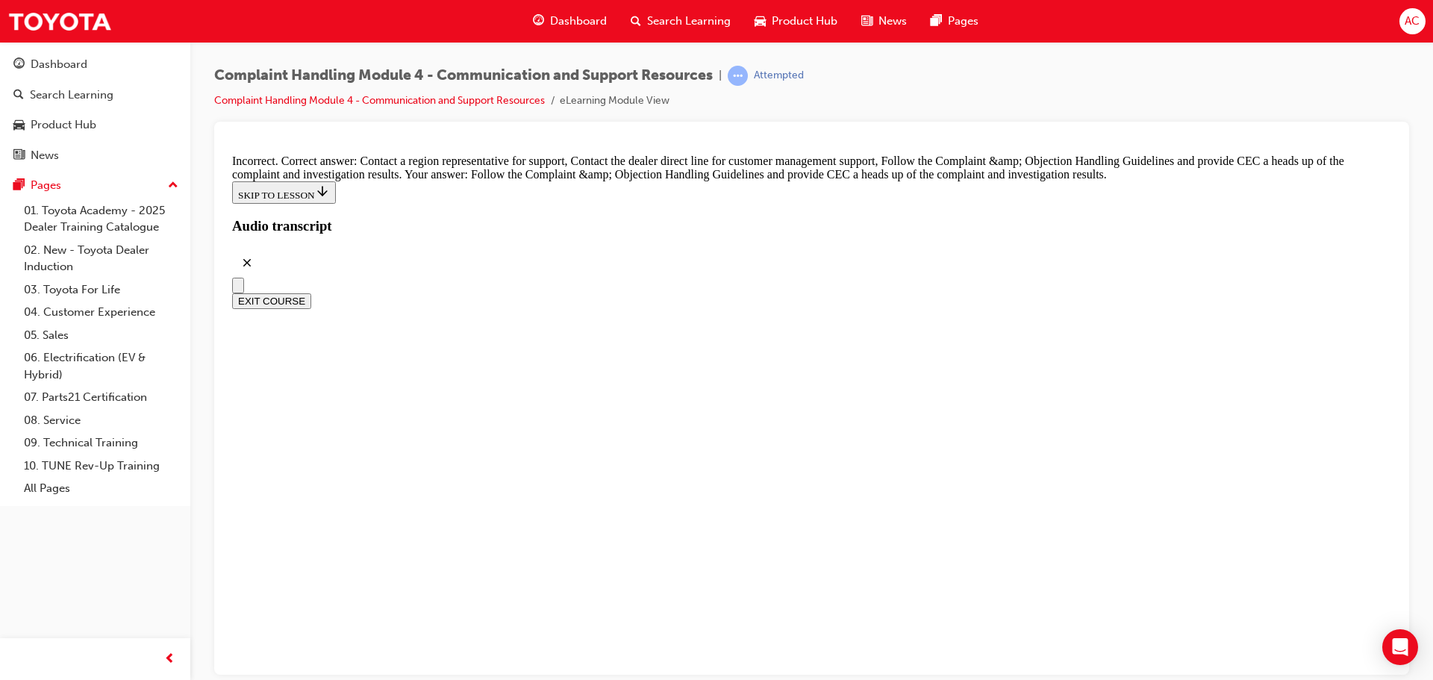
checkbox input "true"
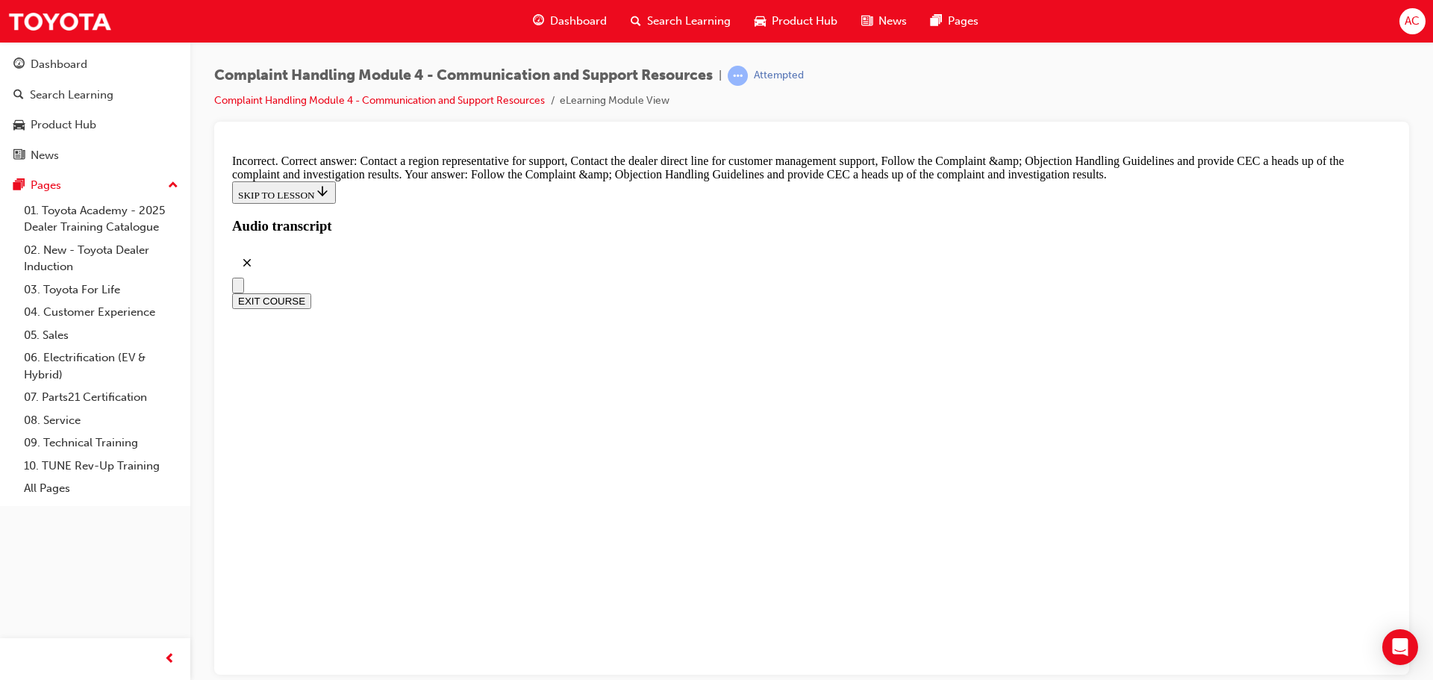
checkbox input "false"
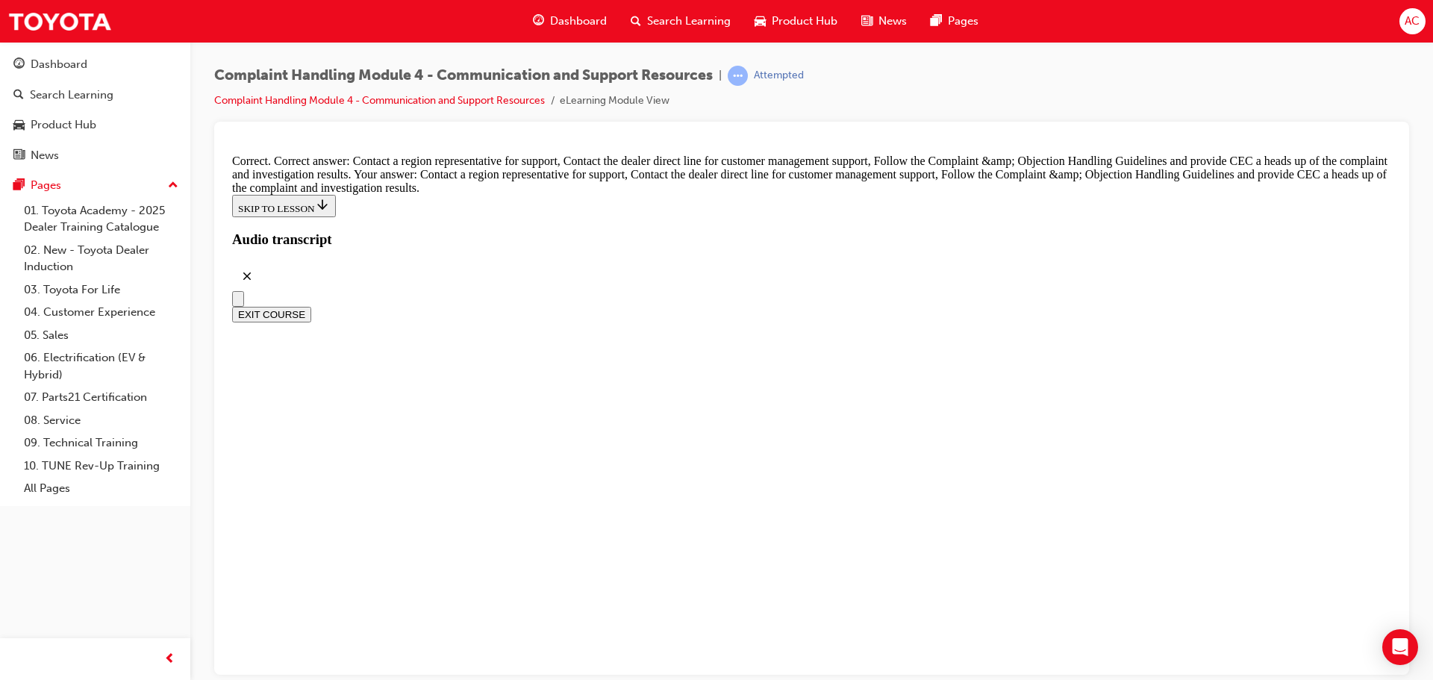
scroll to position [10973, 0]
radio input "true"
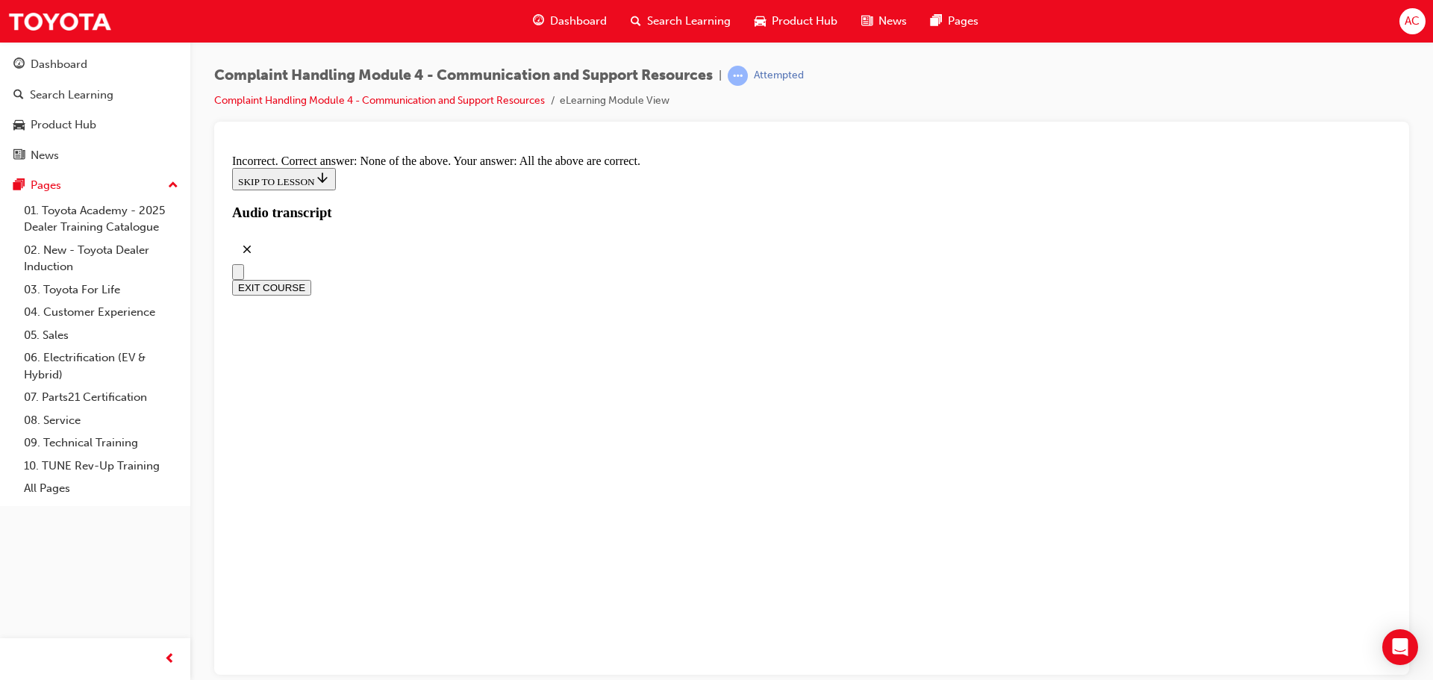
scroll to position [11287, 0]
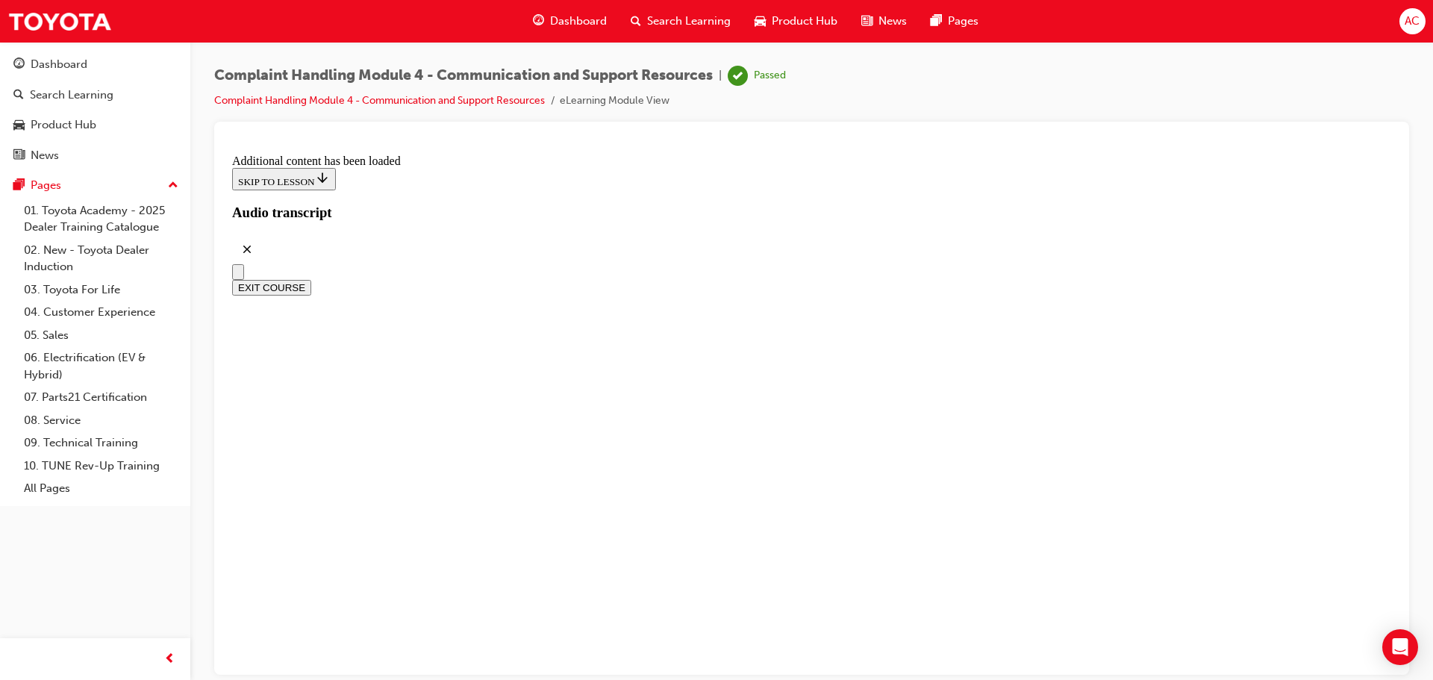
click at [311, 279] on button "EXIT COURSE" at bounding box center [271, 287] width 79 height 16
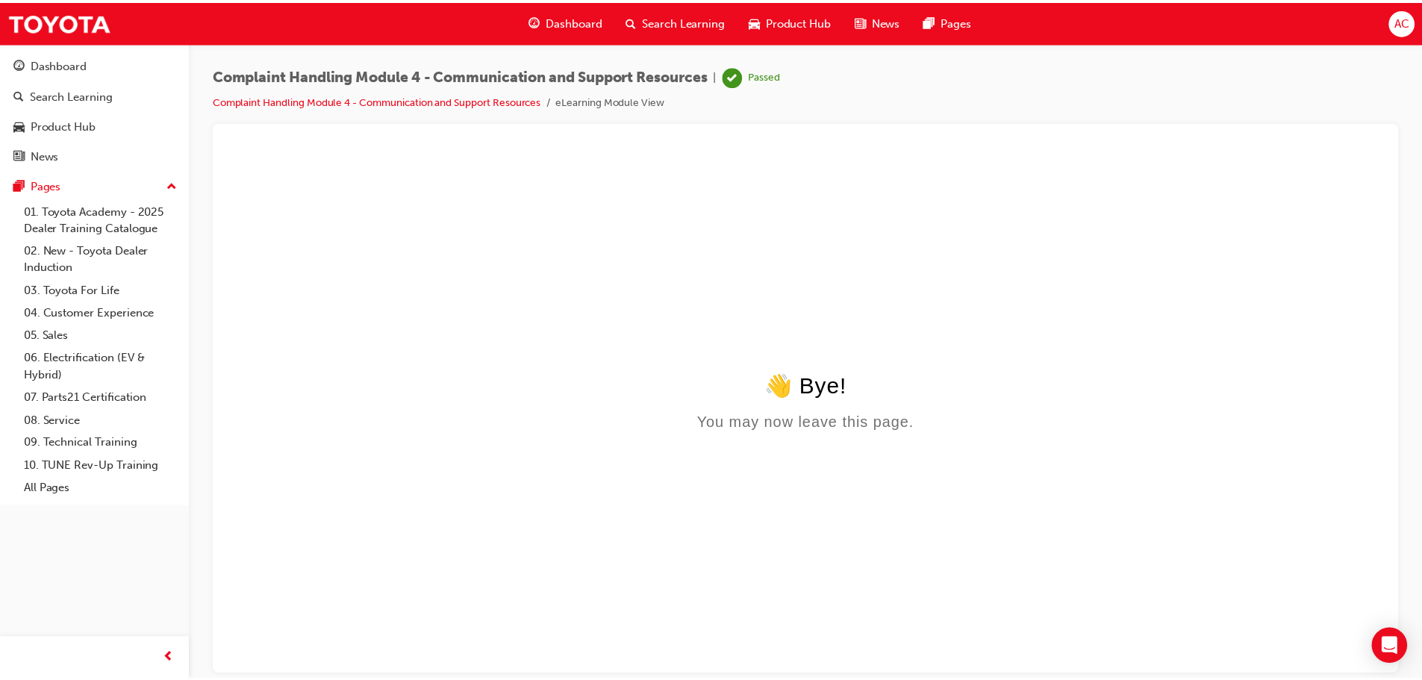
scroll to position [0, 0]
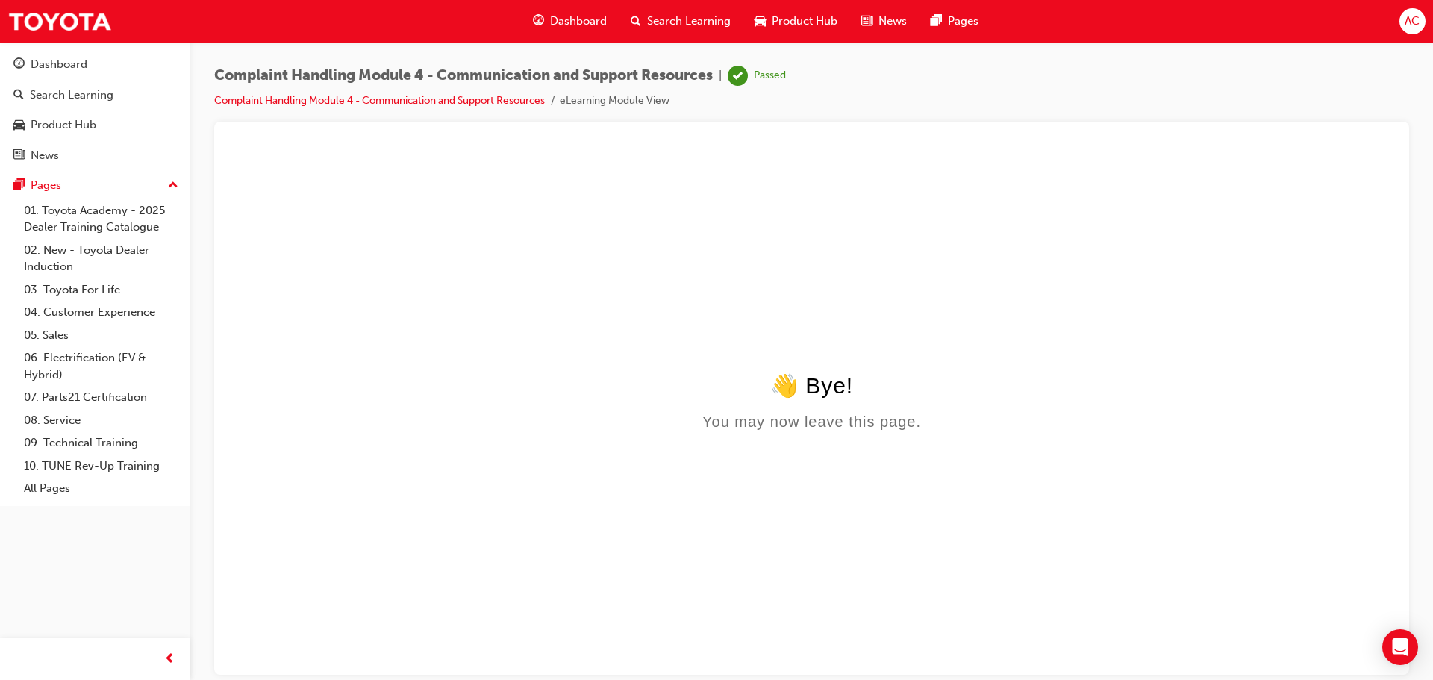
click at [566, 23] on span "Dashboard" at bounding box center [578, 21] width 57 height 17
